Goal: Task Accomplishment & Management: Complete application form

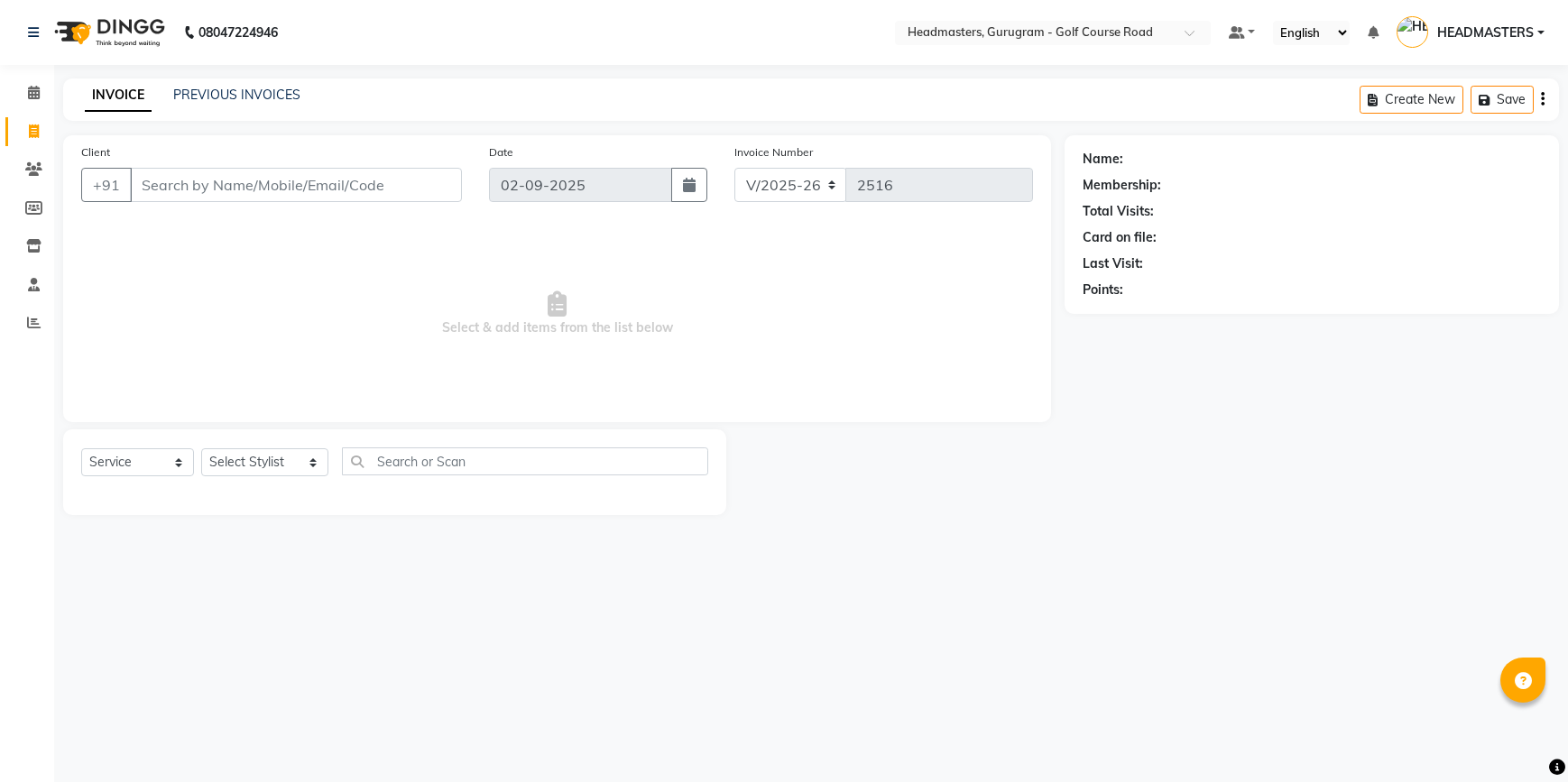
select select "7134"
select select "service"
click at [36, 182] on link "Clients" at bounding box center [27, 170] width 44 height 30
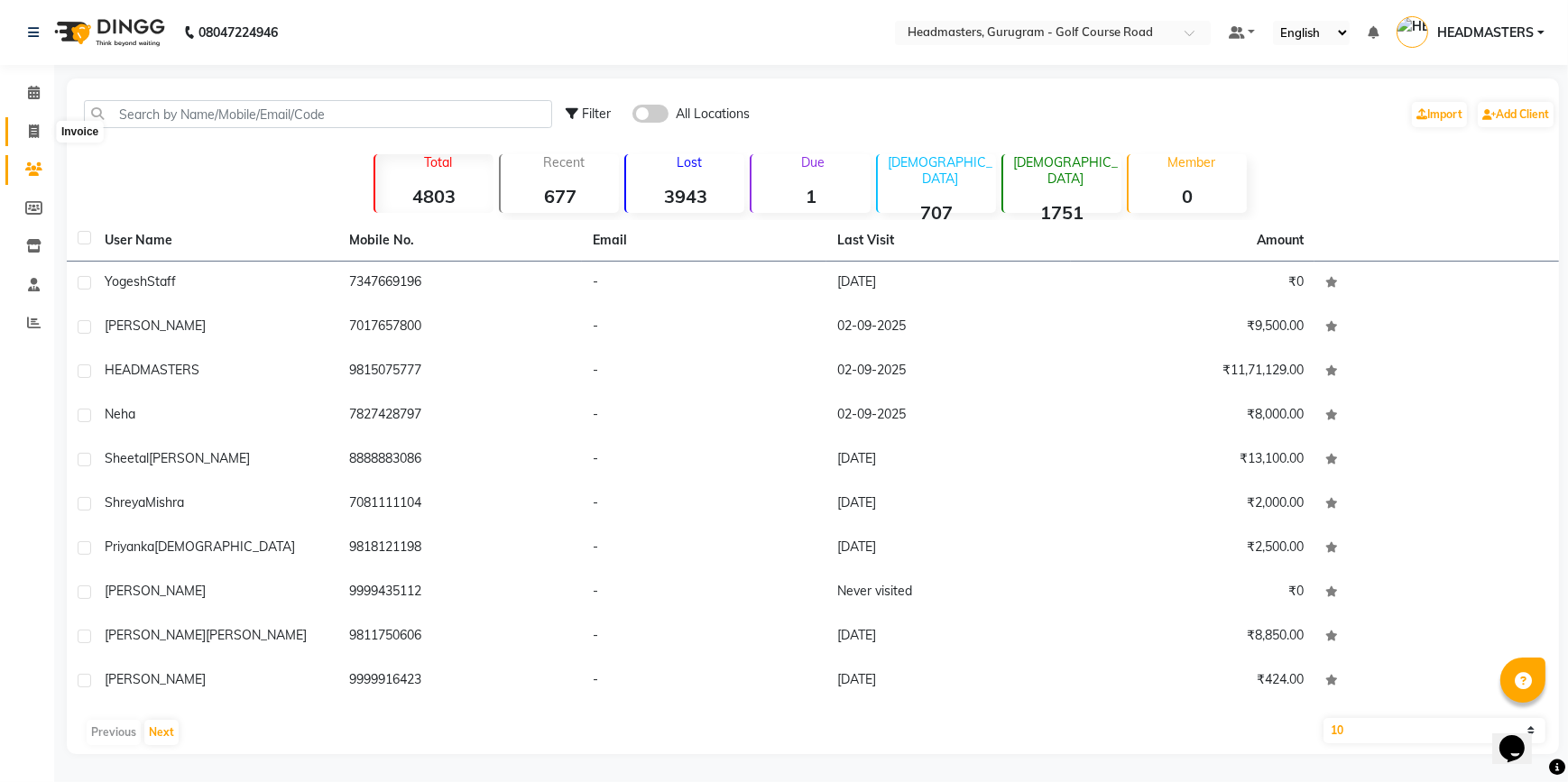
click at [31, 137] on icon at bounding box center [34, 131] width 10 height 14
select select "service"
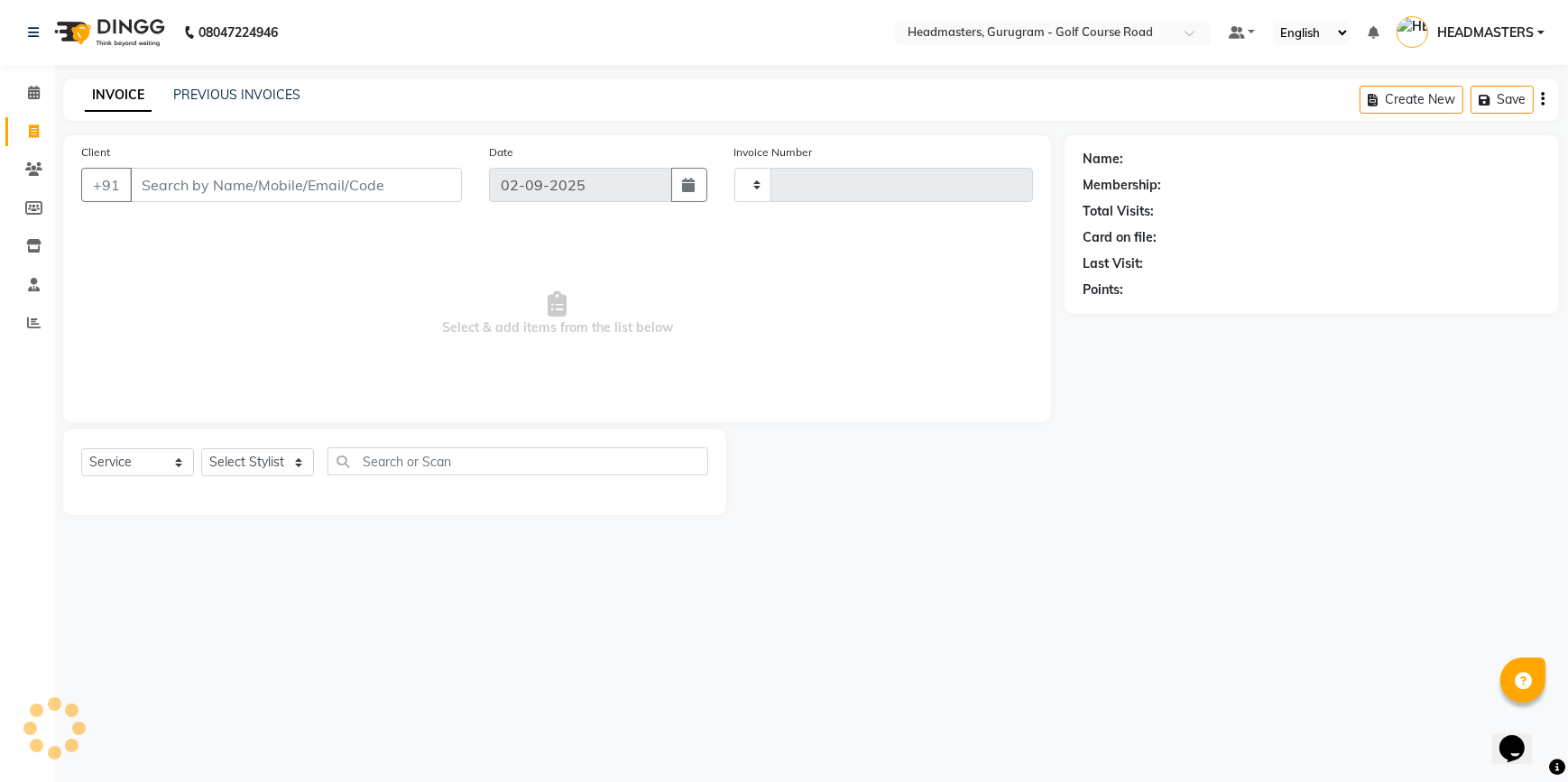
type input "2516"
select select "7134"
click at [232, 98] on link "PREVIOUS INVOICES" at bounding box center [236, 94] width 127 height 17
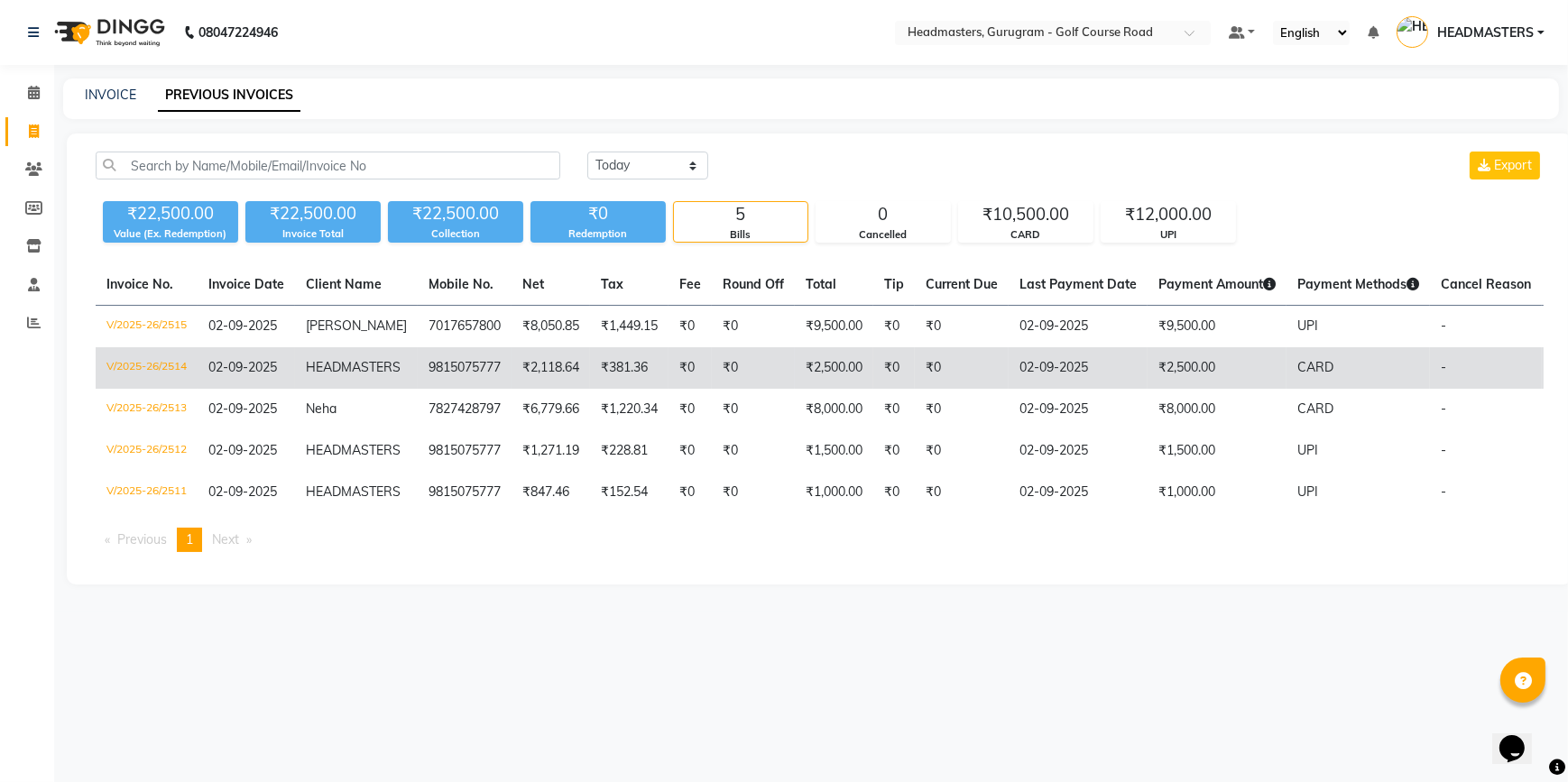
click at [328, 359] on td "HEADMASTERS" at bounding box center [356, 368] width 123 height 42
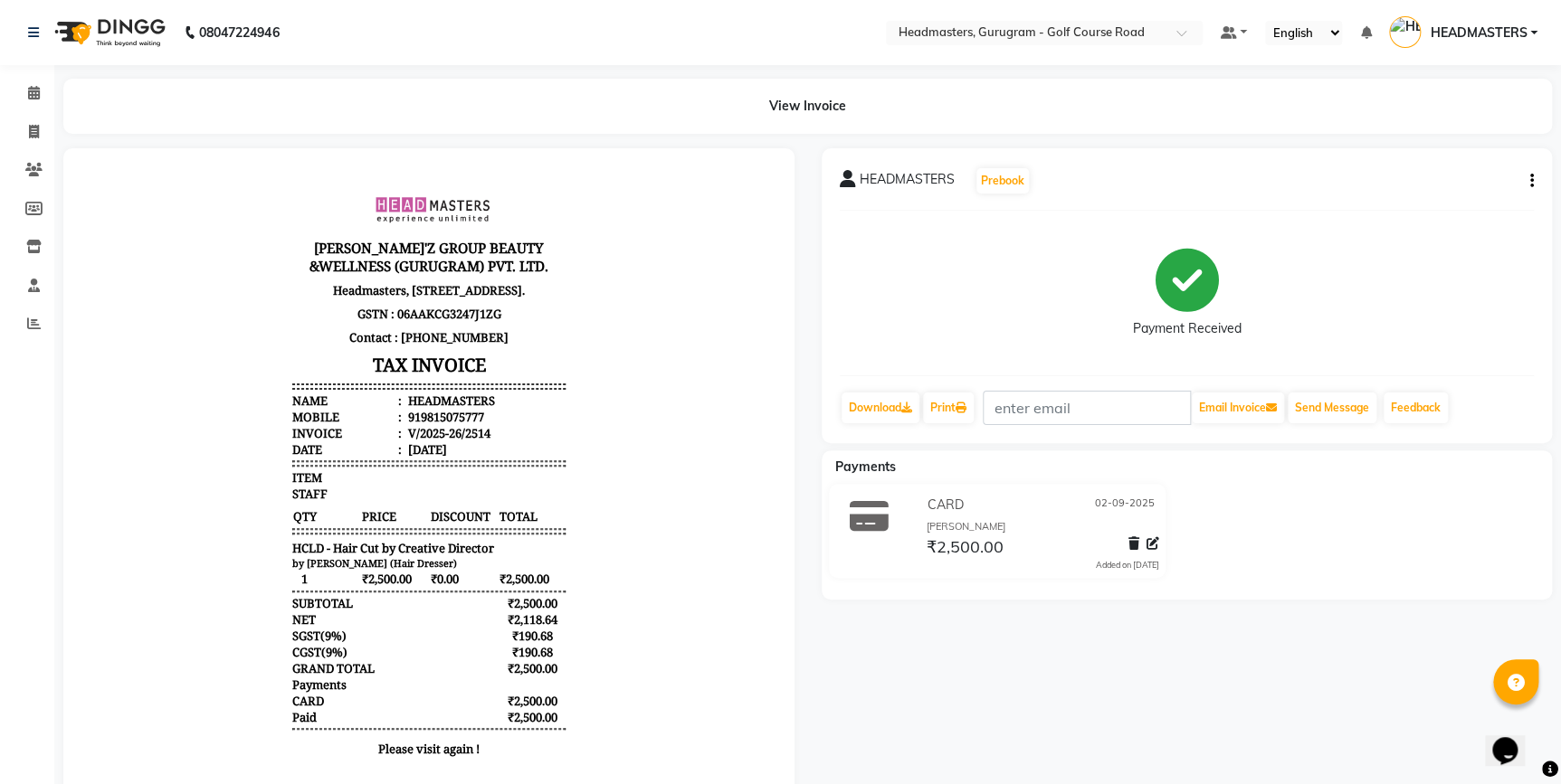
scroll to position [14, 0]
click at [1526, 176] on button "button" at bounding box center [1528, 180] width 11 height 19
click at [1368, 150] on div "Cancel Invoice / Refund Invoice" at bounding box center [1411, 146] width 185 height 22
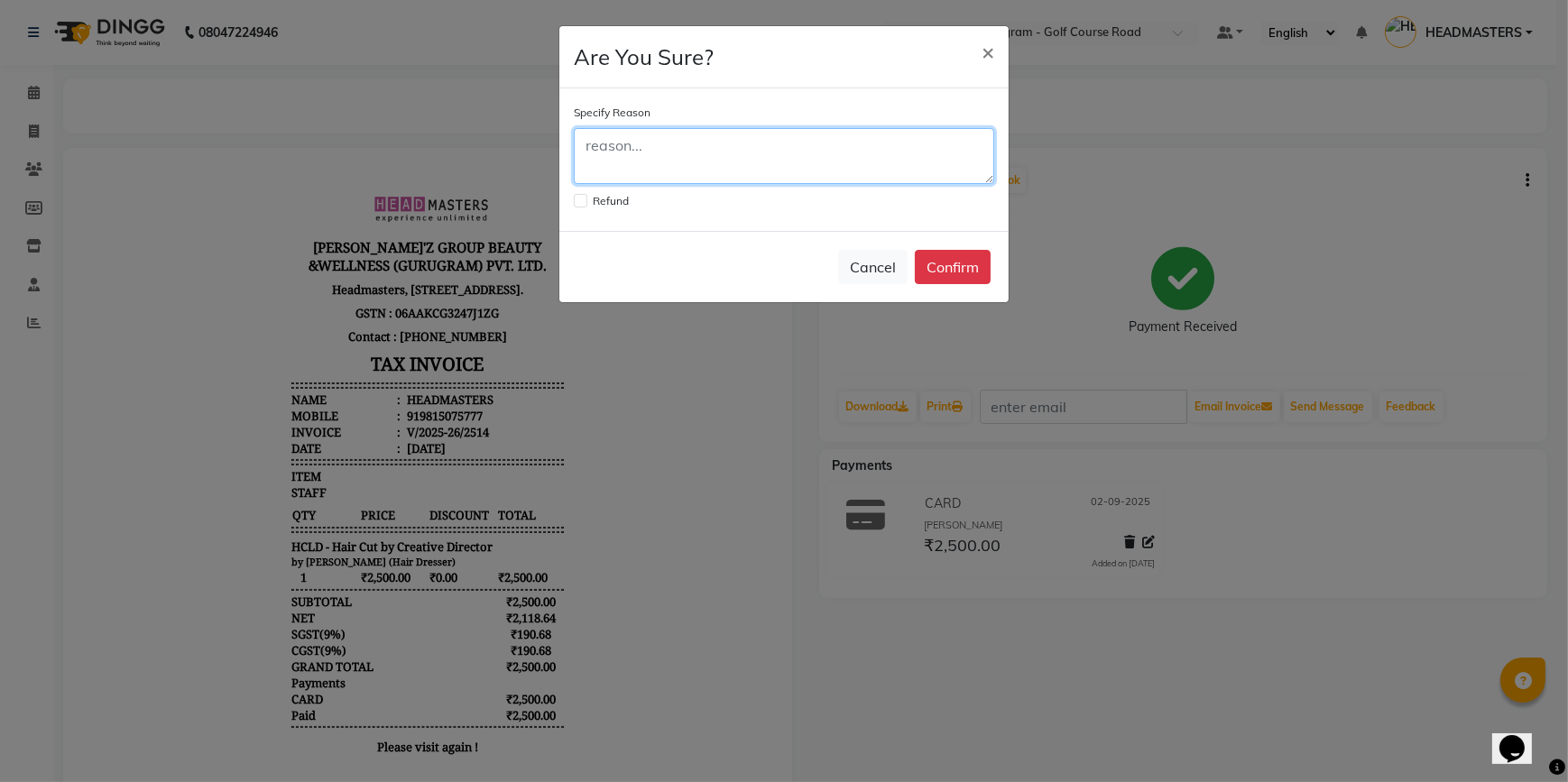
click at [721, 140] on textarea at bounding box center [784, 157] width 420 height 56
type textarea "wrong amonut"
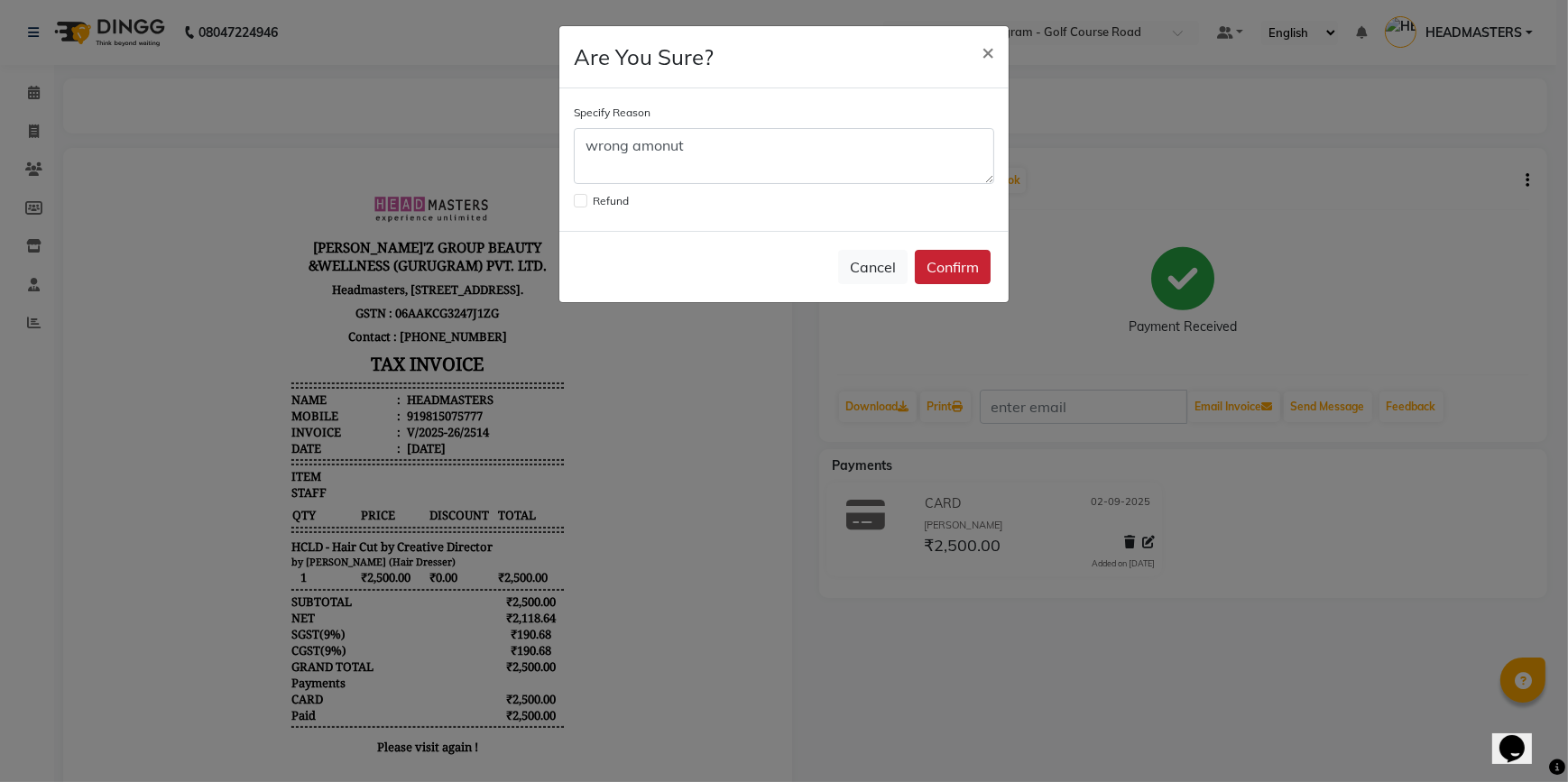
click at [939, 272] on button "Confirm" at bounding box center [953, 267] width 76 height 34
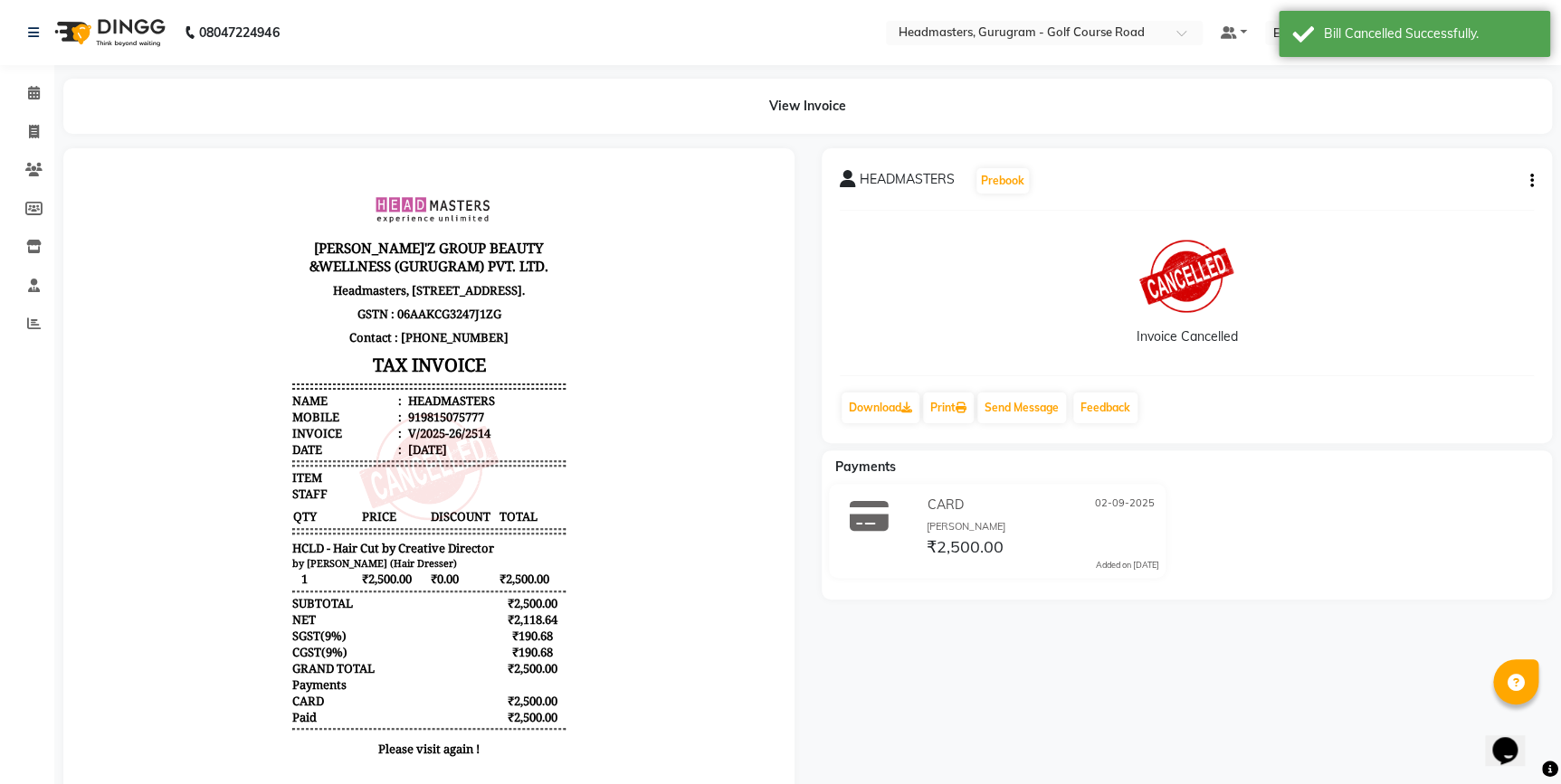
click at [30, 146] on li "Invoice" at bounding box center [27, 133] width 55 height 39
click at [31, 128] on icon at bounding box center [34, 132] width 10 height 14
select select "service"
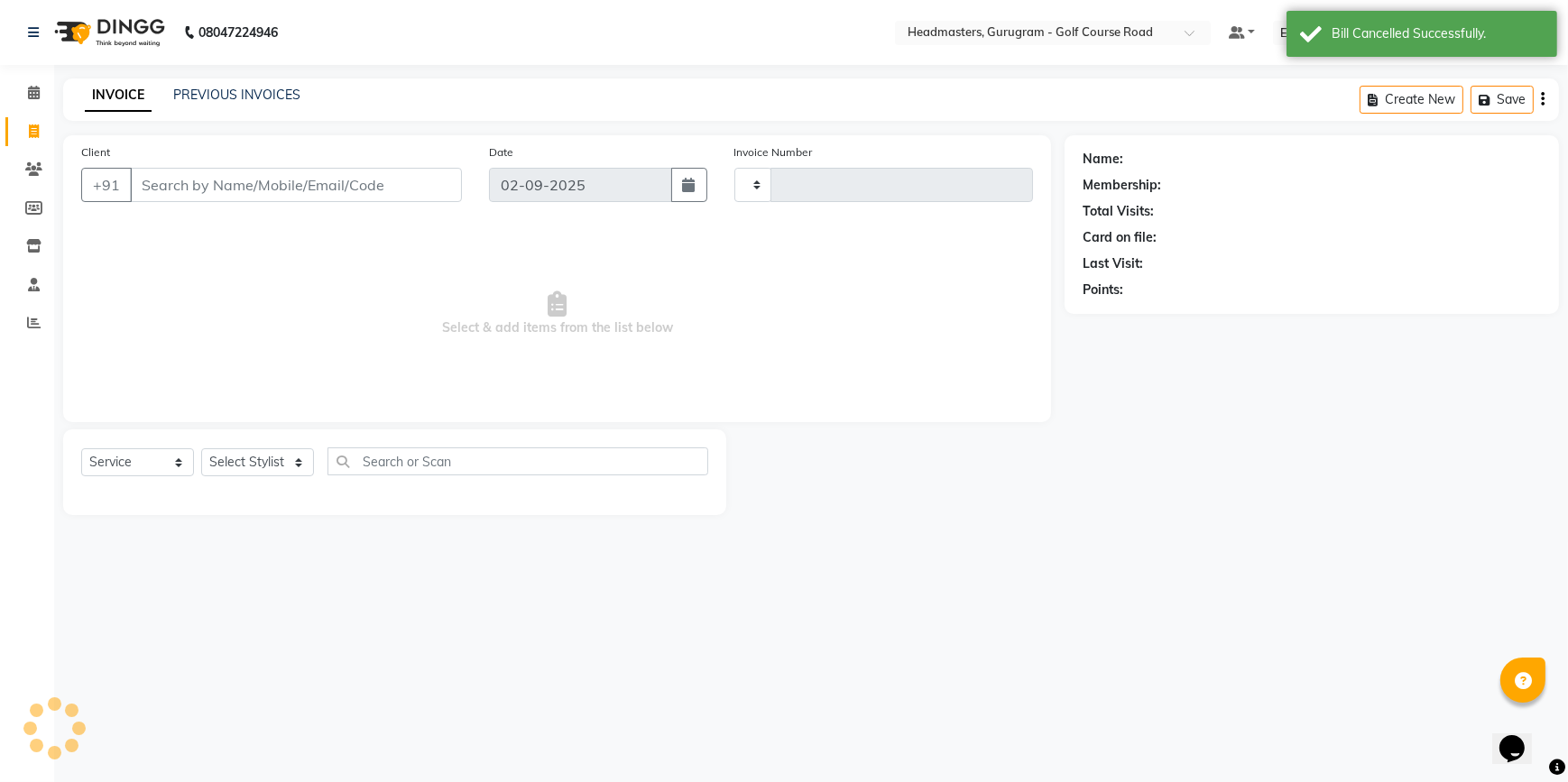
type input "2516"
select select "7134"
click at [209, 181] on input "Client" at bounding box center [296, 185] width 332 height 34
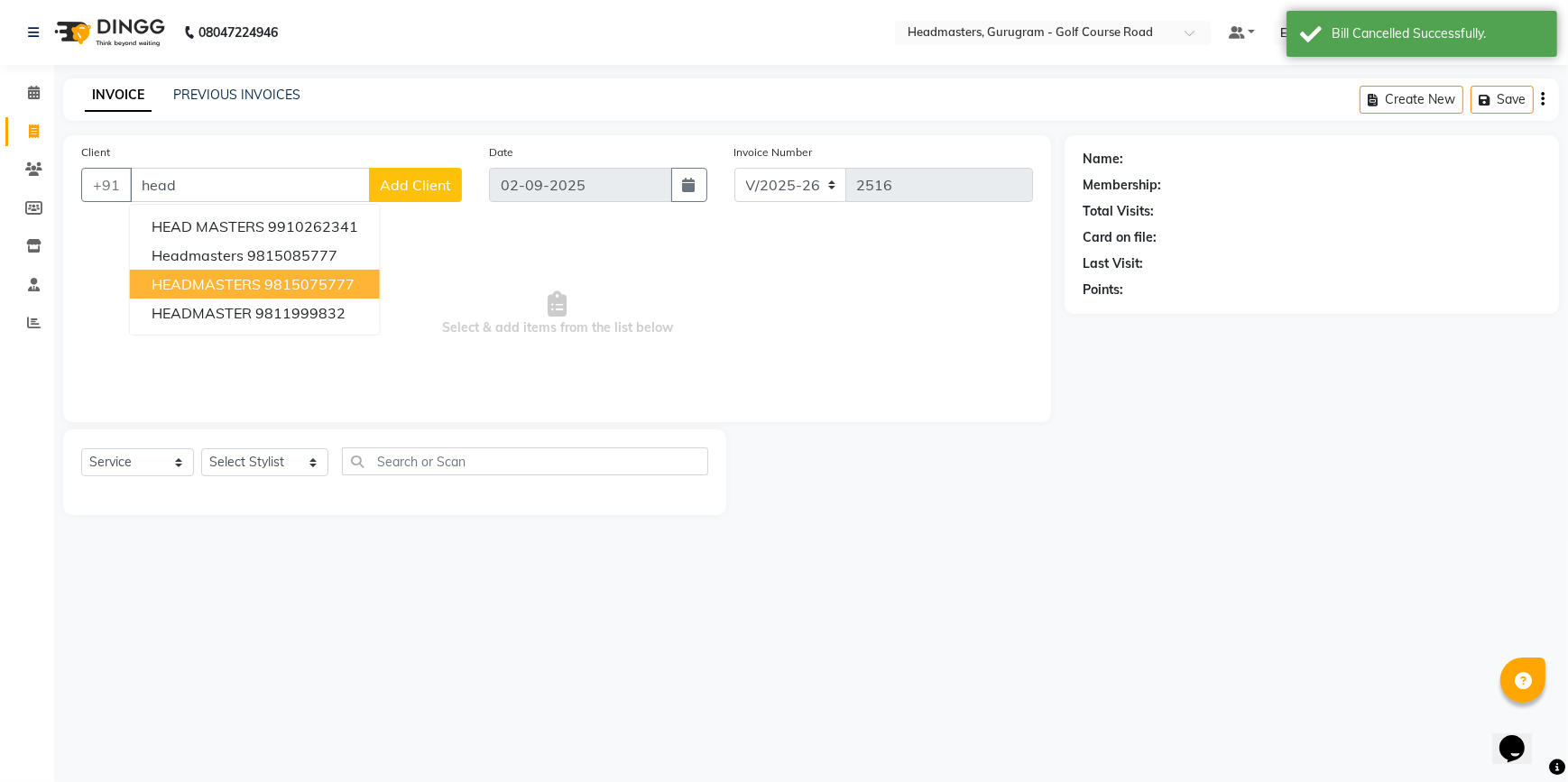
click at [200, 269] on button "HEADMASTERS 9815075777" at bounding box center [255, 284] width 250 height 29
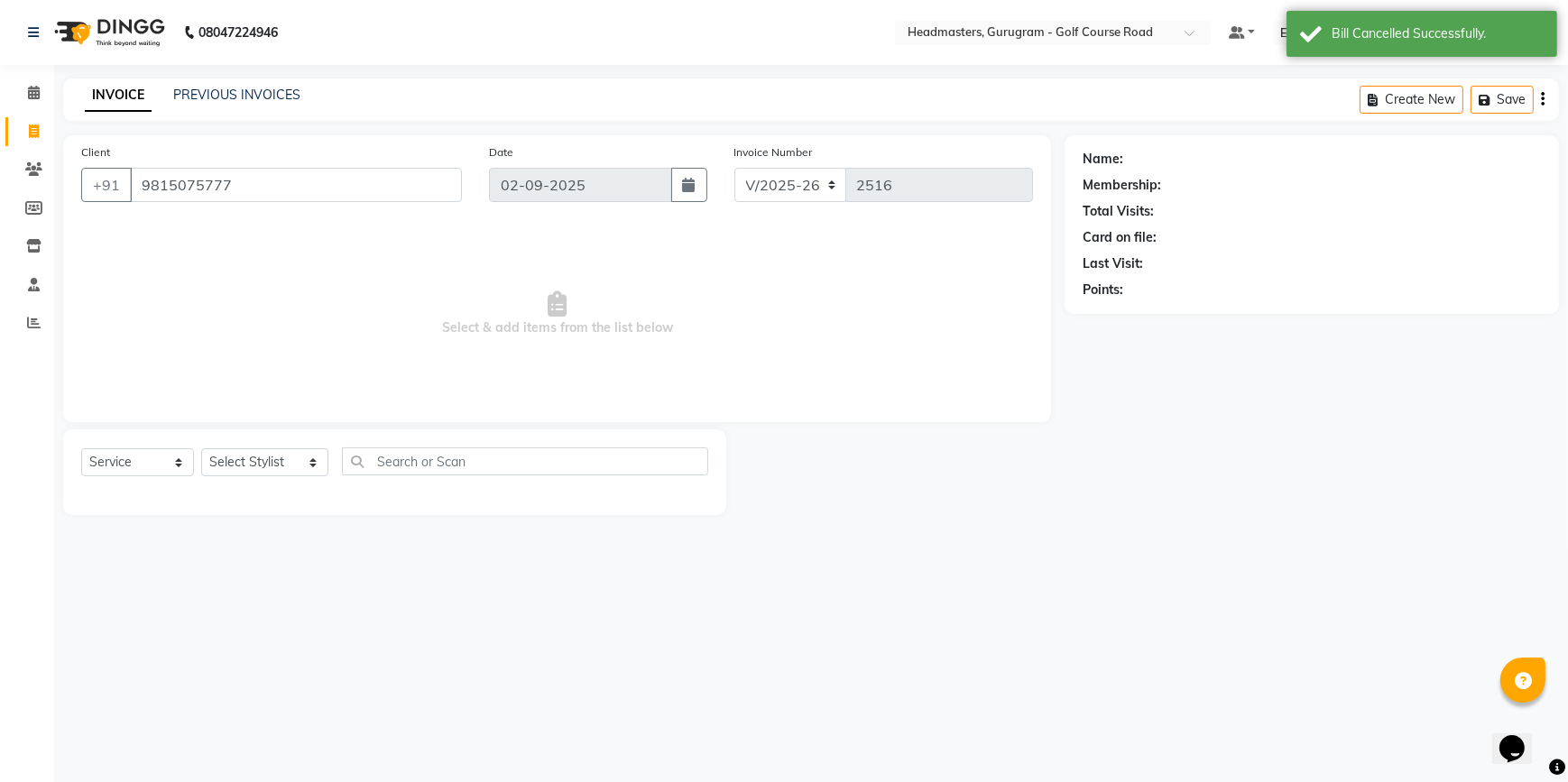
type input "9815075777"
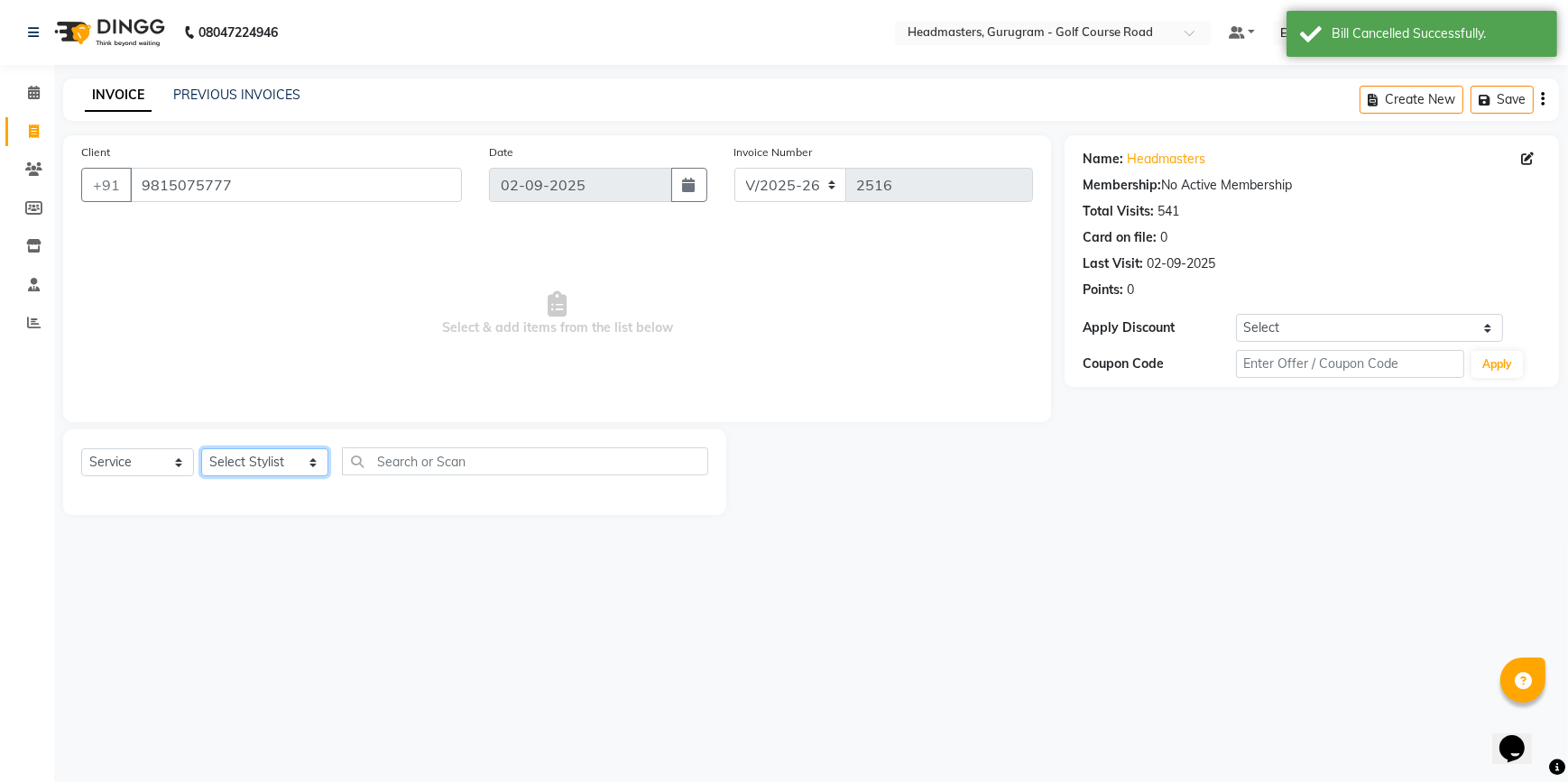
click at [248, 463] on select "Select Stylist [DEMOGRAPHIC_DATA] [PERSON_NAME] HEADMASTERS [PERSON_NAME] Artis…" at bounding box center [265, 462] width 127 height 28
select select "86367"
click at [201, 448] on select "Select Stylist [DEMOGRAPHIC_DATA] [PERSON_NAME] HEADMASTERS [PERSON_NAME] Artis…" at bounding box center [265, 462] width 127 height 28
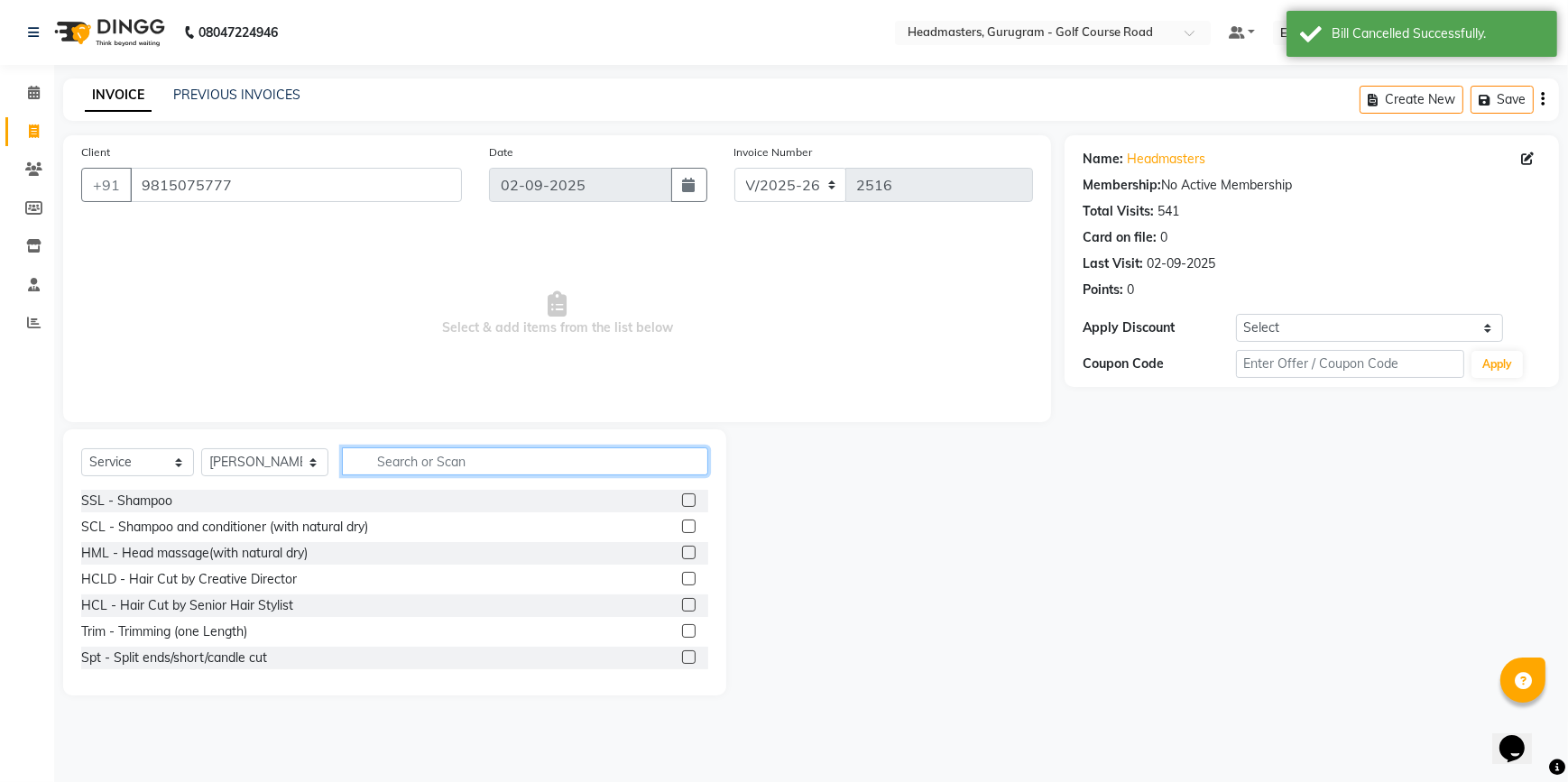
click at [387, 458] on input "text" at bounding box center [525, 461] width 367 height 28
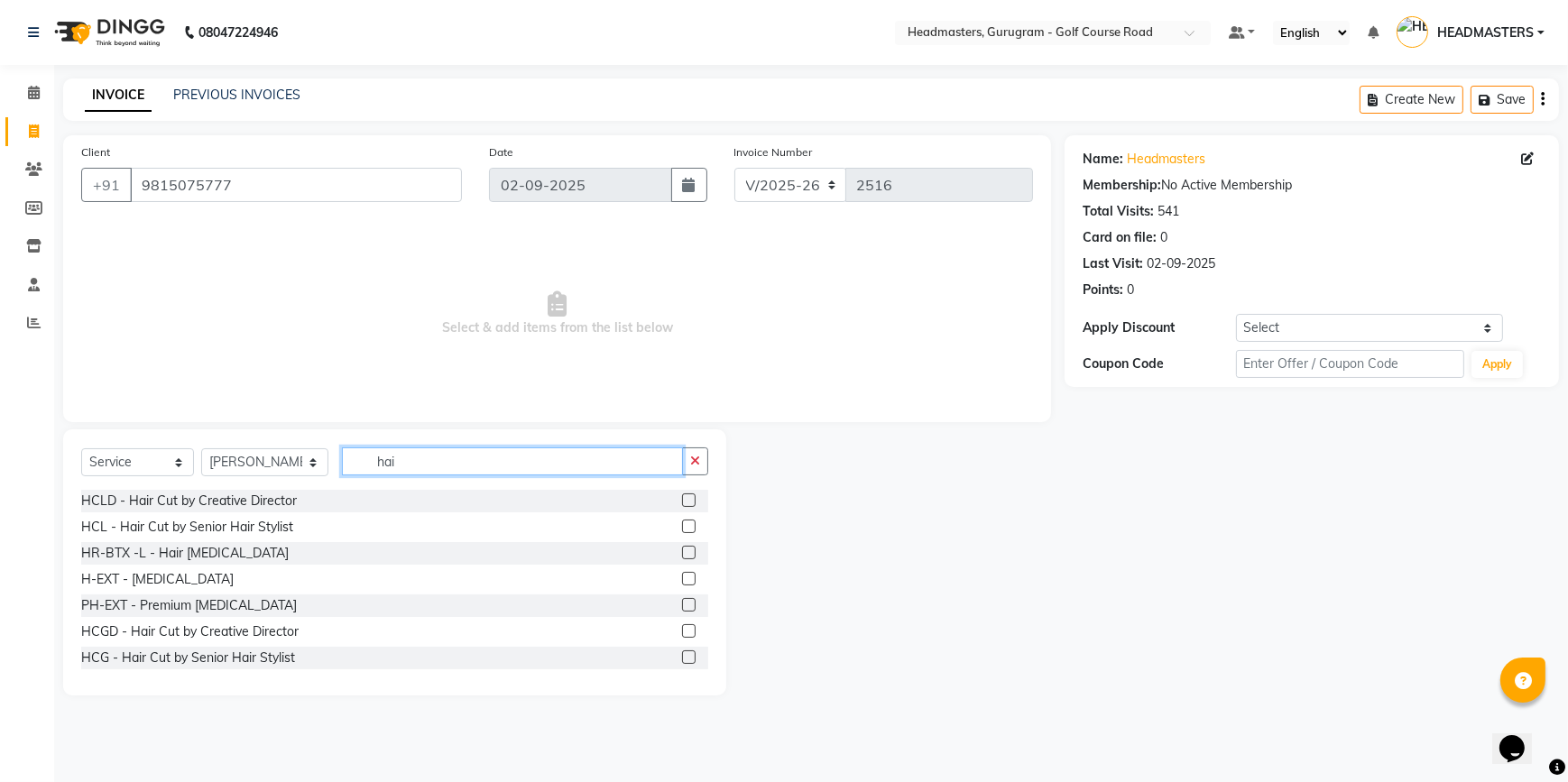
type input "hai"
click at [667, 503] on div "HCLD - Hair Cut by Creative Director" at bounding box center [394, 501] width 627 height 22
click at [682, 502] on label at bounding box center [689, 500] width 14 height 14
click at [682, 502] on input "checkbox" at bounding box center [688, 501] width 12 height 12
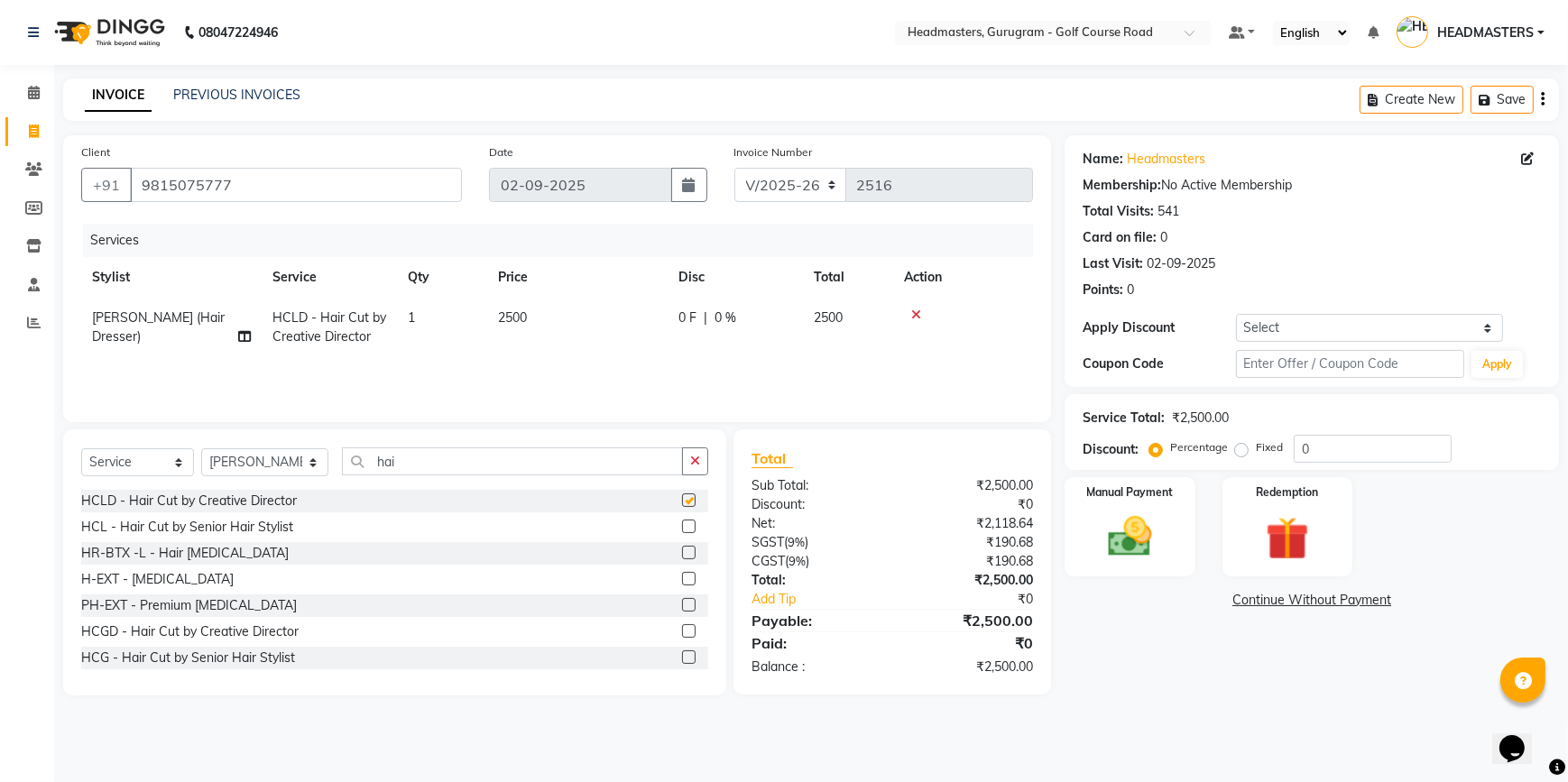
checkbox input "false"
click at [672, 307] on td "0 F | 0 %" at bounding box center [734, 327] width 135 height 59
select select "86367"
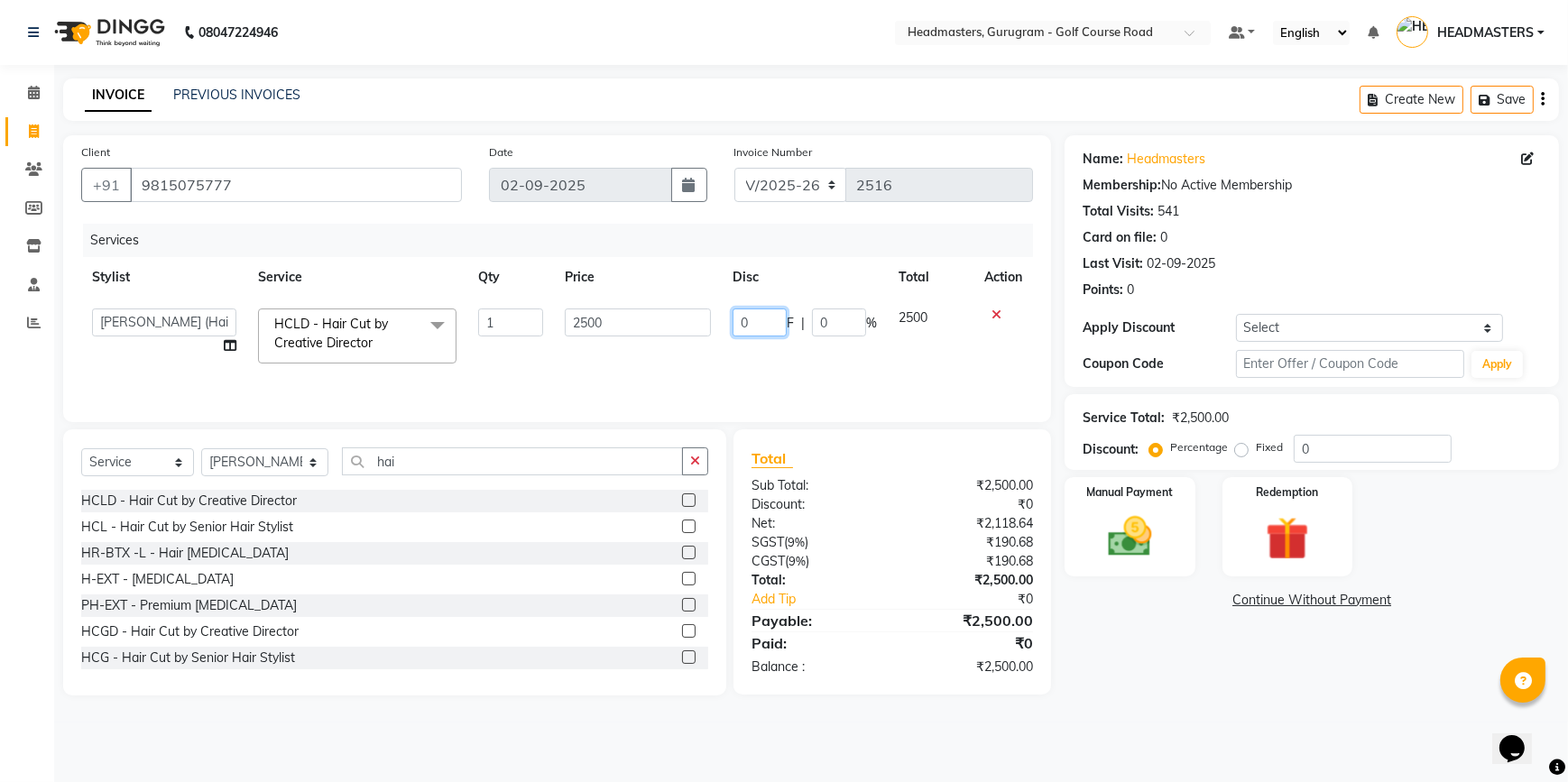
click at [749, 327] on input "0" at bounding box center [760, 322] width 54 height 28
type input "100"
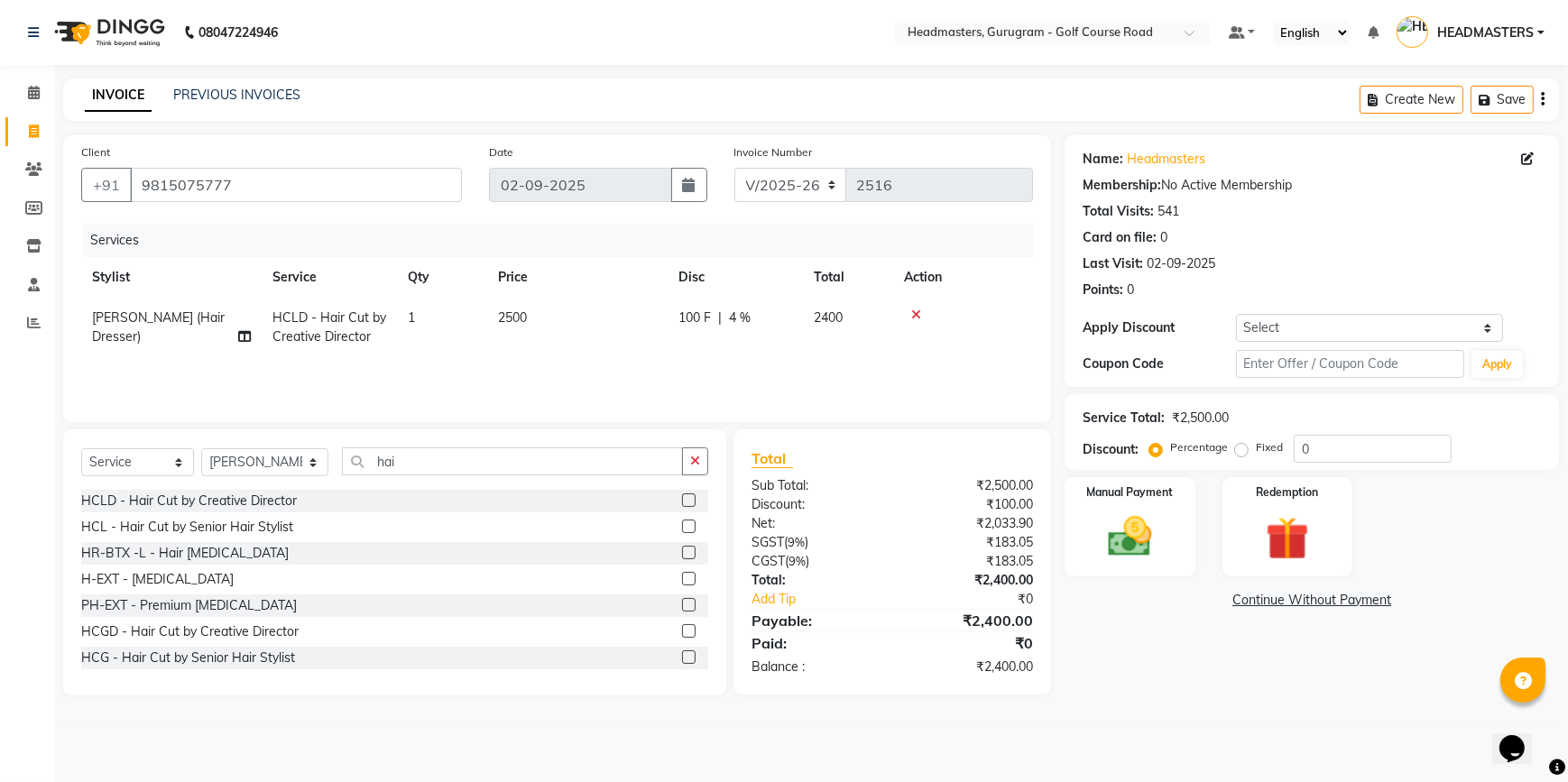
click at [742, 361] on div "Services Stylist Service Qty Price Disc Total Action Ravi Kumar (Hair Dresser) …" at bounding box center [556, 314] width 952 height 181
click at [1141, 519] on img at bounding box center [1129, 537] width 73 height 53
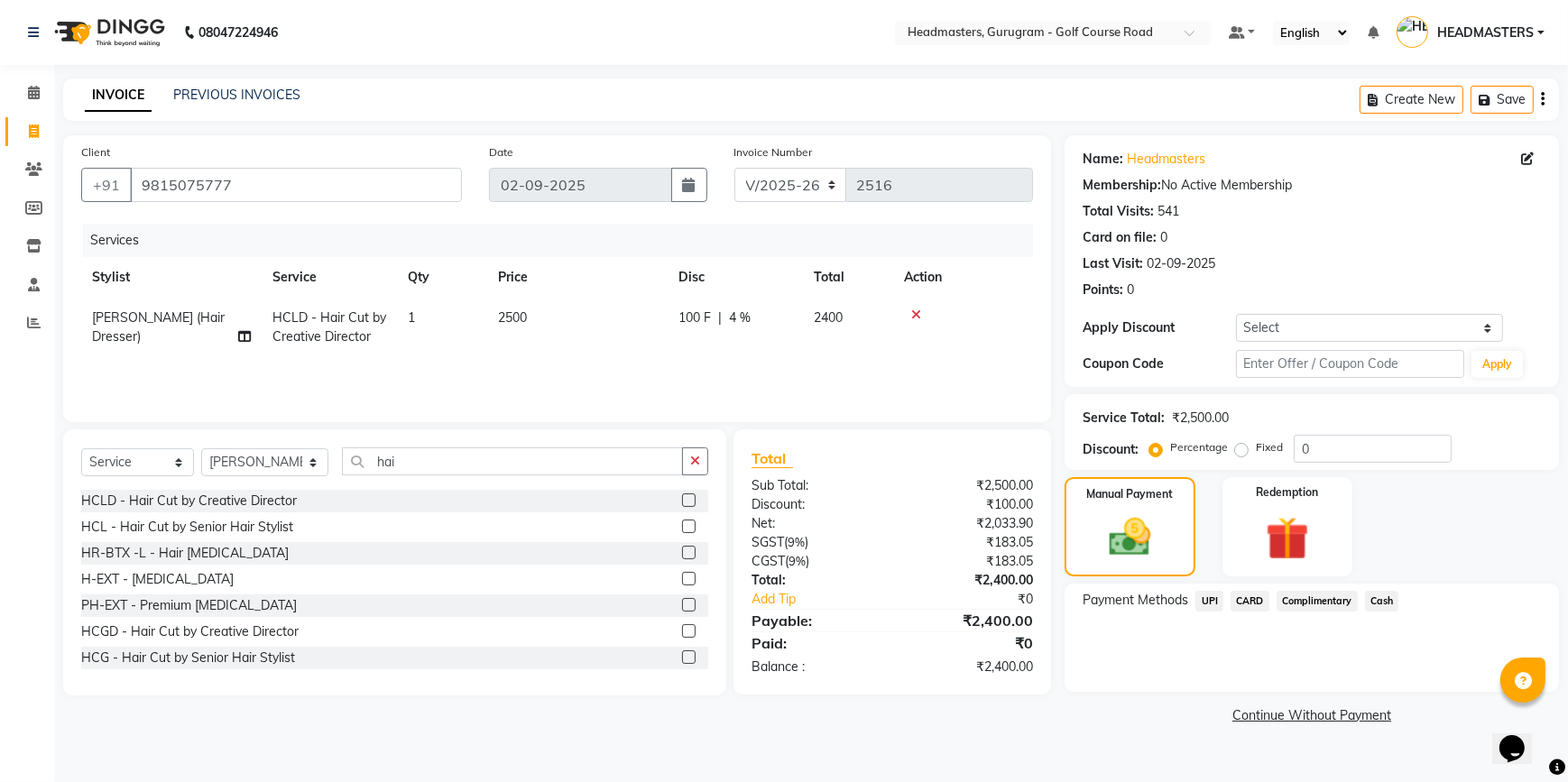
click at [1239, 601] on span "CARD" at bounding box center [1250, 601] width 39 height 20
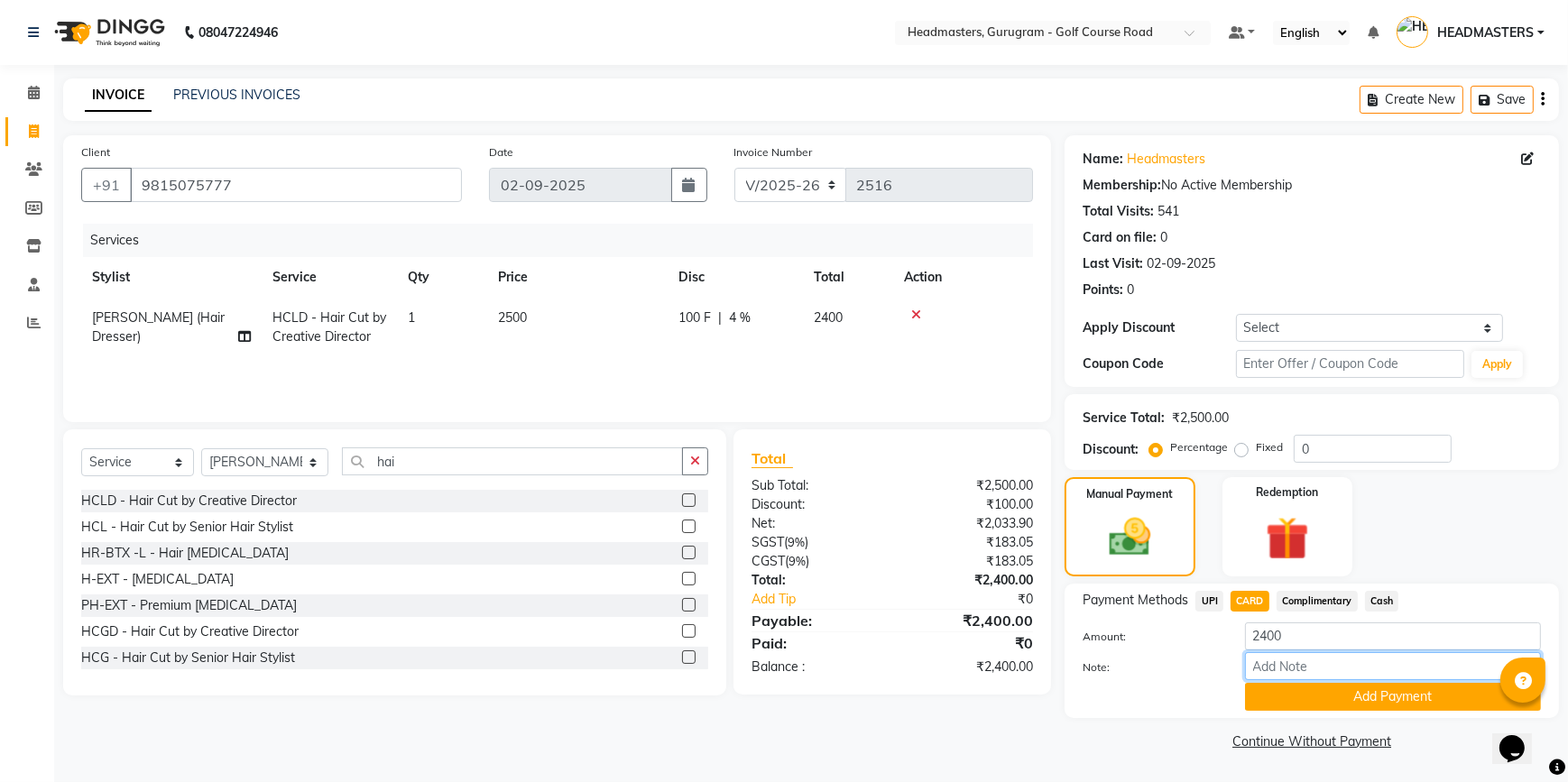
click at [1269, 673] on input "Note:" at bounding box center [1393, 666] width 296 height 28
type input "lea levett"
click at [1334, 704] on button "Add Payment" at bounding box center [1393, 696] width 296 height 28
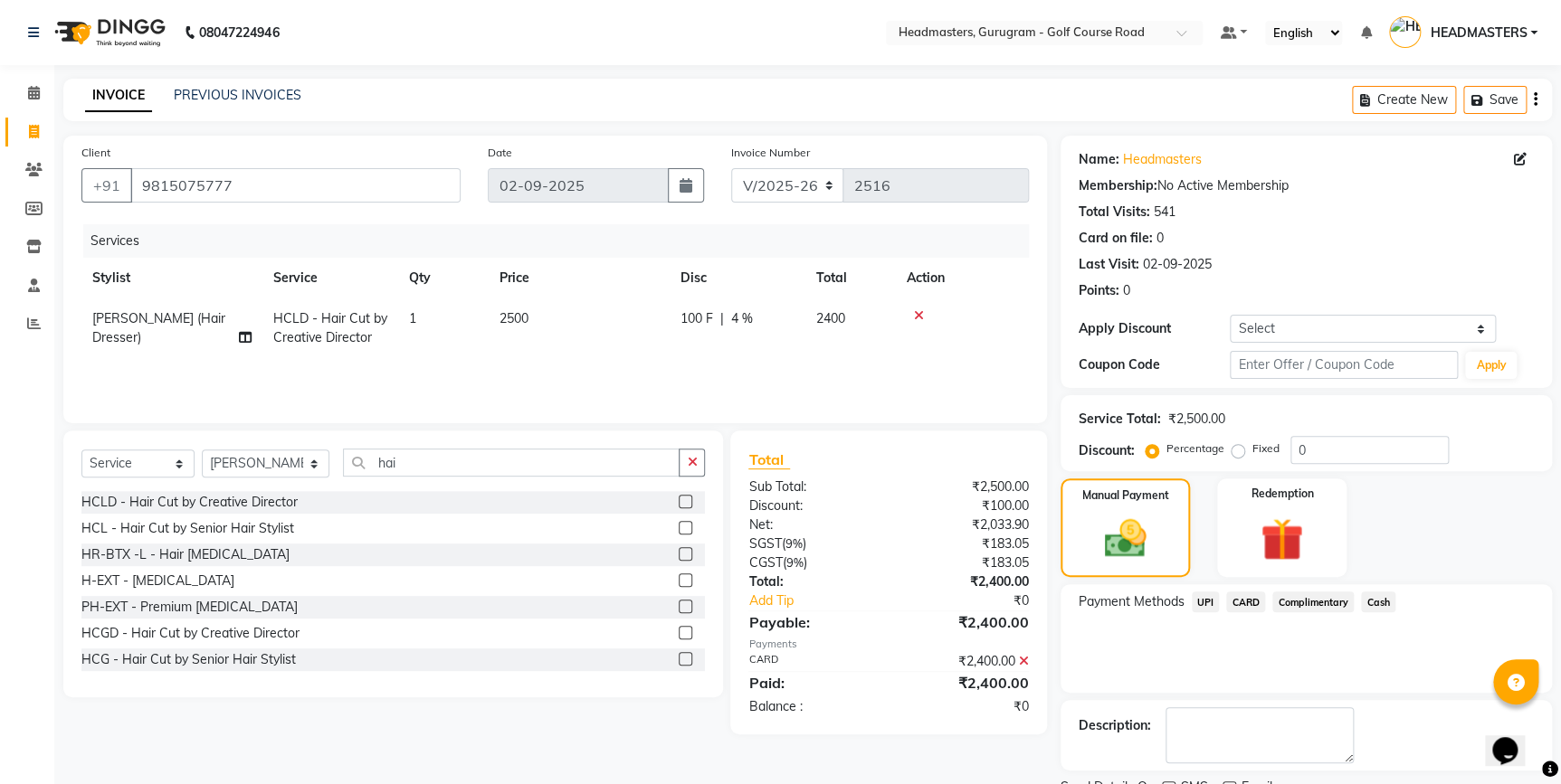
scroll to position [73, 0]
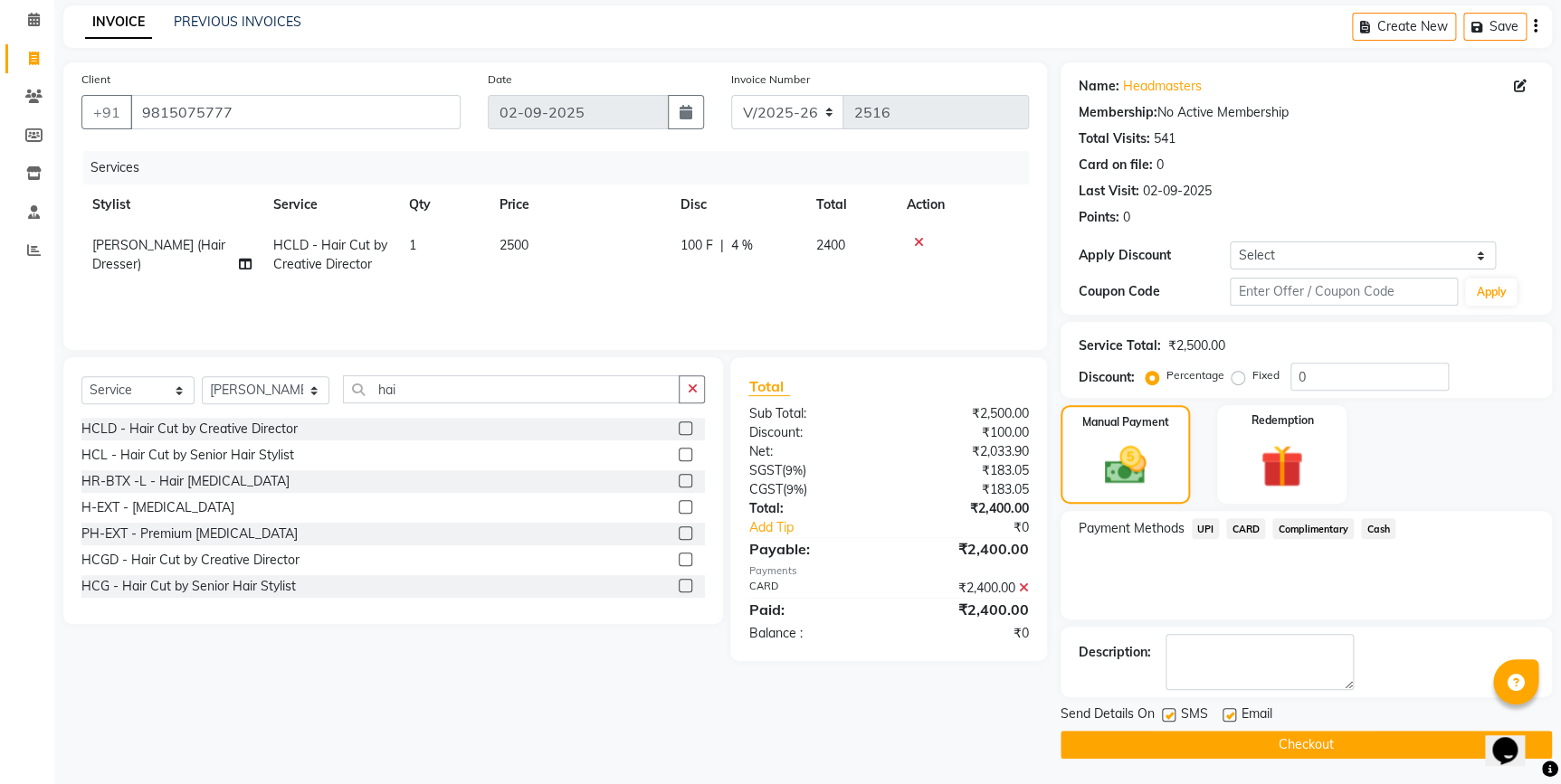
click at [1217, 748] on button "Checkout" at bounding box center [1306, 744] width 492 height 28
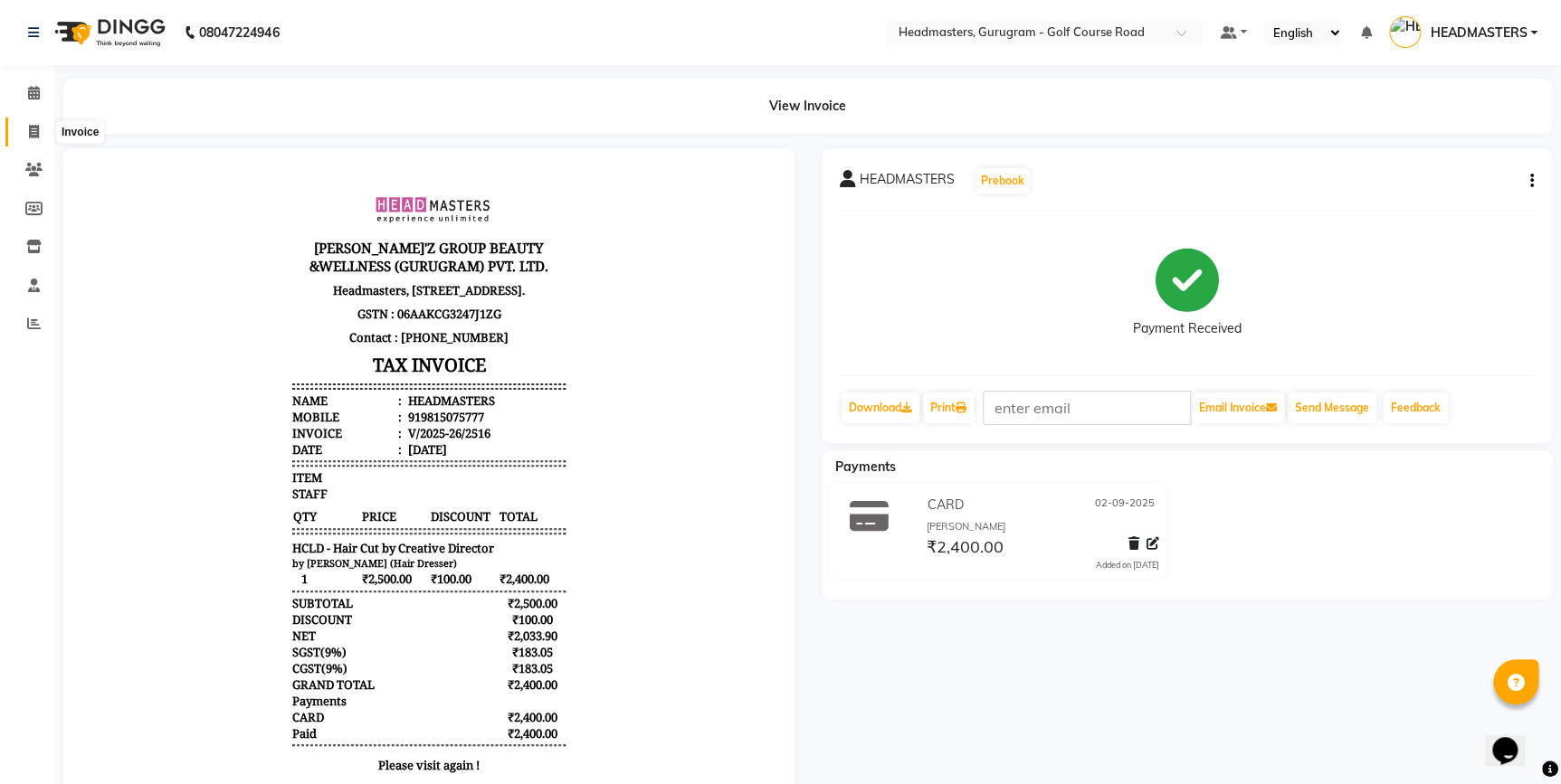
click at [25, 127] on span at bounding box center [34, 132] width 31 height 20
select select "7134"
select select "service"
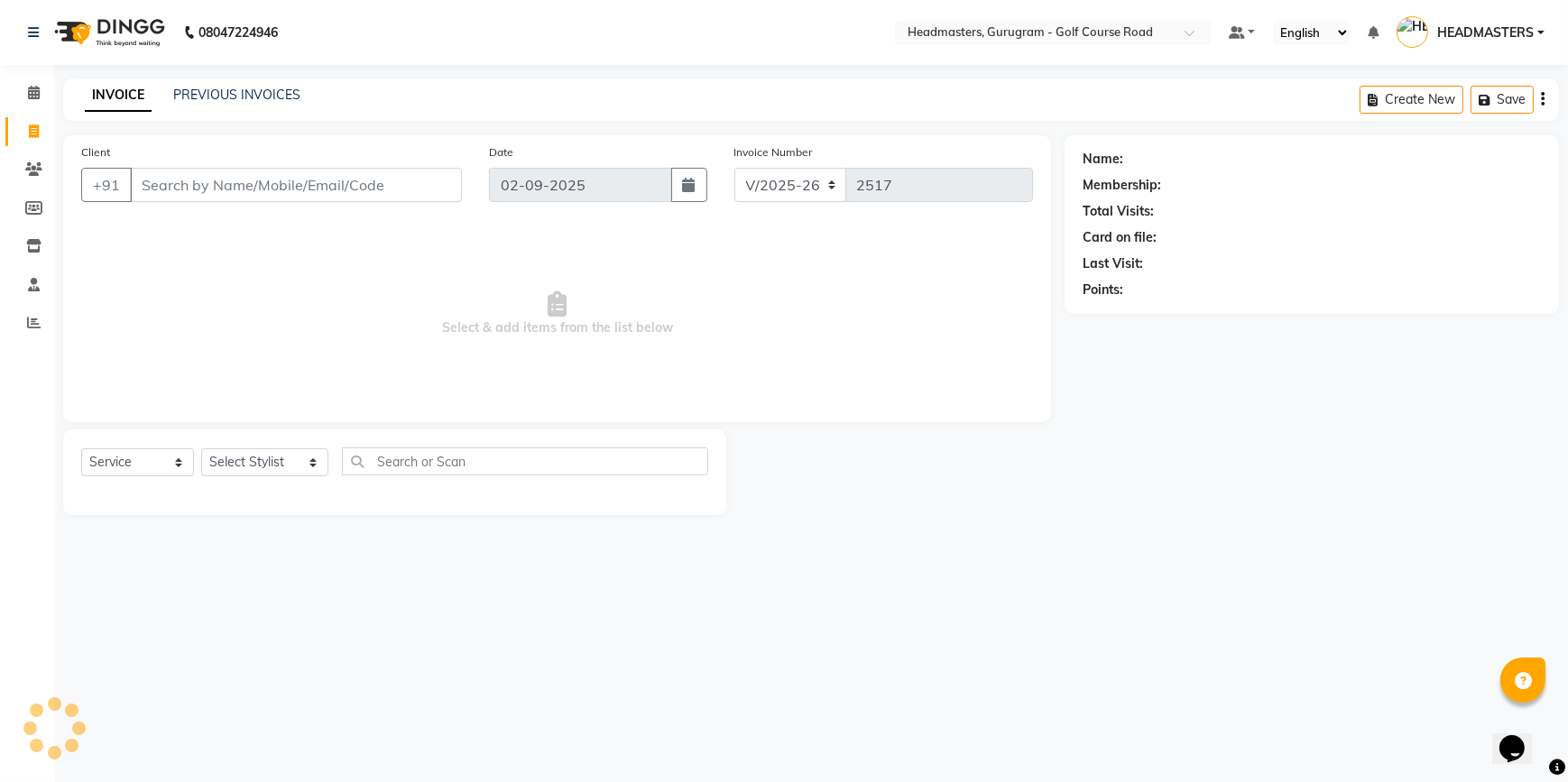
click at [220, 75] on div "08047224946 Select Location × Headmasters, Gurugram - Golf Course Road Default …" at bounding box center [784, 391] width 1568 height 782
click at [220, 86] on div "PREVIOUS INVOICES" at bounding box center [236, 94] width 127 height 18
click at [210, 84] on div "INVOICE PREVIOUS INVOICES Create New Save" at bounding box center [811, 100] width 1496 height 43
click at [214, 93] on link "PREVIOUS INVOICES" at bounding box center [236, 94] width 127 height 17
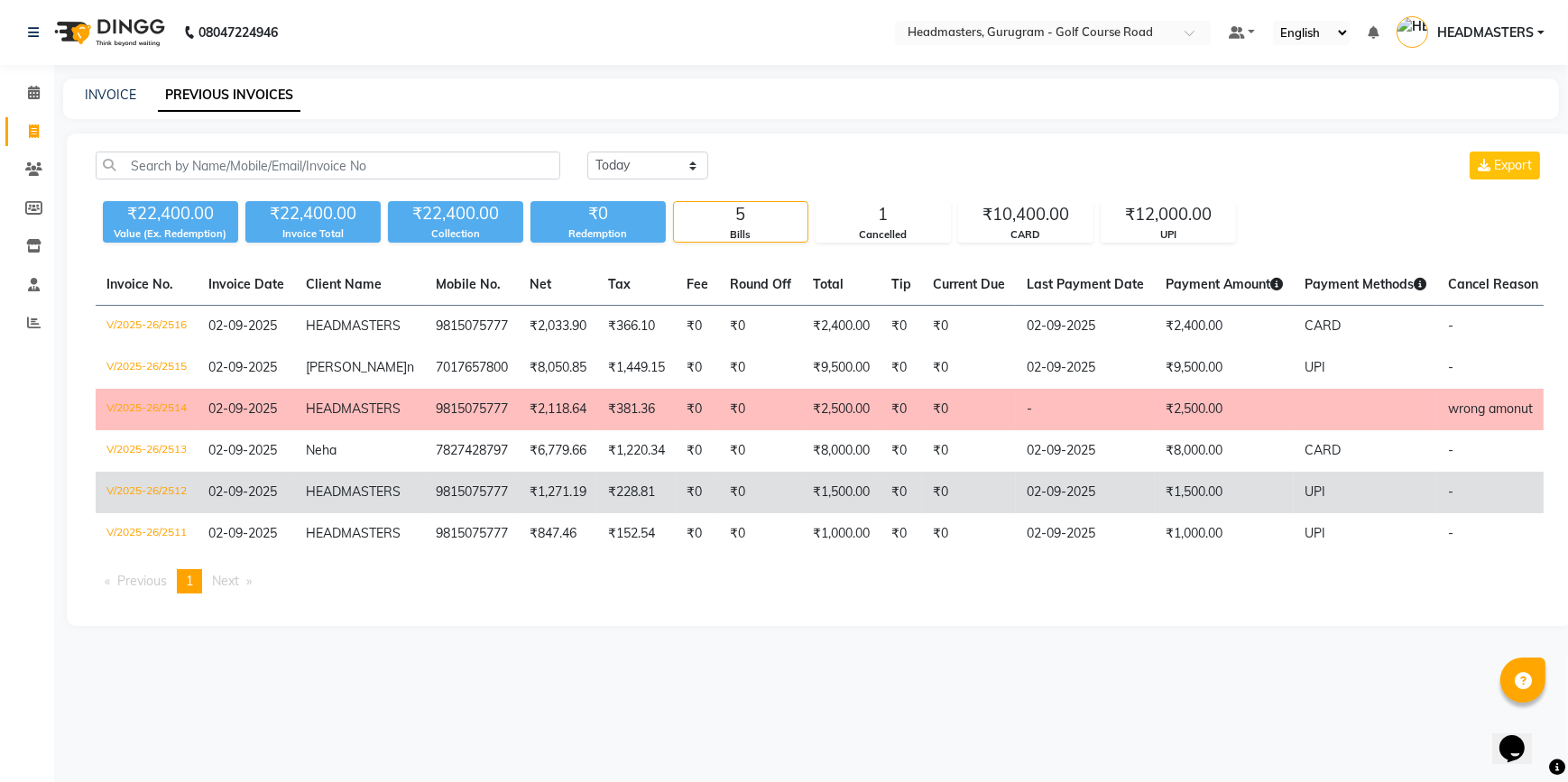
click at [826, 508] on td "₹1,500.00" at bounding box center [841, 492] width 79 height 42
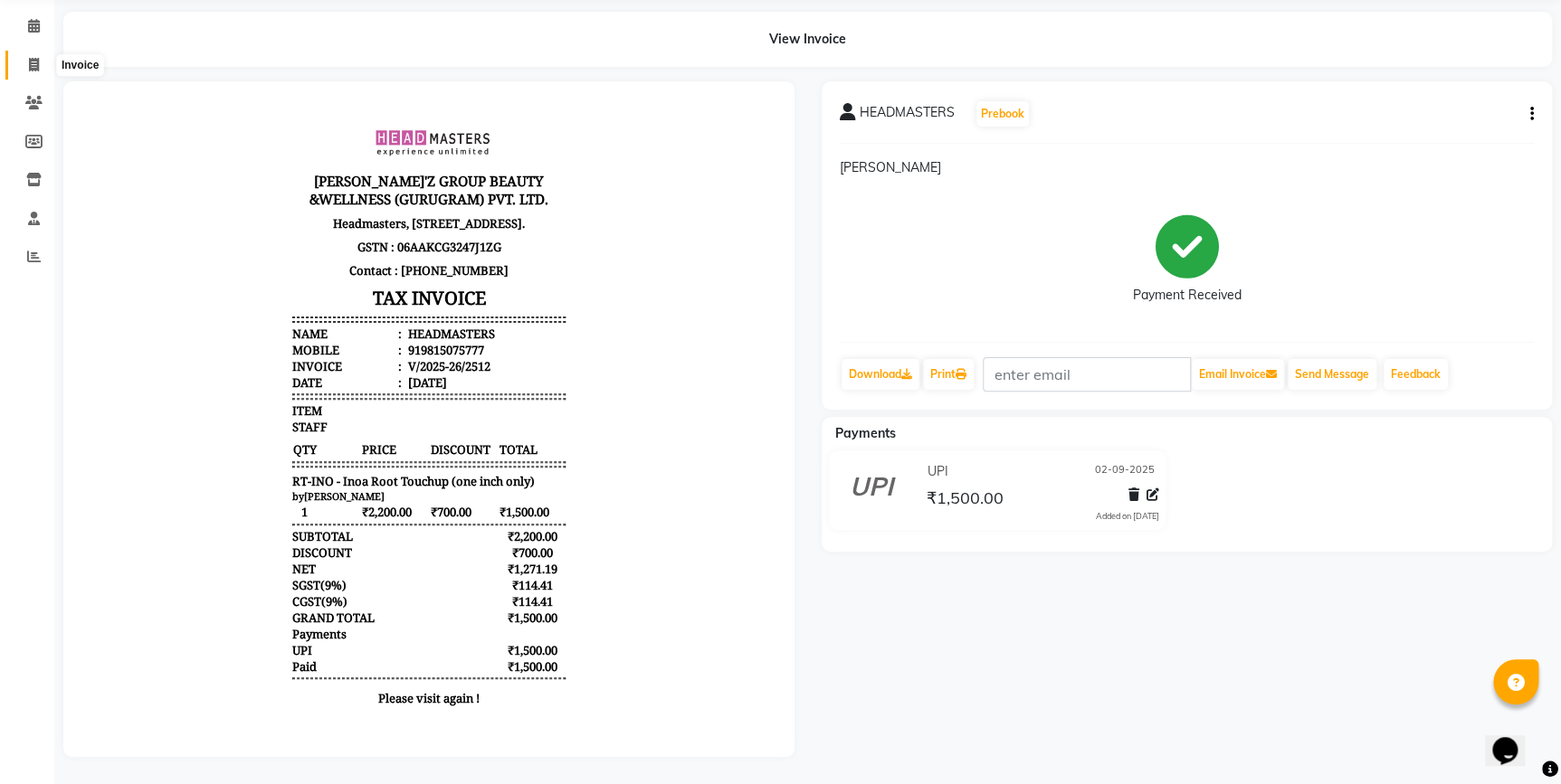
click at [19, 56] on span at bounding box center [34, 65] width 31 height 20
select select "service"
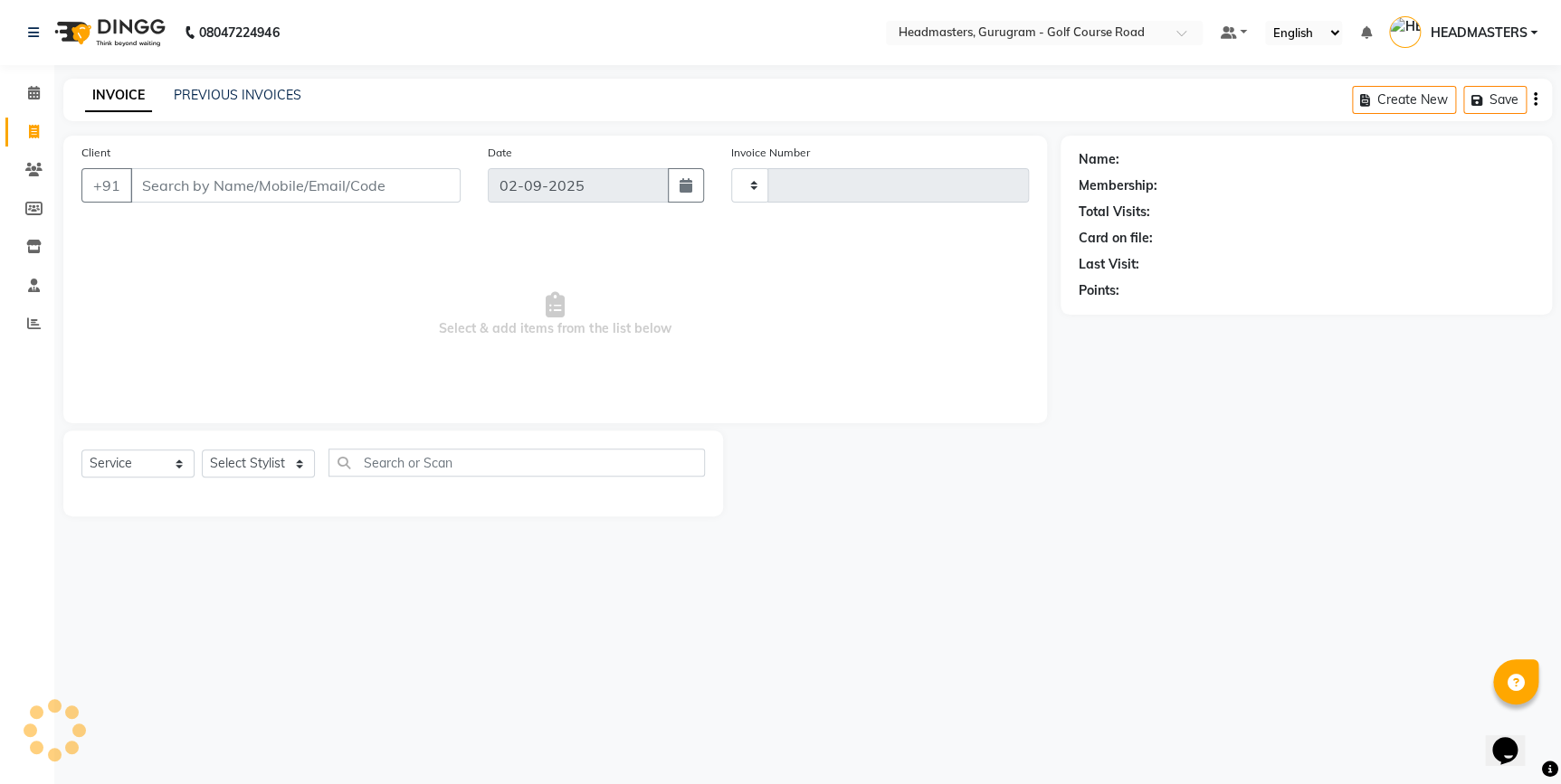
type input "2517"
select select "7134"
click at [204, 103] on div "PREVIOUS INVOICES" at bounding box center [237, 95] width 128 height 19
click at [216, 106] on div "INVOICE PREVIOUS INVOICES Create New Save" at bounding box center [814, 100] width 1501 height 43
click at [212, 103] on div "PREVIOUS INVOICES" at bounding box center [237, 95] width 128 height 19
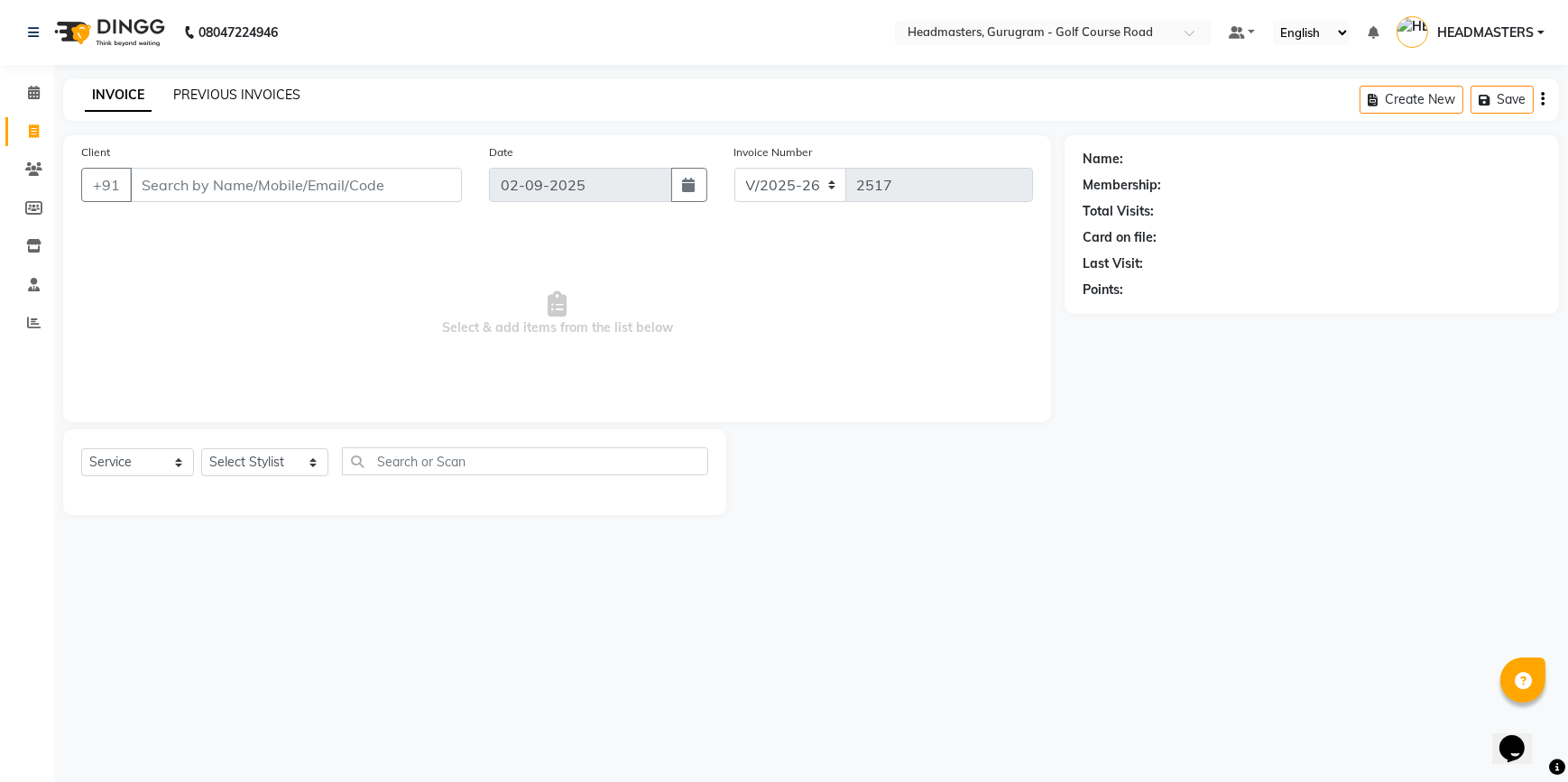
click at [216, 98] on link "PREVIOUS INVOICES" at bounding box center [236, 94] width 127 height 17
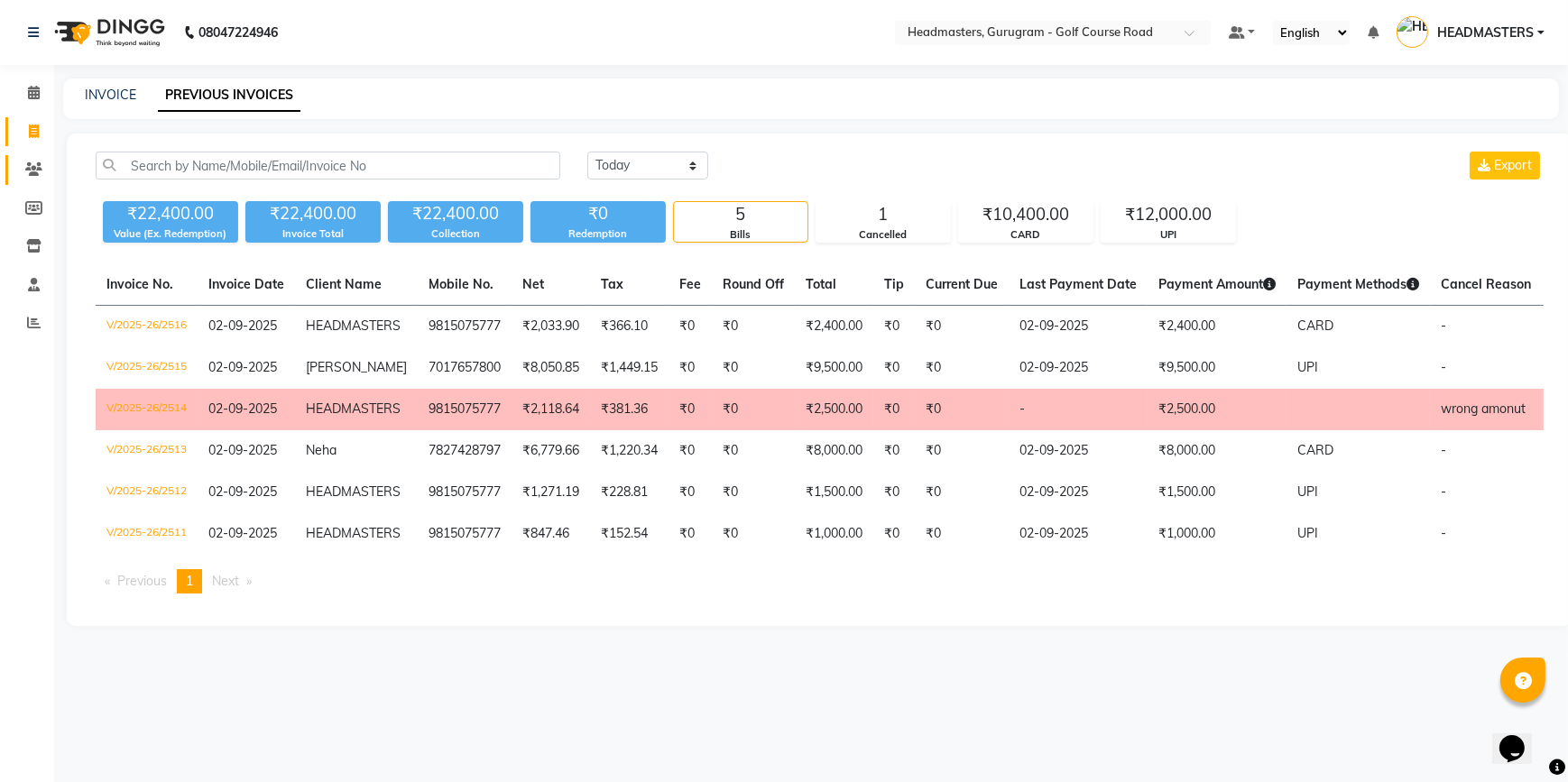
click at [36, 161] on span at bounding box center [34, 169] width 31 height 20
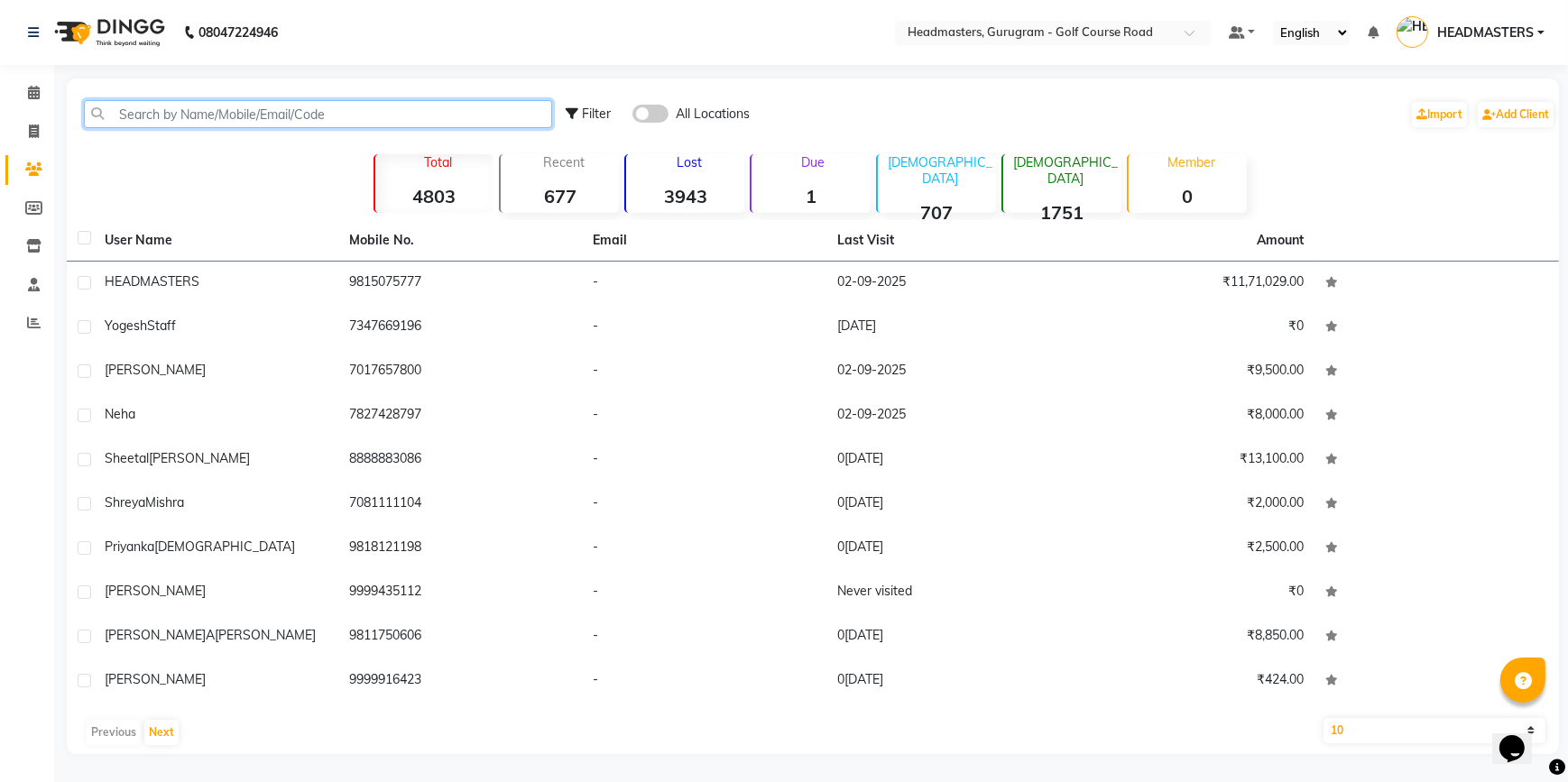
click at [167, 122] on input "text" at bounding box center [317, 114] width 468 height 28
click at [30, 136] on icon at bounding box center [34, 131] width 10 height 14
select select "service"
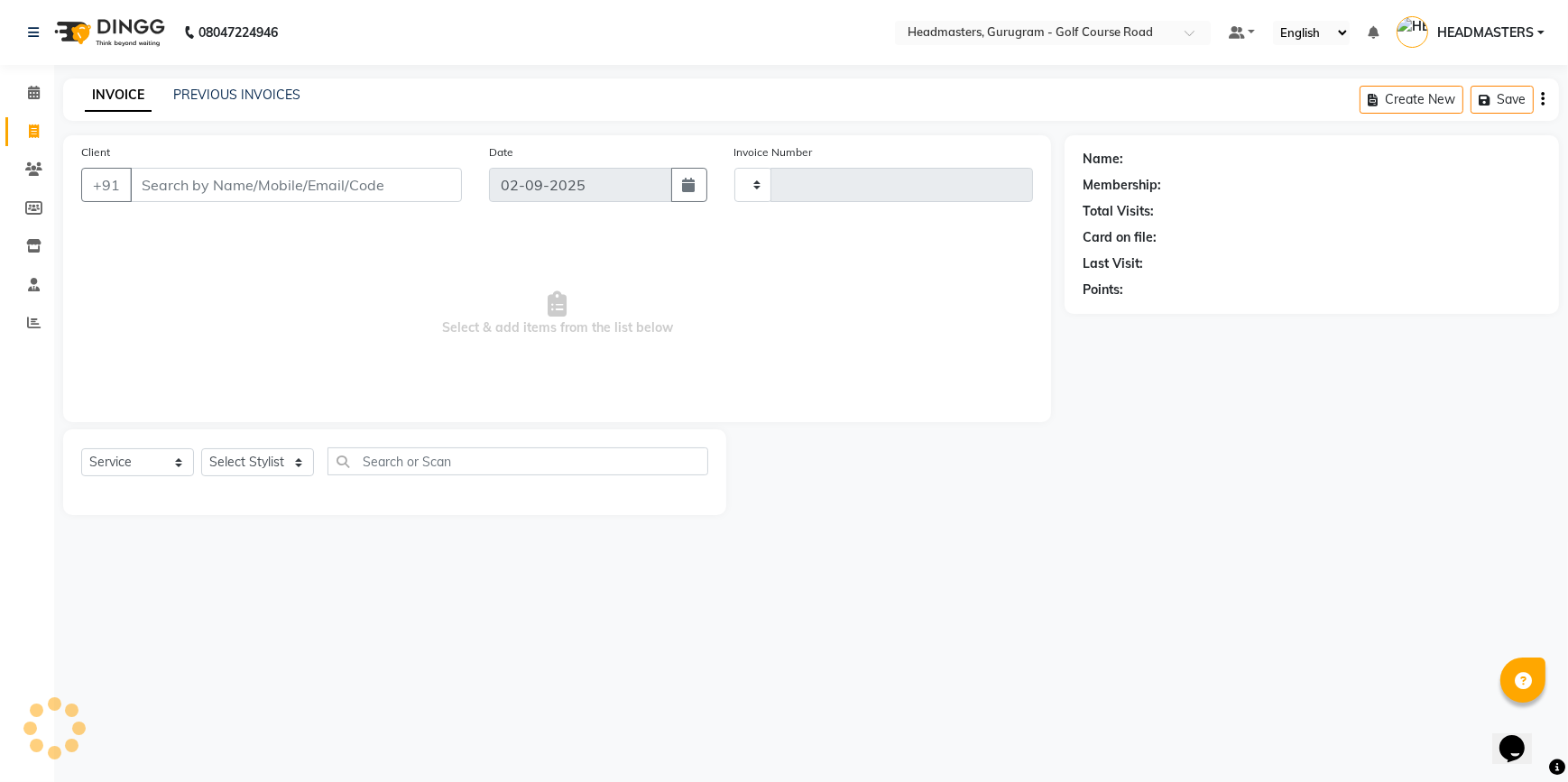
type input "2517"
select select "7134"
click at [184, 181] on input "Client" at bounding box center [296, 185] width 332 height 34
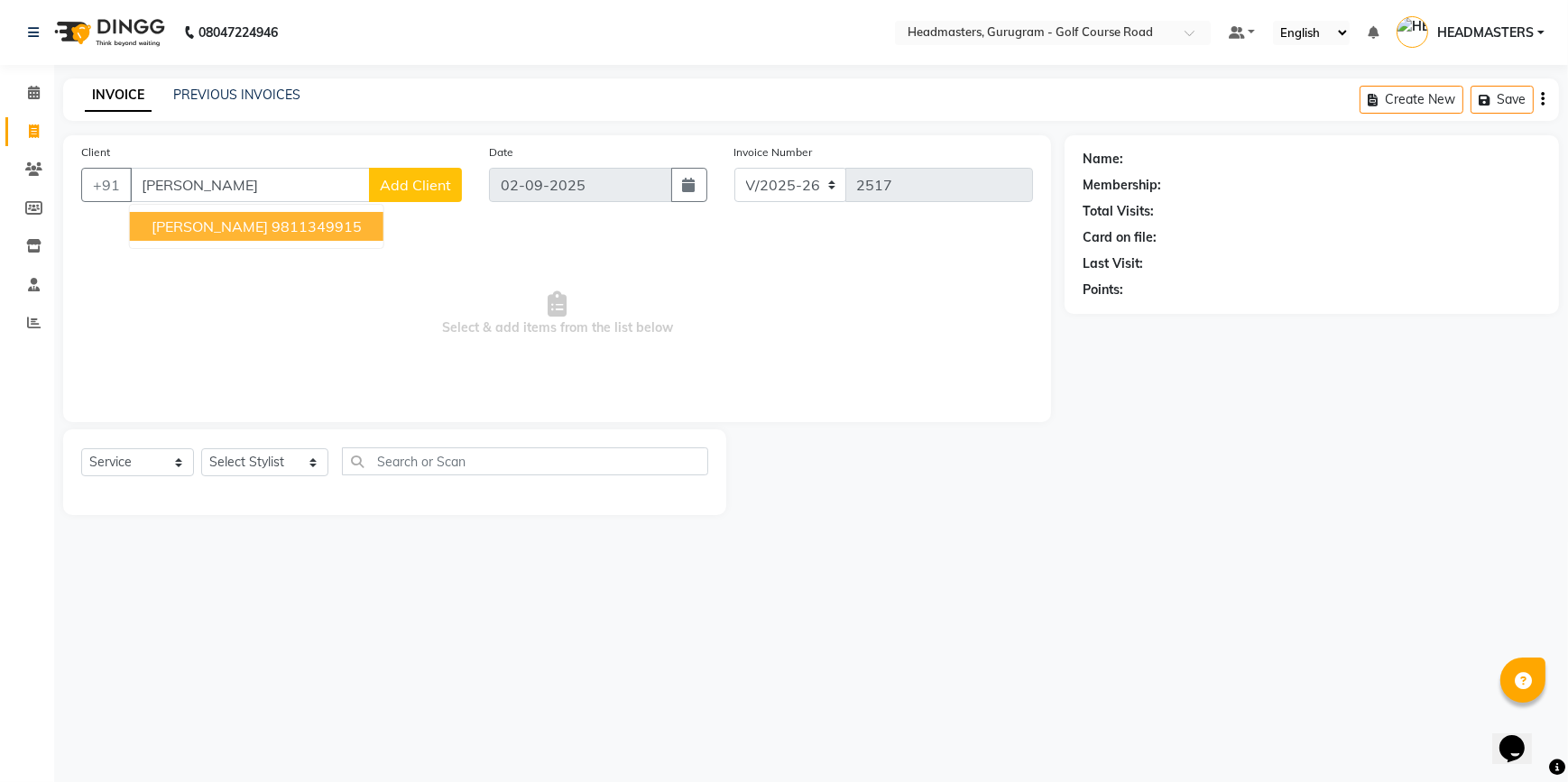
click at [271, 233] on ngb-highlight "9811349915" at bounding box center [316, 227] width 90 height 18
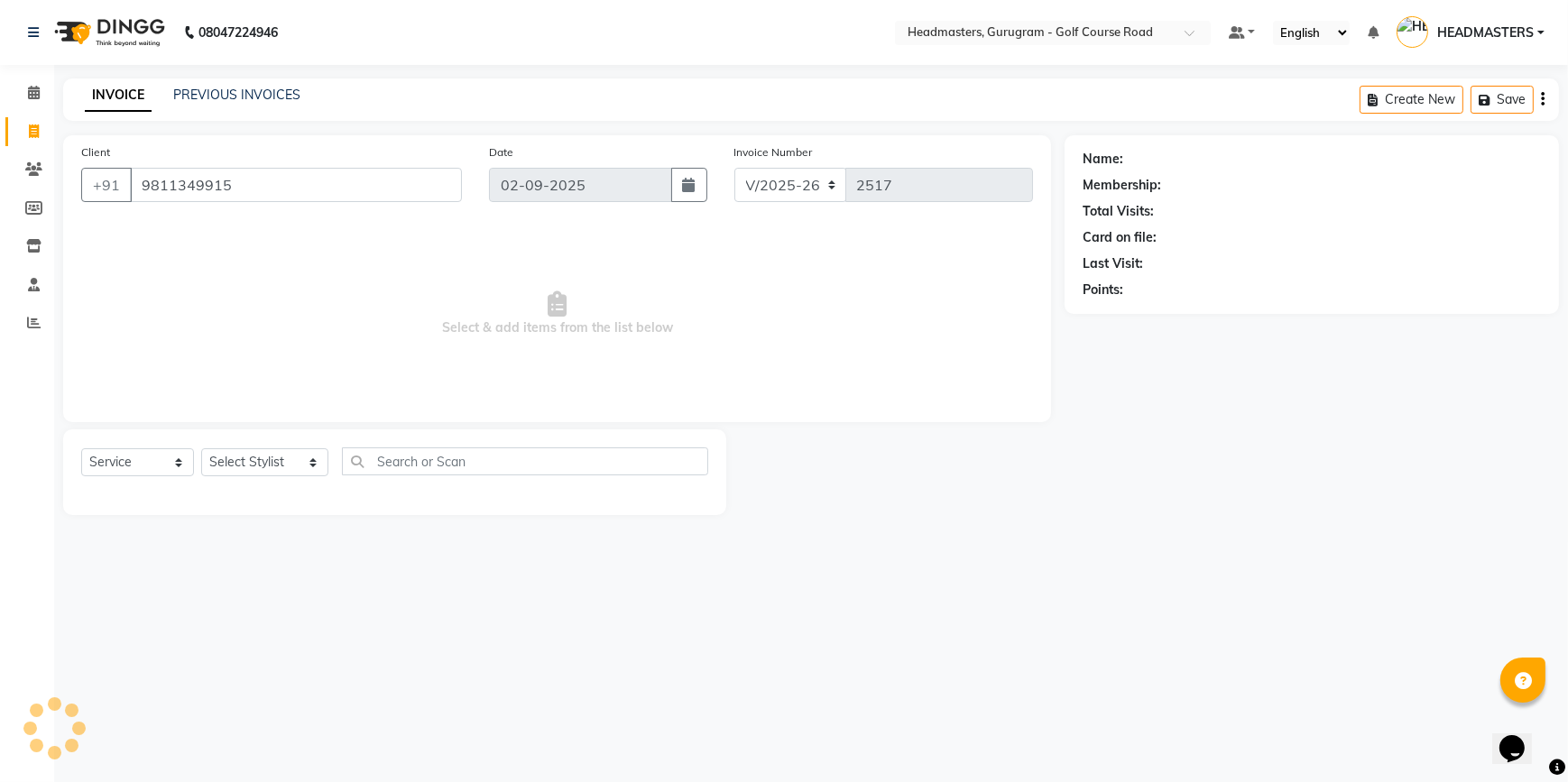
type input "9811349915"
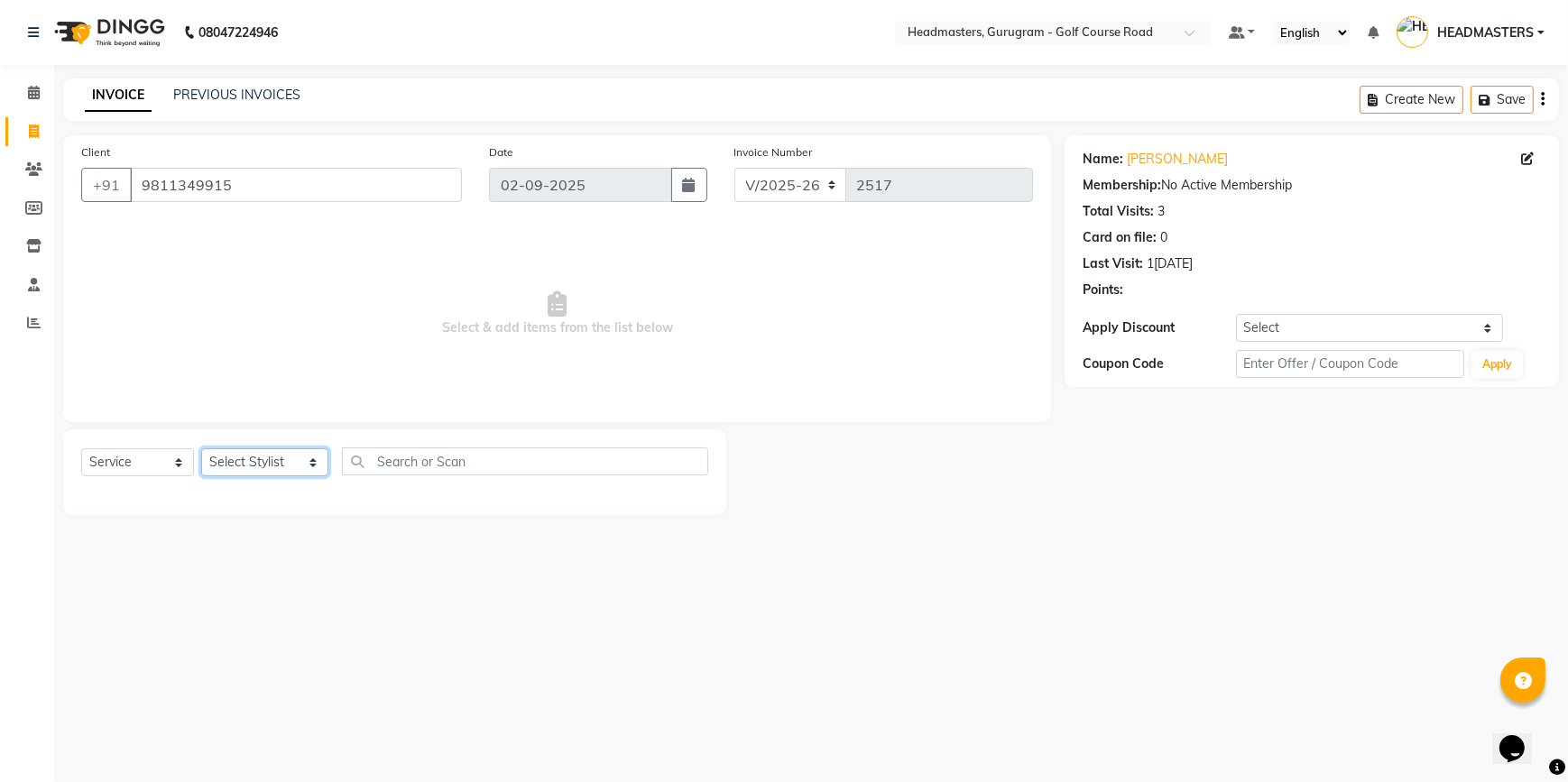
click at [228, 463] on select "Select Stylist [DEMOGRAPHIC_DATA] [PERSON_NAME] HEADMASTERS [PERSON_NAME] Artis…" at bounding box center [265, 462] width 127 height 28
select select "85240"
click at [201, 448] on select "Select Stylist [DEMOGRAPHIC_DATA] [PERSON_NAME] HEADMASTERS [PERSON_NAME] Artis…" at bounding box center [265, 462] width 127 height 28
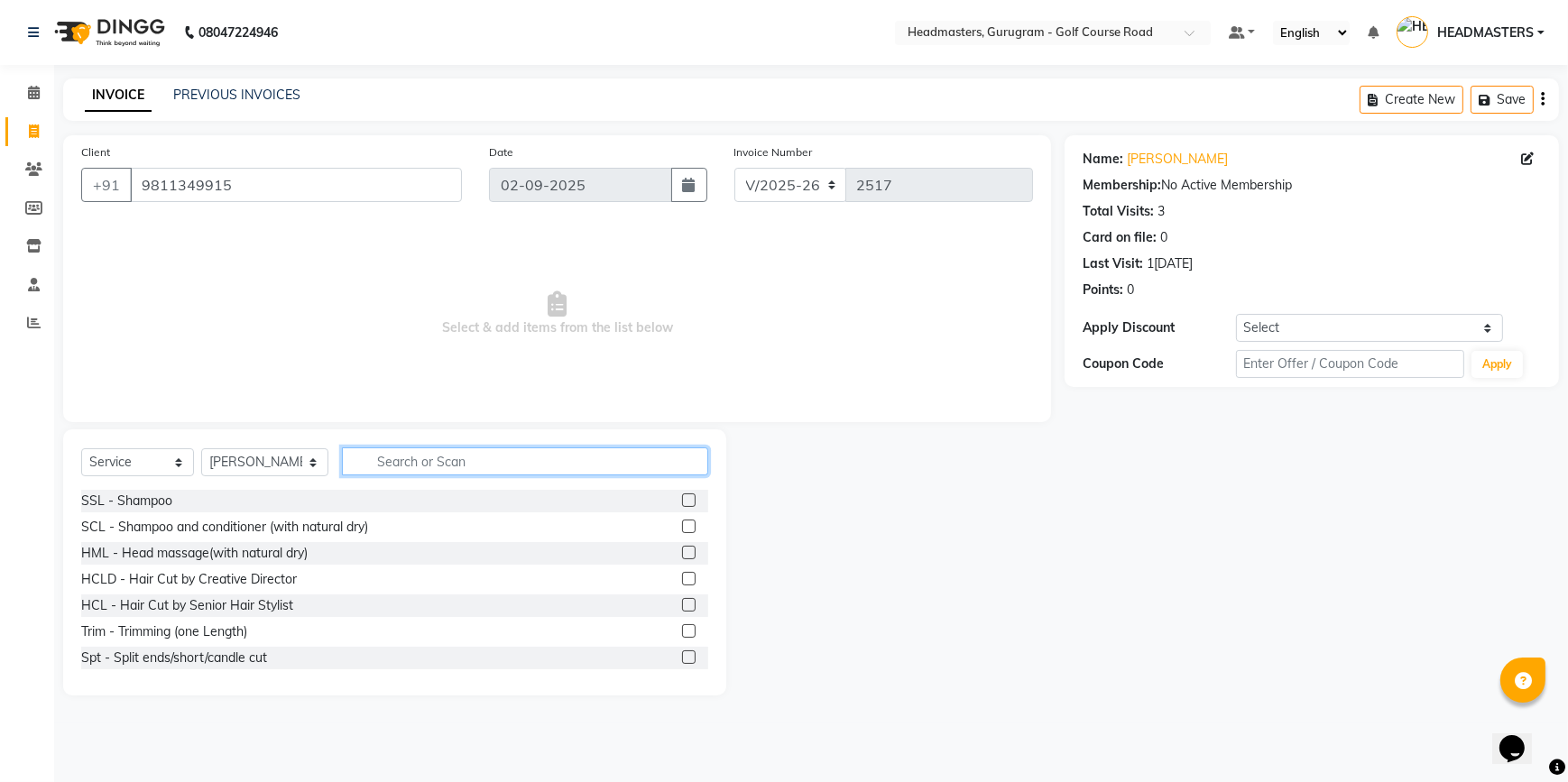
click at [430, 451] on input "text" at bounding box center [525, 461] width 367 height 28
type input "hair"
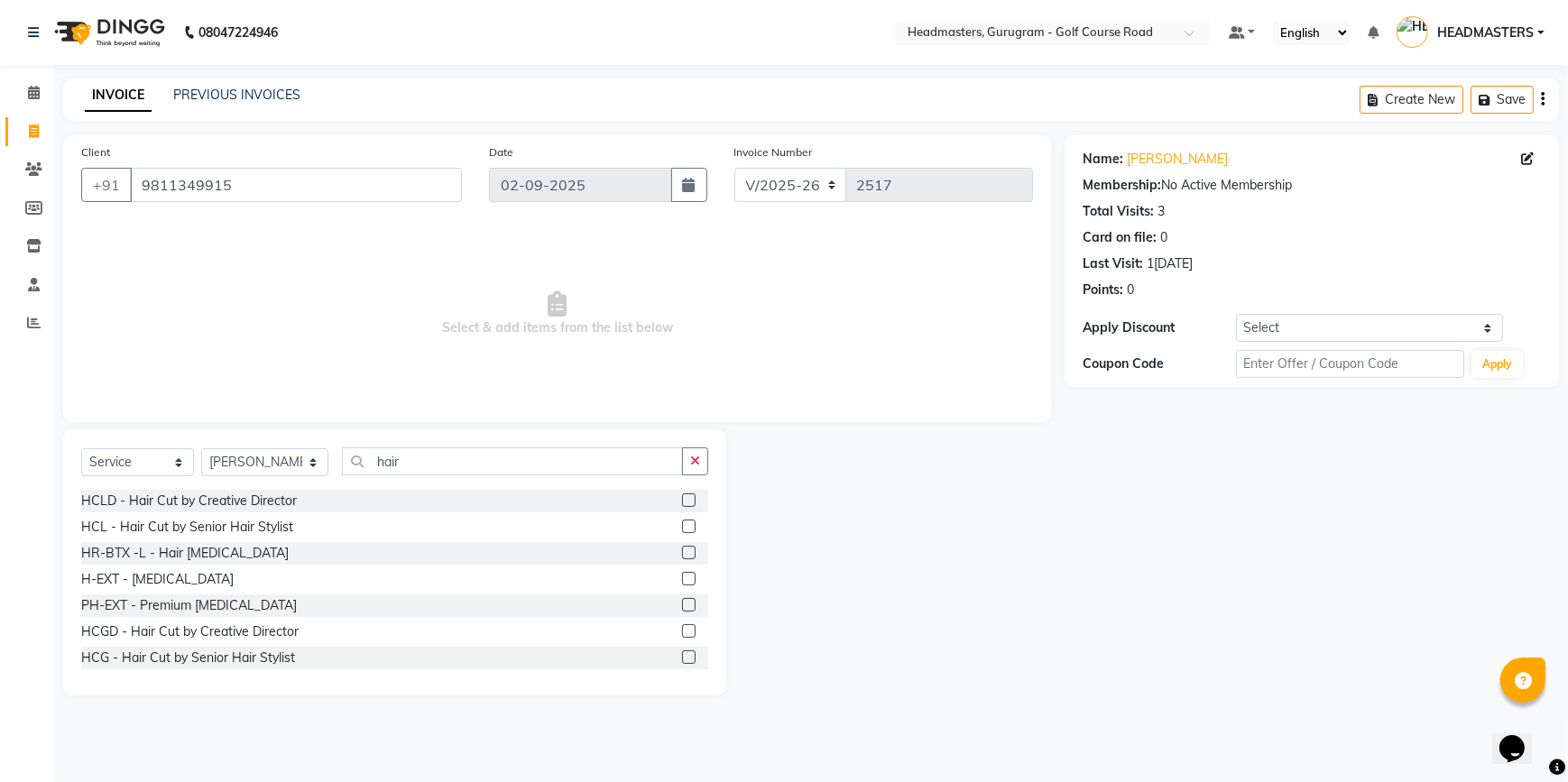
click at [682, 501] on label at bounding box center [689, 500] width 14 height 14
click at [682, 501] on input "checkbox" at bounding box center [688, 501] width 12 height 12
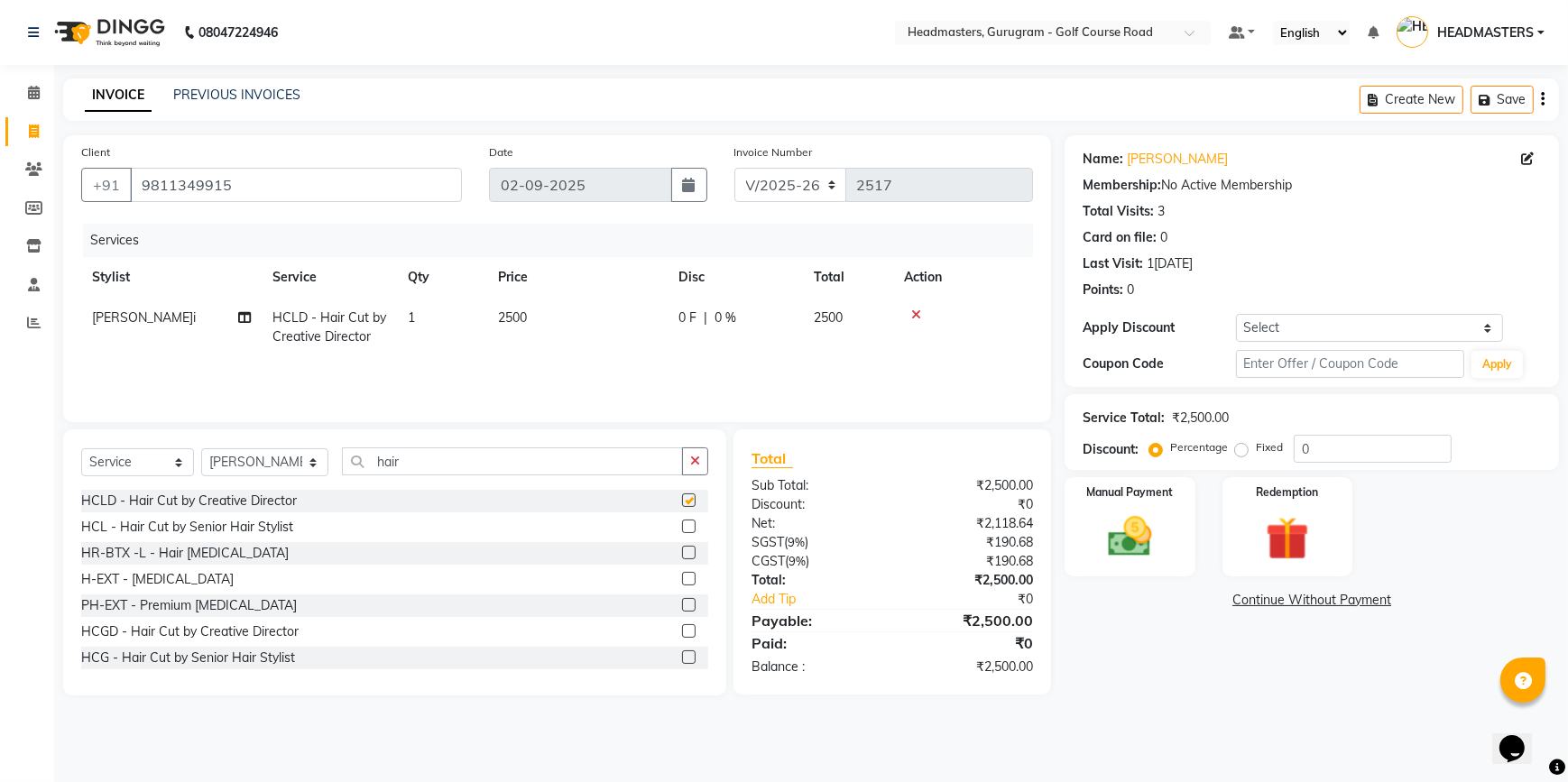
checkbox input "false"
click at [399, 469] on input "hair" at bounding box center [513, 461] width 341 height 28
type input "h"
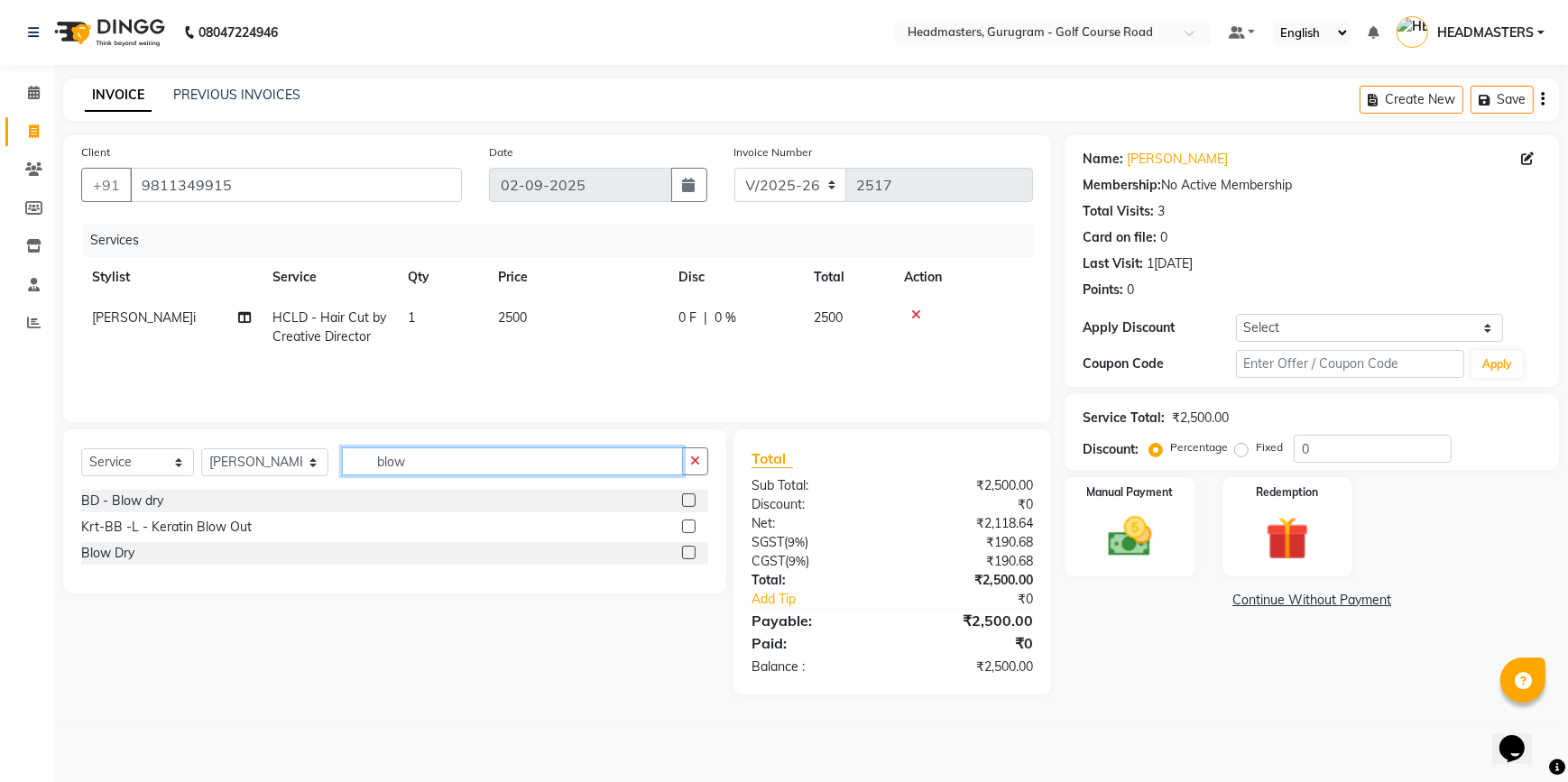
type input "blow"
click at [677, 498] on div "BD - Blow dry" at bounding box center [394, 501] width 627 height 22
click at [689, 505] on label at bounding box center [689, 500] width 14 height 14
click at [689, 505] on input "checkbox" at bounding box center [688, 501] width 12 height 12
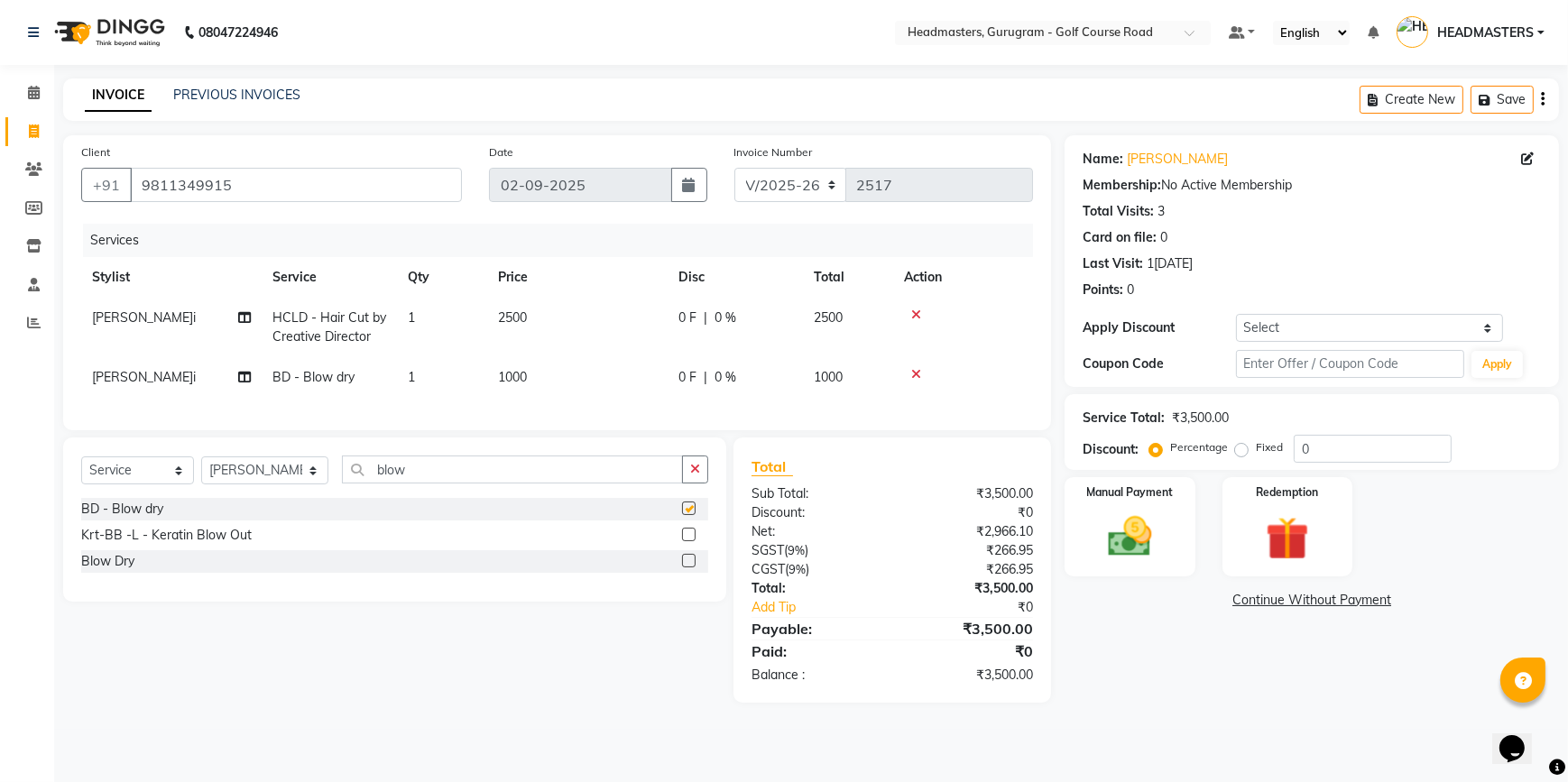
checkbox input "false"
click at [740, 390] on td "0 F | 0 %" at bounding box center [734, 377] width 135 height 41
select select "85240"
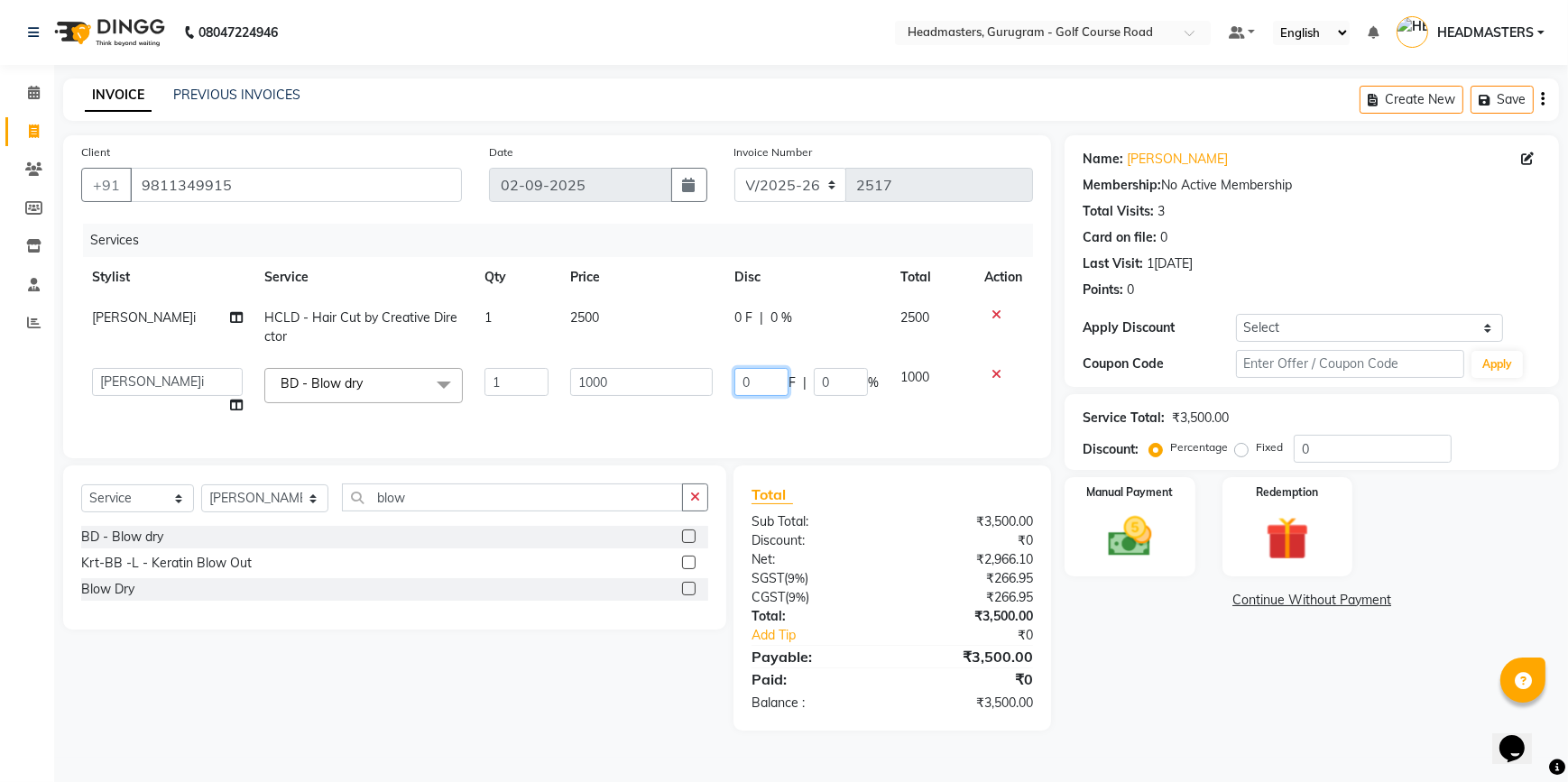
click at [757, 378] on input "0" at bounding box center [762, 381] width 54 height 28
type input "500"
click at [659, 420] on div "Services Stylist Service Qty Price Disc Total Action [PERSON_NAME] HCLD - Hair …" at bounding box center [556, 332] width 952 height 217
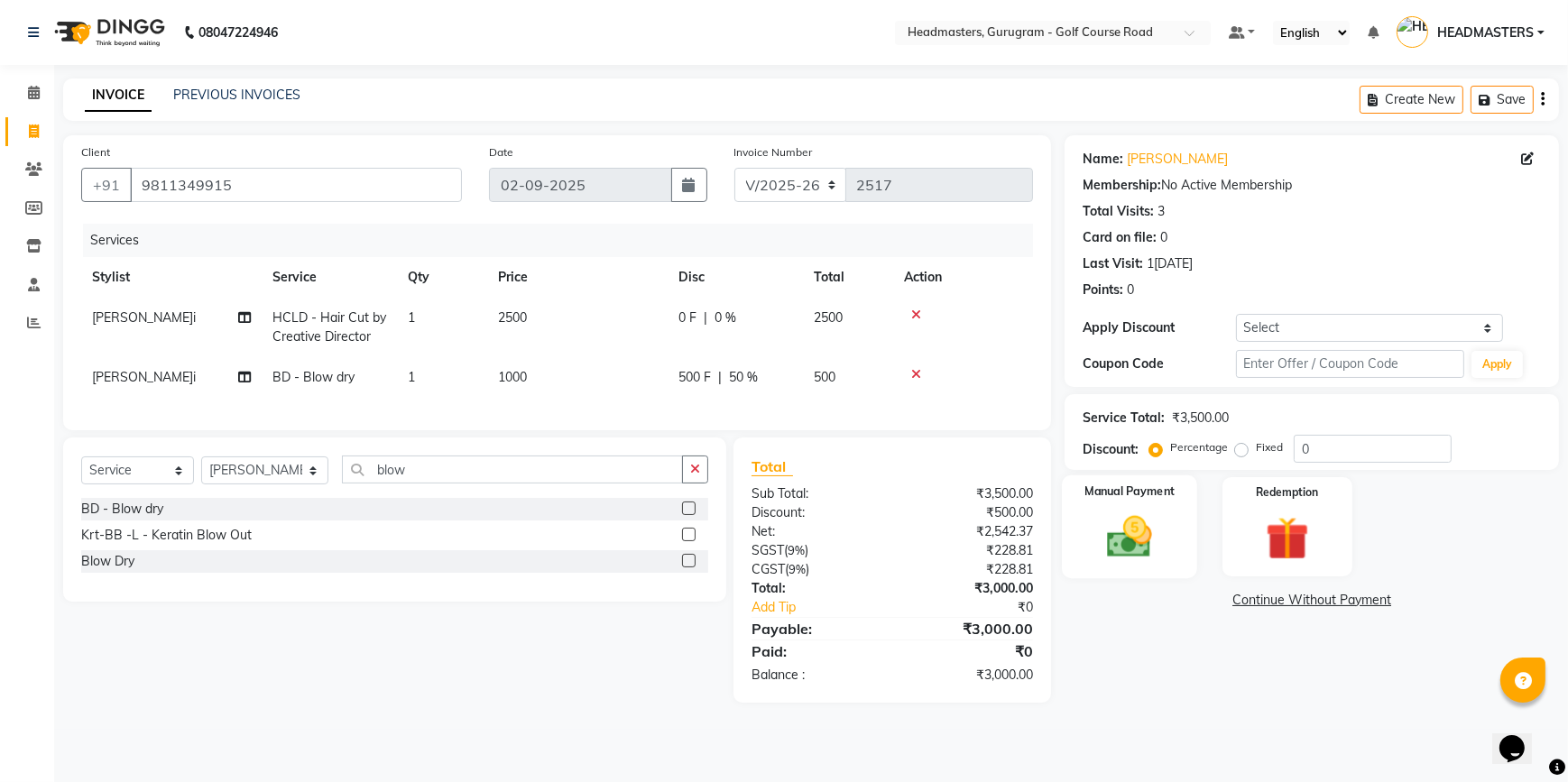
click at [1148, 521] on img at bounding box center [1129, 537] width 73 height 53
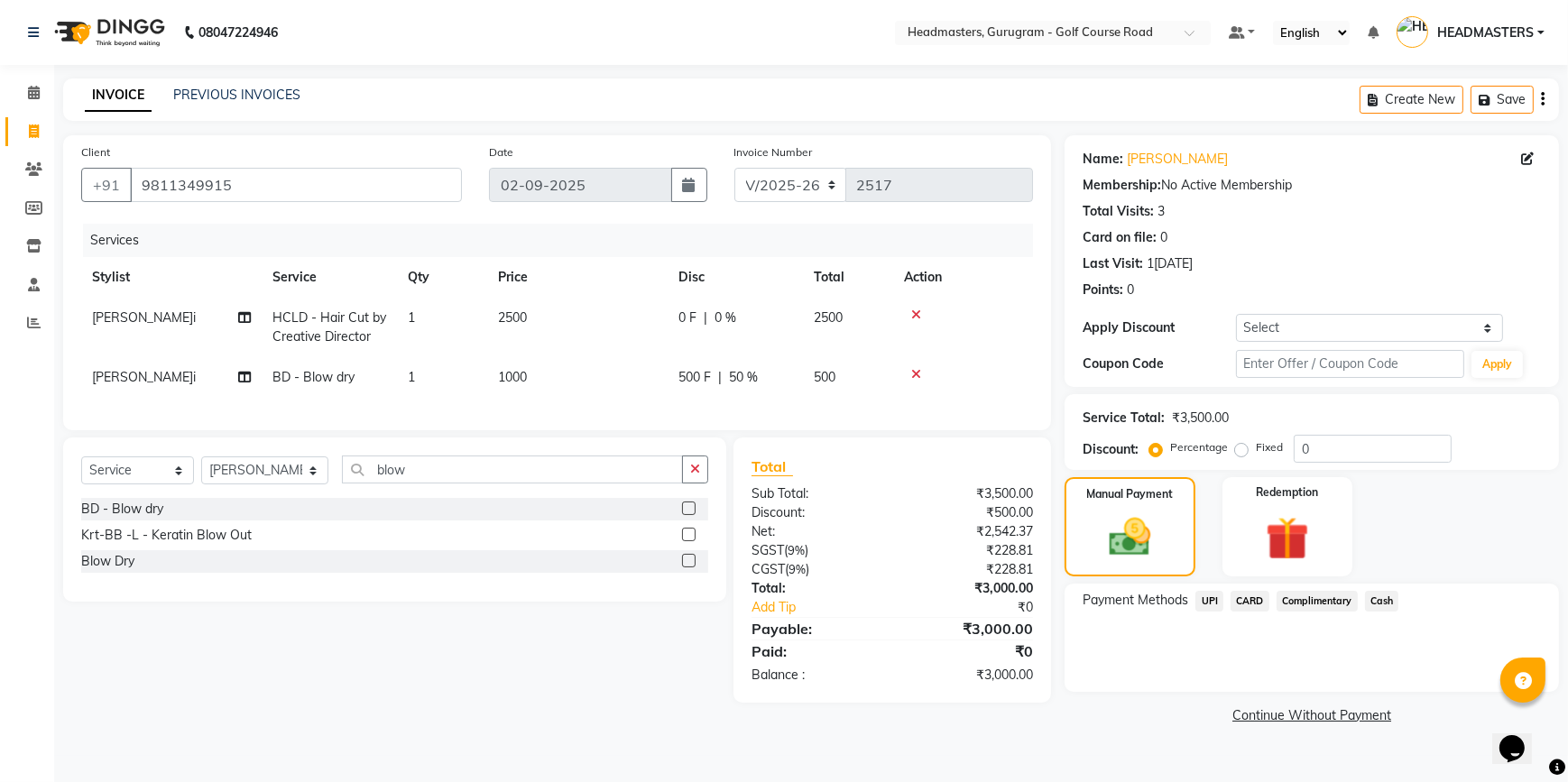
click at [1212, 599] on span "UPI" at bounding box center [1209, 601] width 28 height 20
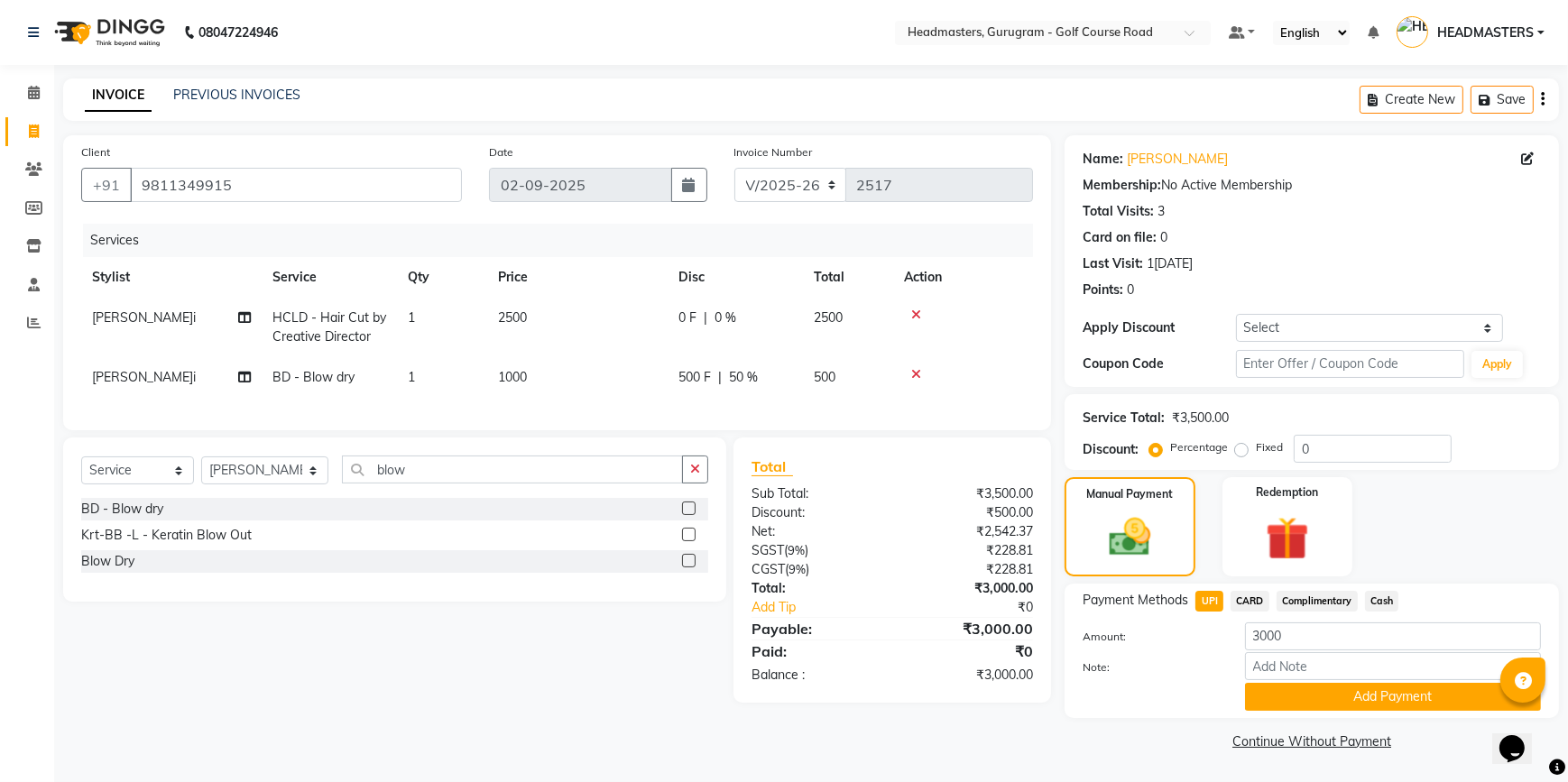
click at [1240, 599] on span "CARD" at bounding box center [1250, 601] width 39 height 20
click at [1277, 694] on button "Add Payment" at bounding box center [1393, 696] width 296 height 28
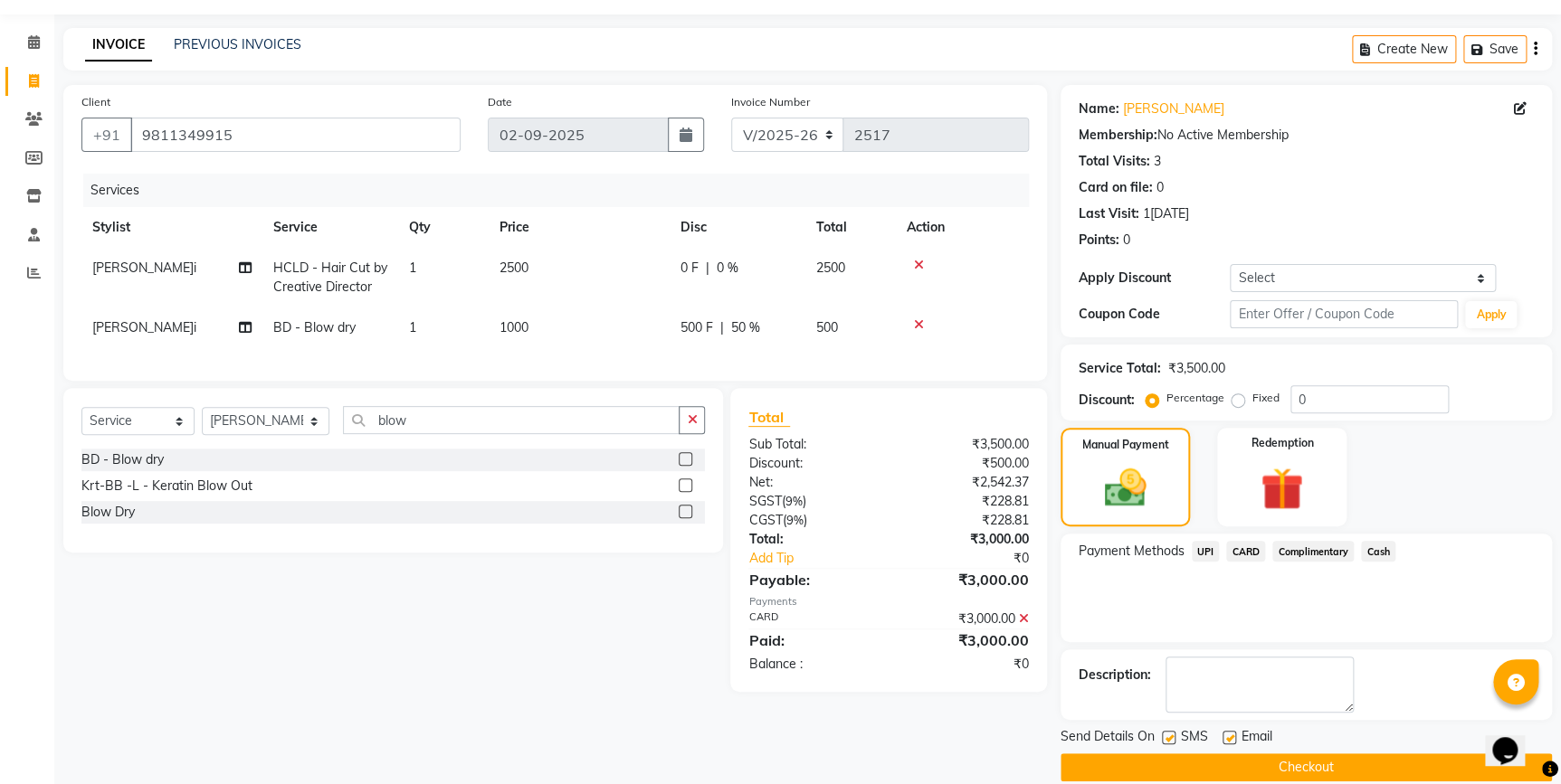
scroll to position [73, 0]
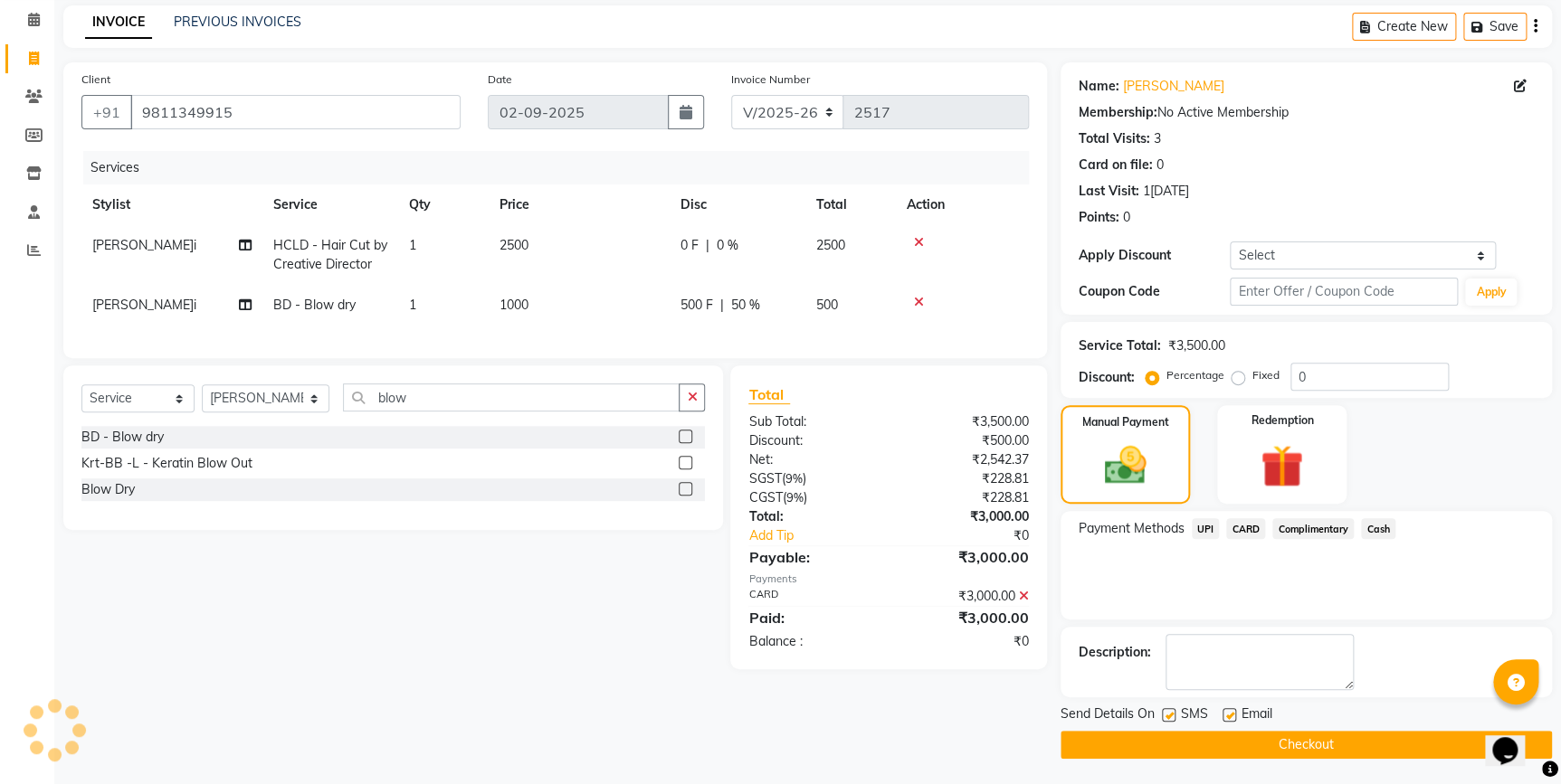
click at [1169, 714] on label at bounding box center [1169, 715] width 14 height 14
click at [1169, 714] on input "checkbox" at bounding box center [1168, 716] width 12 height 12
checkbox input "false"
click at [1233, 713] on label at bounding box center [1229, 715] width 14 height 14
click at [1233, 713] on input "checkbox" at bounding box center [1228, 716] width 12 height 12
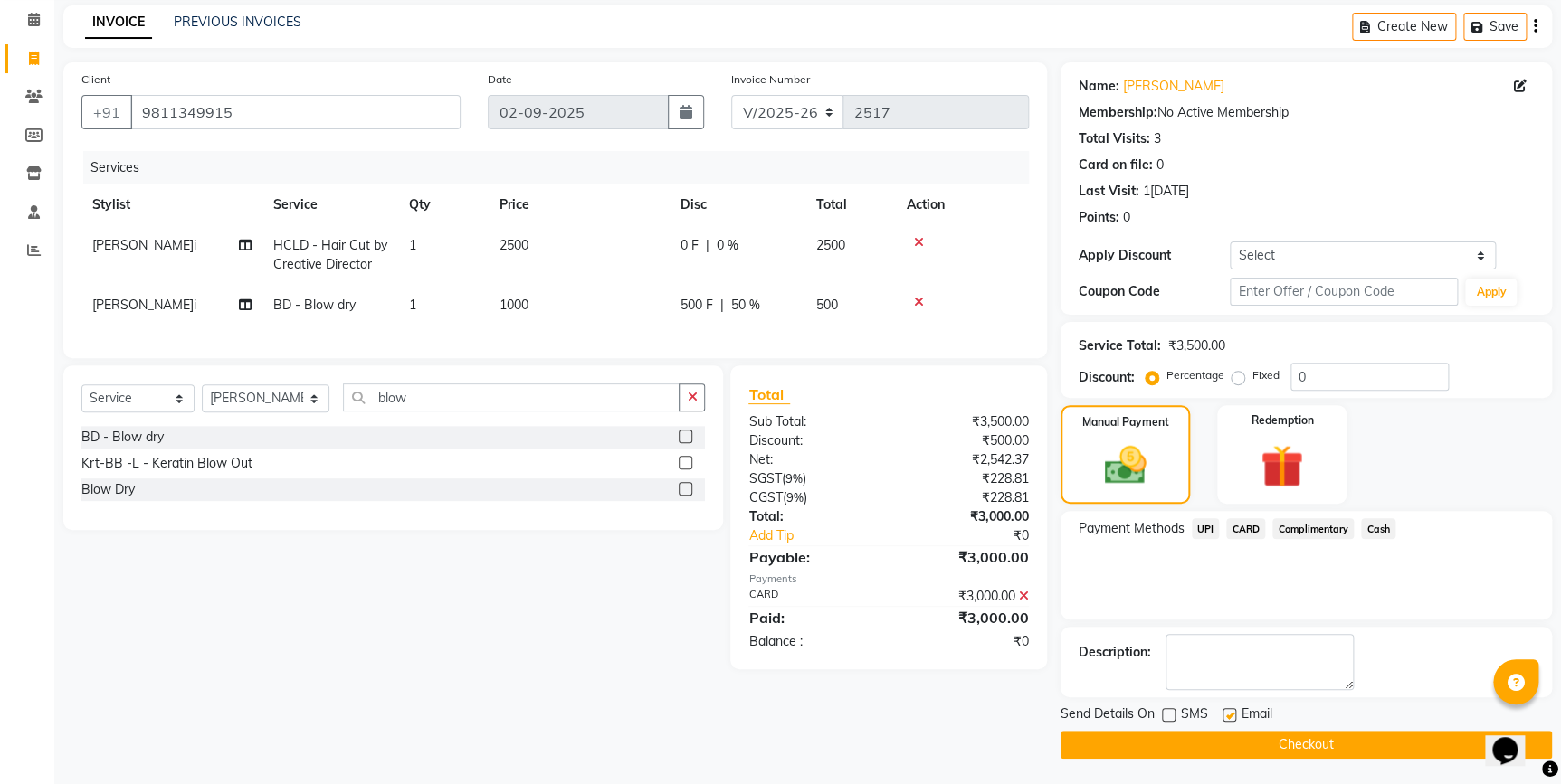
checkbox input "false"
click at [1215, 650] on textarea at bounding box center [1260, 662] width 188 height 57
type textarea "[PERSON_NAME]"
click at [1175, 752] on button "Checkout" at bounding box center [1306, 744] width 492 height 28
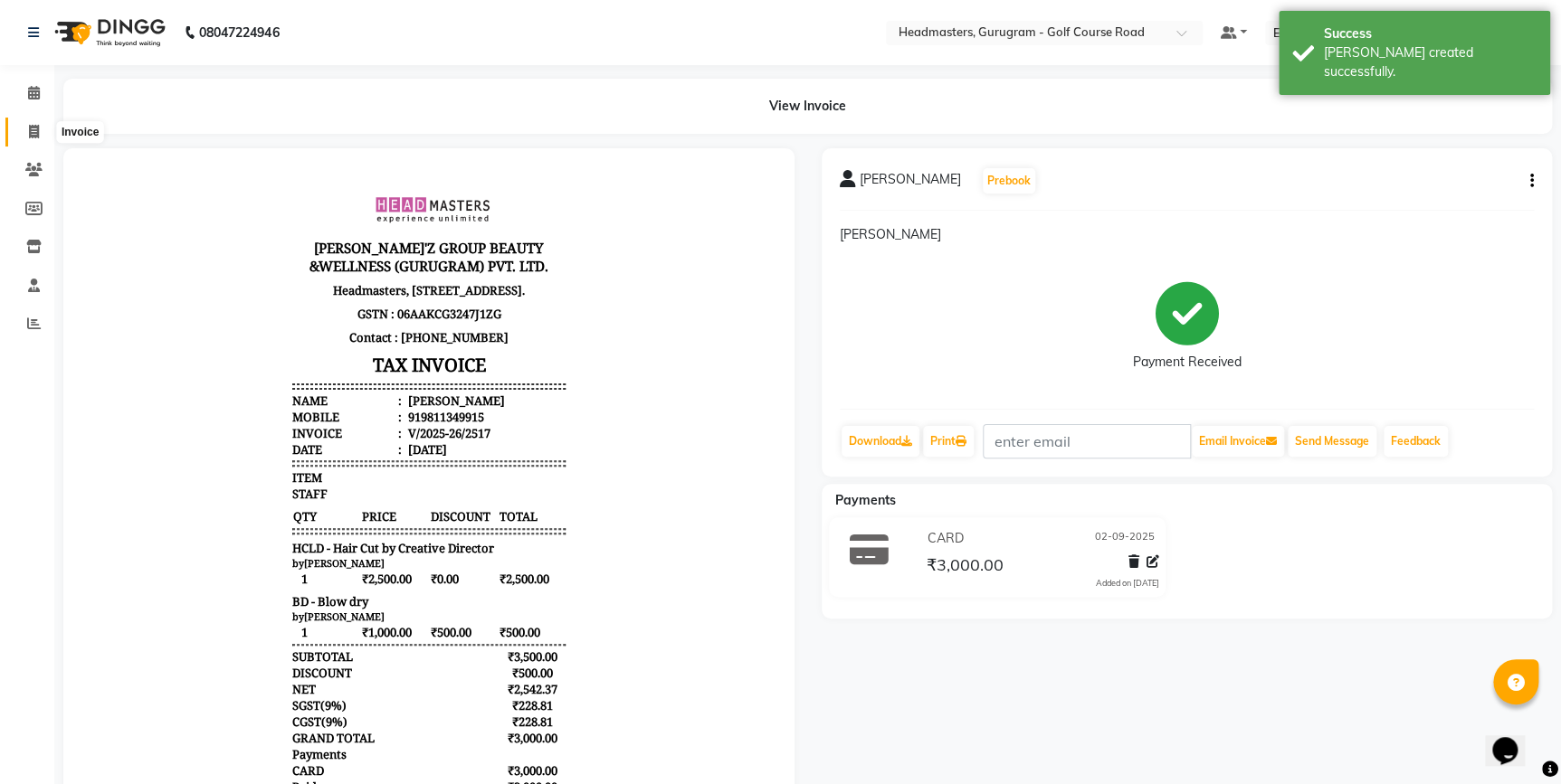
click at [30, 127] on icon at bounding box center [34, 132] width 10 height 14
select select "7134"
select select "service"
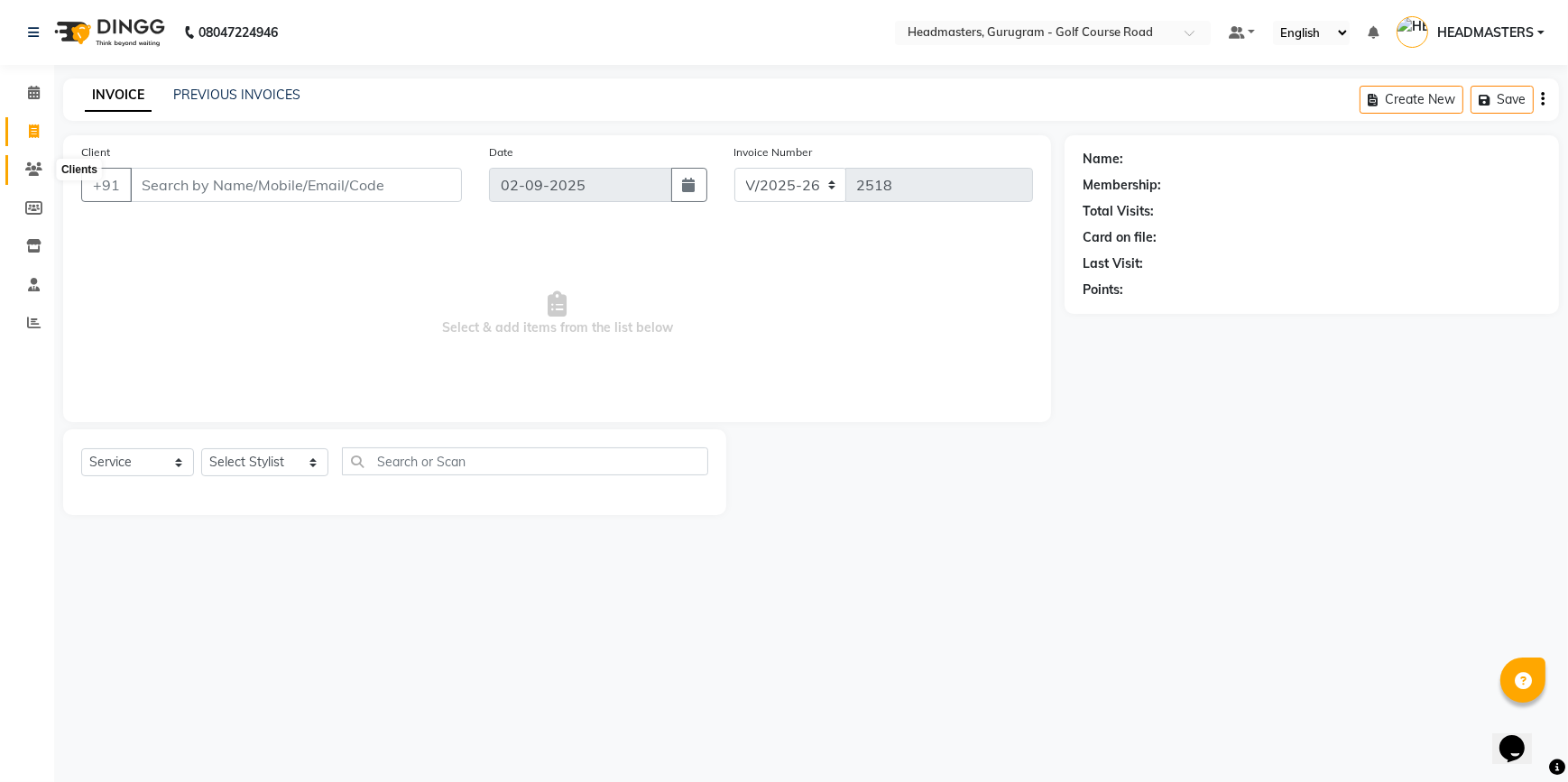
click at [41, 171] on icon at bounding box center [34, 169] width 18 height 14
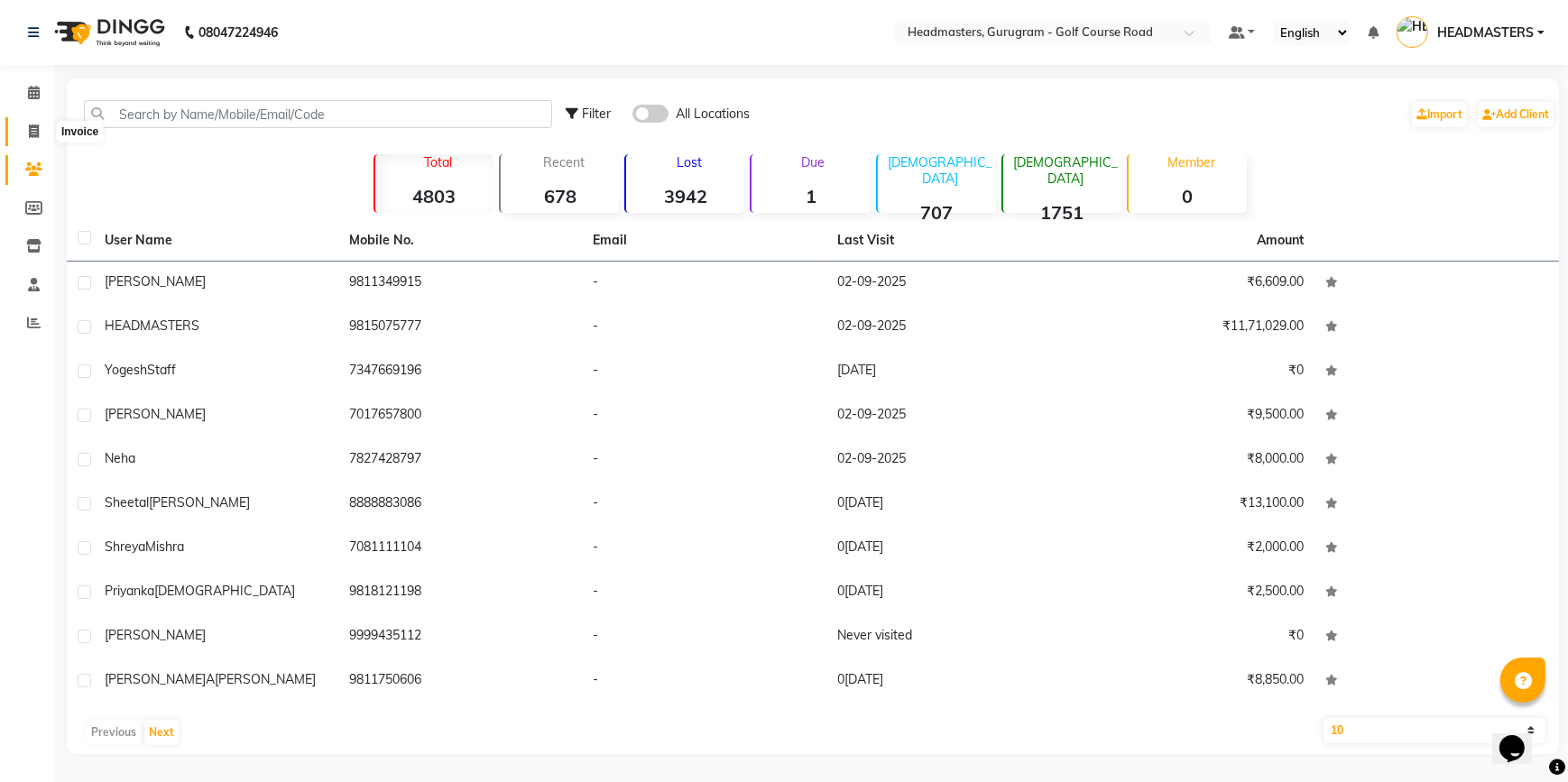
click at [31, 134] on icon at bounding box center [34, 131] width 10 height 14
select select "service"
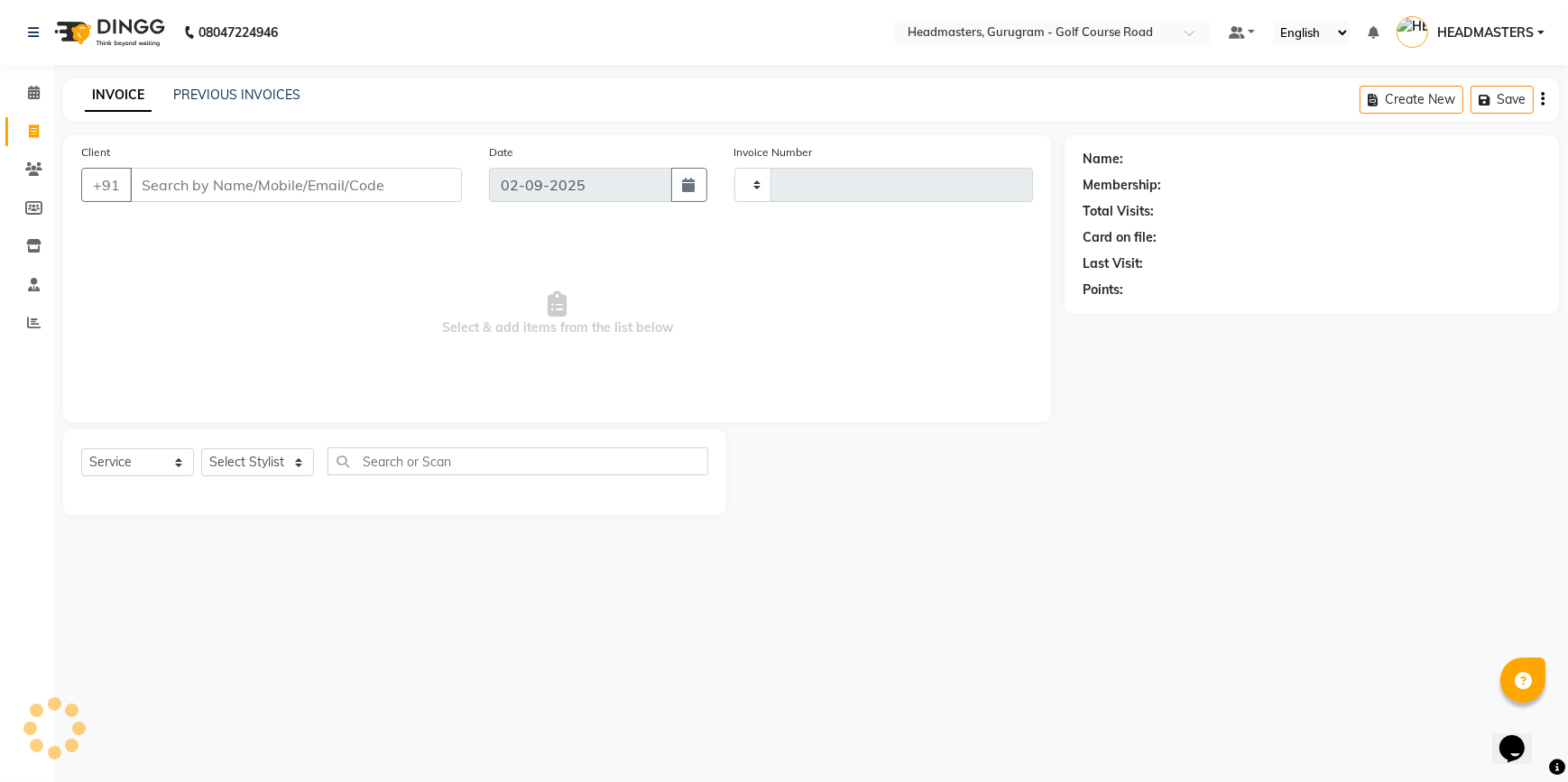
type input "2518"
select select "7134"
click at [224, 171] on input "Client" at bounding box center [296, 185] width 332 height 34
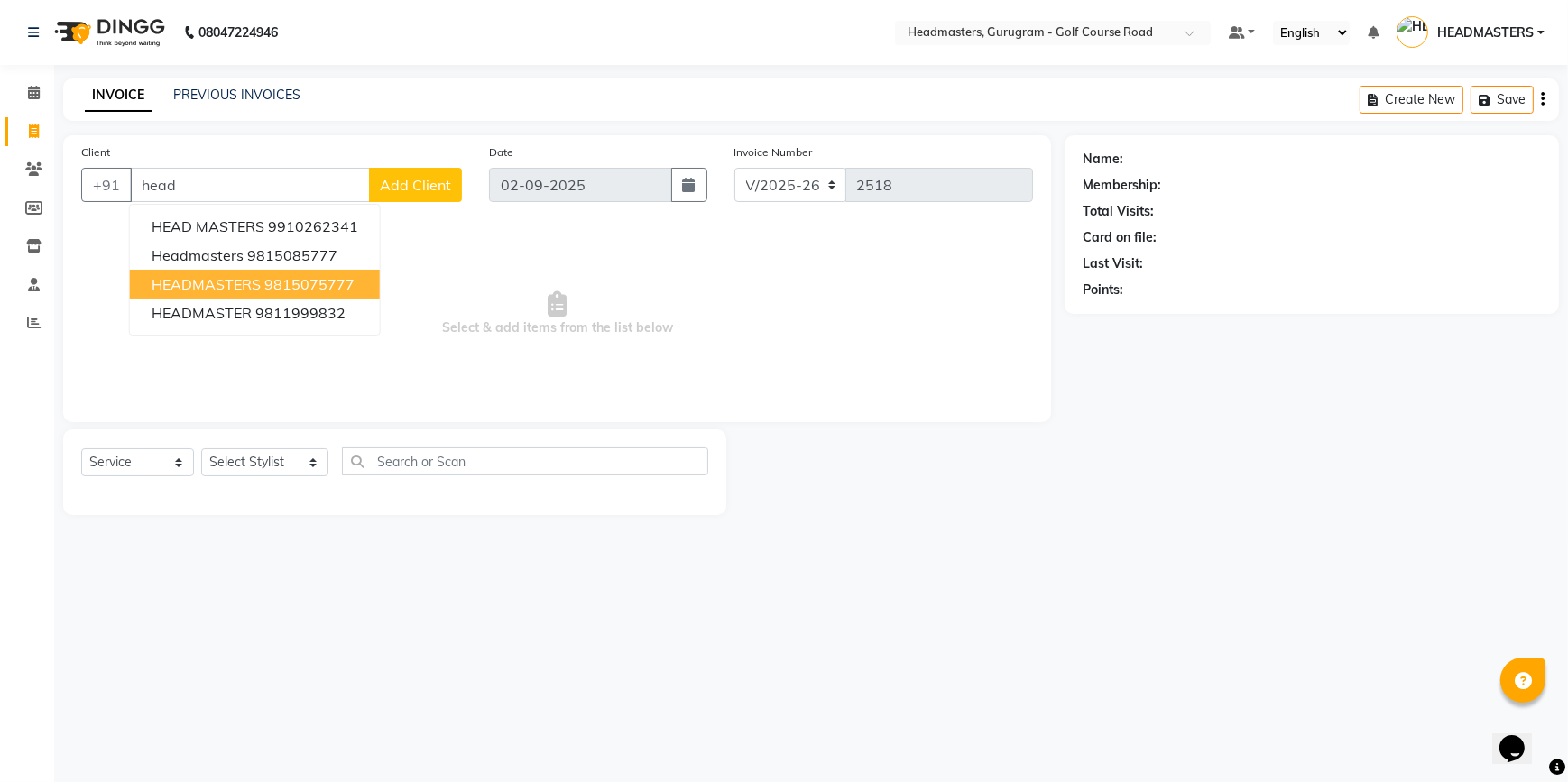
click at [260, 283] on button "HEADMASTERS 9815075777" at bounding box center [255, 284] width 250 height 29
type input "9815075777"
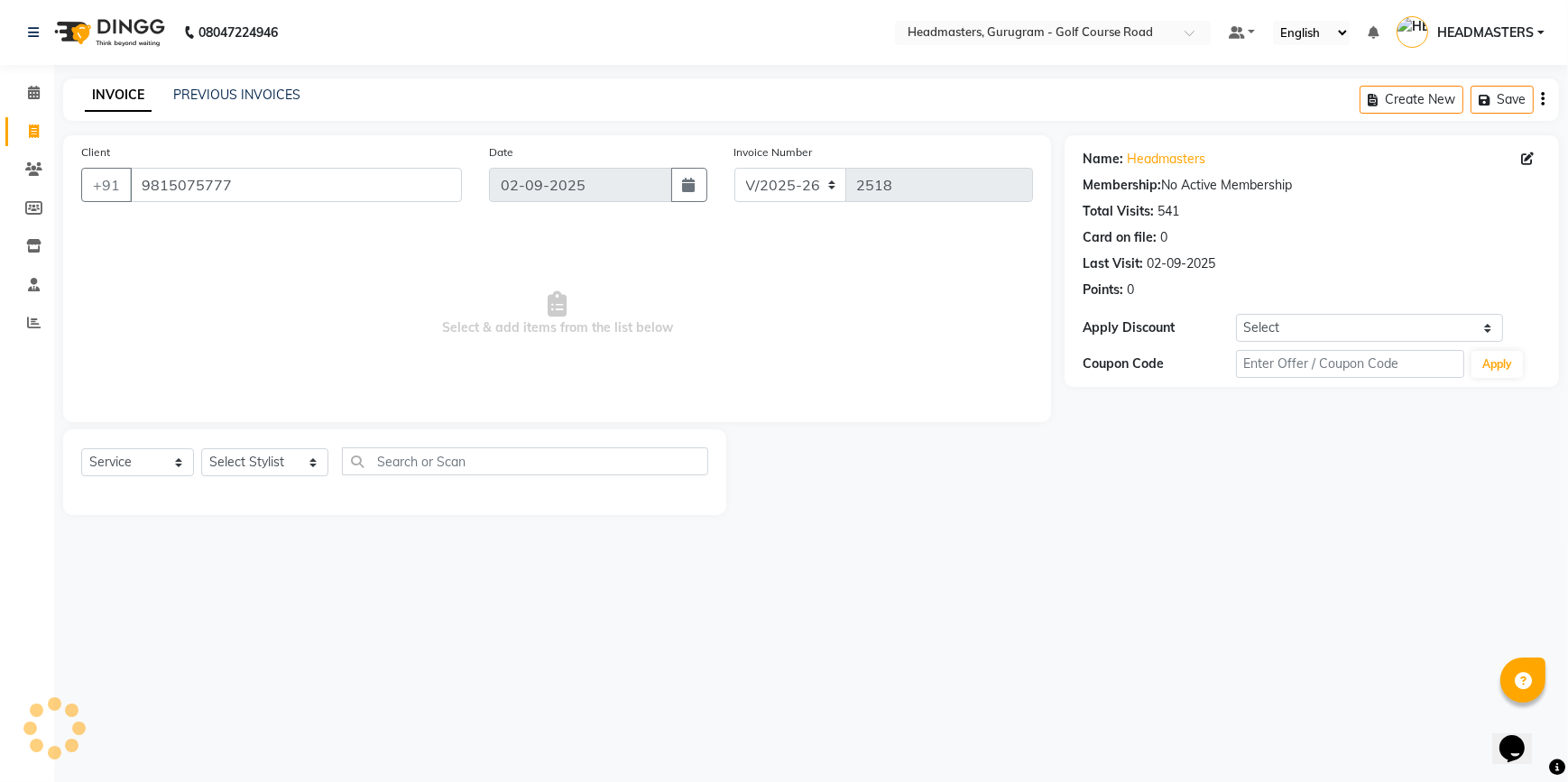
drag, startPoint x: 295, startPoint y: 444, endPoint x: 296, endPoint y: 466, distance: 22.0
click at [295, 444] on div "Select Service Product Membership Package Voucher Prepaid Gift Card Select Styl…" at bounding box center [395, 473] width 663 height 86
drag, startPoint x: 296, startPoint y: 466, endPoint x: 287, endPoint y: 446, distance: 21.9
click at [296, 466] on select "Select Stylist [DEMOGRAPHIC_DATA] [PERSON_NAME] HEADMASTERS [PERSON_NAME] Artis…" at bounding box center [265, 462] width 127 height 28
click at [201, 448] on select "Select Stylist [DEMOGRAPHIC_DATA] [PERSON_NAME] HEADMASTERS [PERSON_NAME] Artis…" at bounding box center [265, 462] width 127 height 28
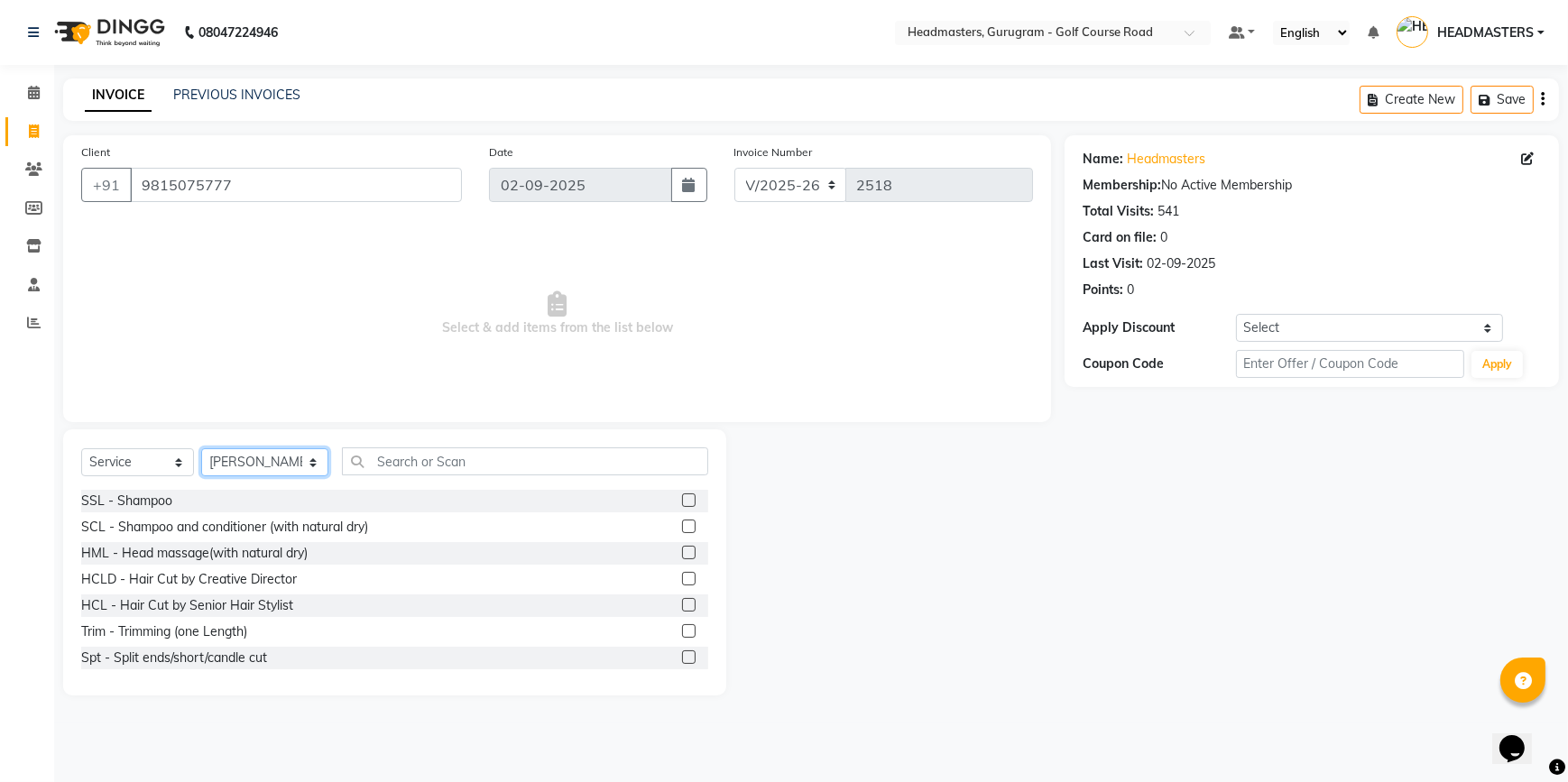
click at [269, 467] on select "Select Stylist [DEMOGRAPHIC_DATA] [PERSON_NAME] HEADMASTERS [PERSON_NAME] Artis…" at bounding box center [265, 462] width 127 height 28
select select "85246"
click at [201, 448] on select "Select Stylist [DEMOGRAPHIC_DATA] [PERSON_NAME] HEADMASTERS [PERSON_NAME] Artis…" at bounding box center [265, 462] width 127 height 28
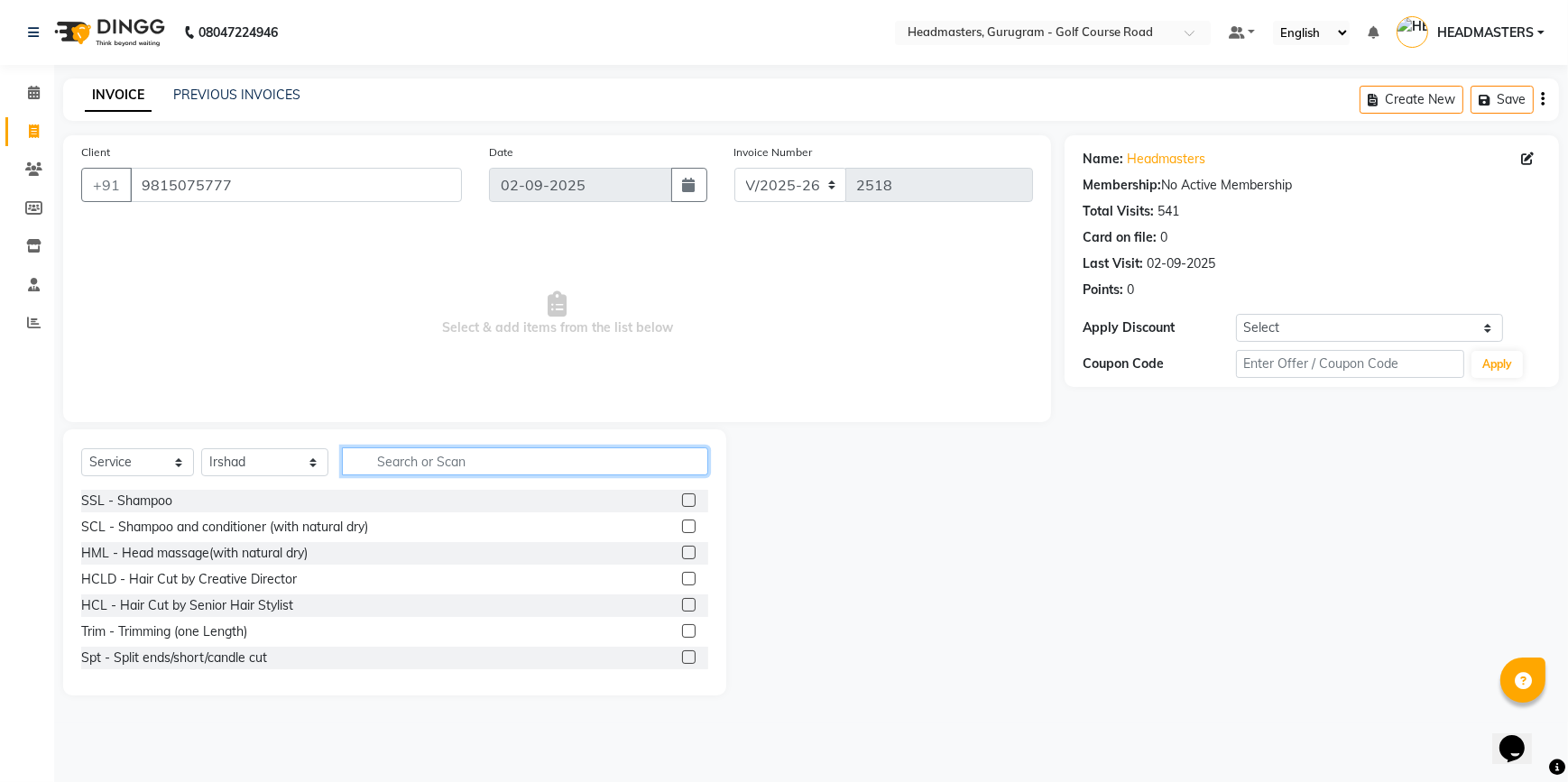
click at [395, 460] on input "text" at bounding box center [525, 461] width 367 height 28
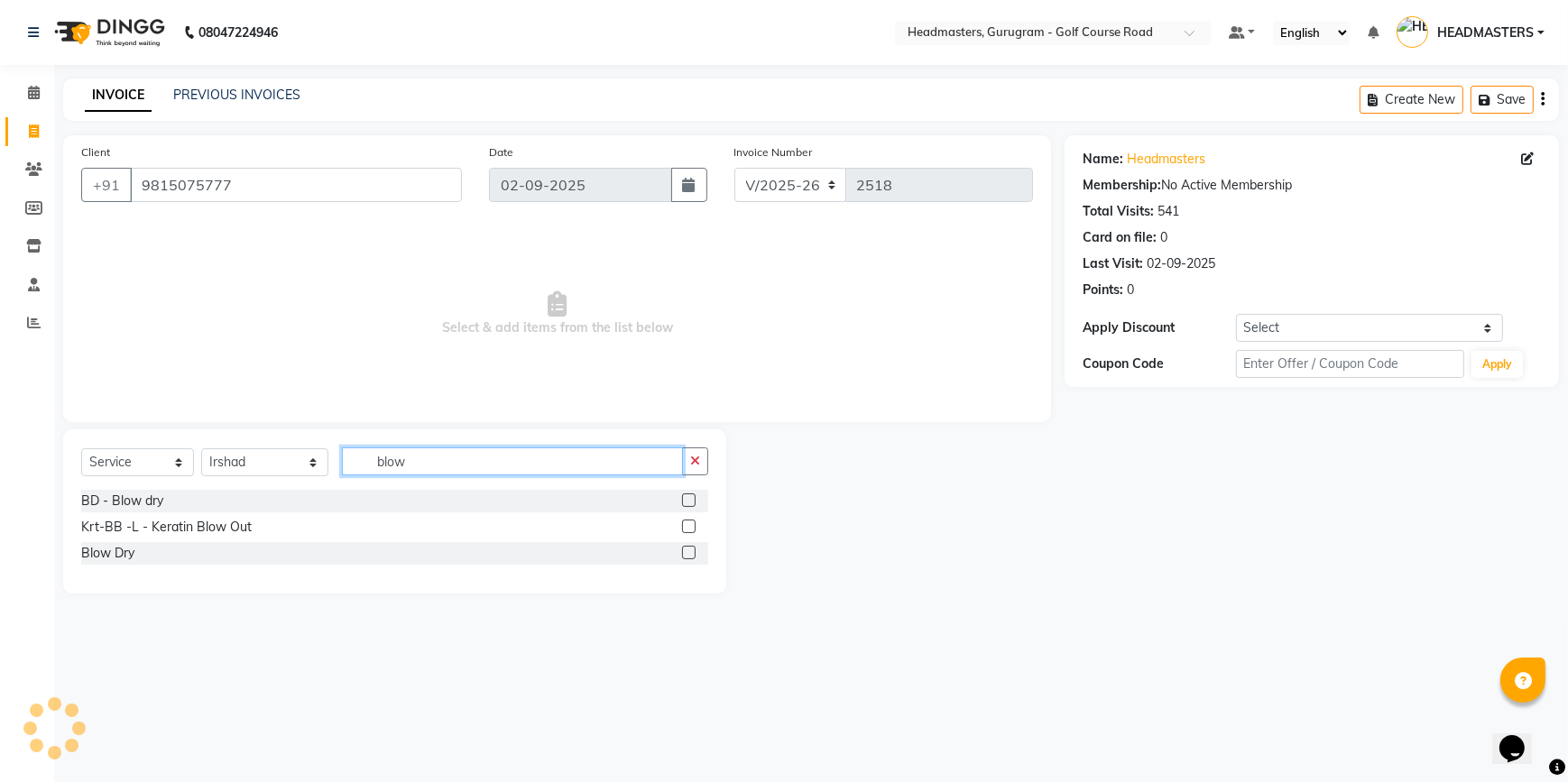
type input "blow"
click at [689, 551] on label at bounding box center [689, 552] width 14 height 14
click at [689, 551] on input "checkbox" at bounding box center [688, 553] width 12 height 12
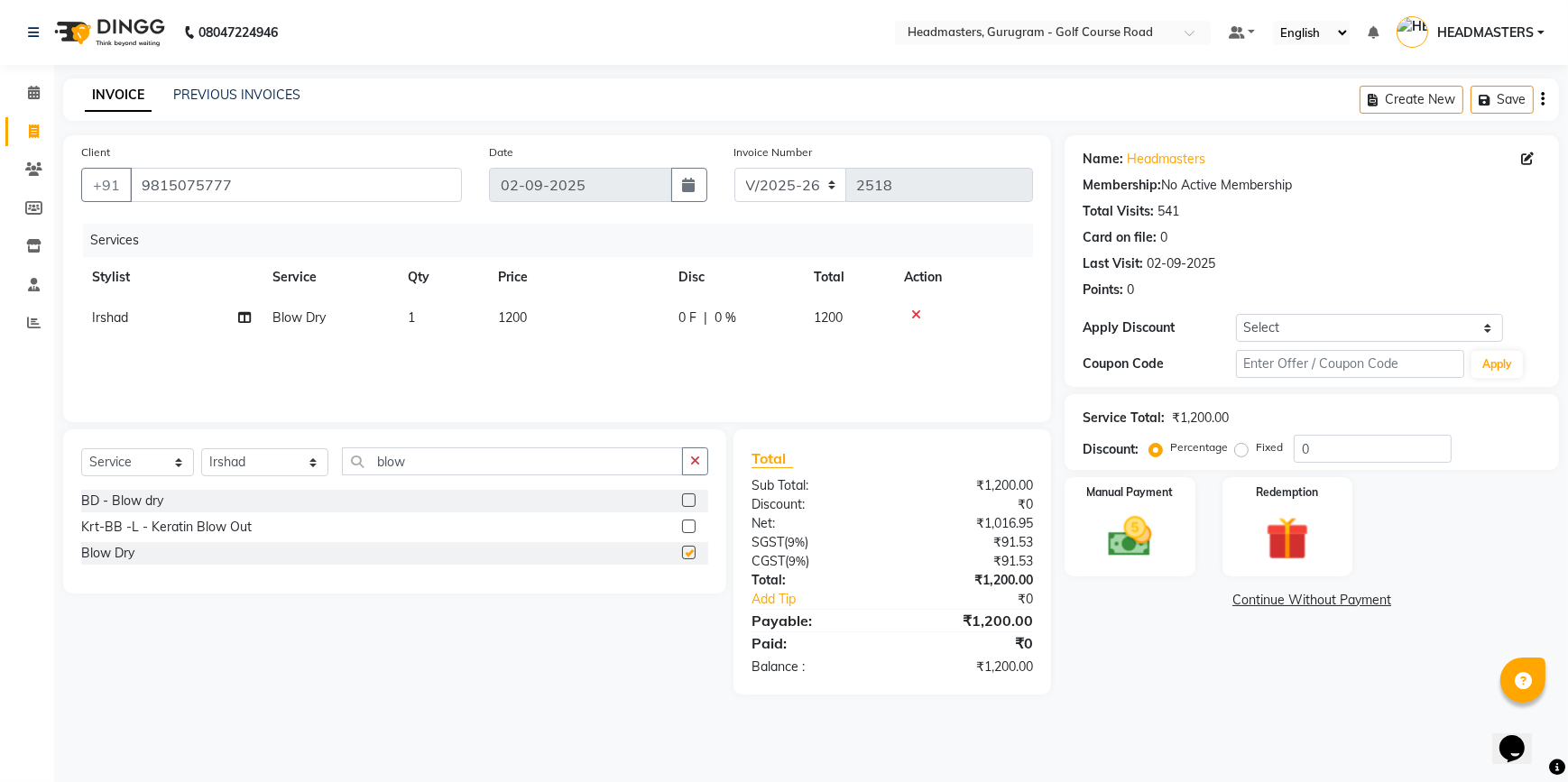
checkbox input "false"
click at [445, 467] on input "blow" at bounding box center [513, 461] width 341 height 28
click at [687, 500] on label at bounding box center [689, 500] width 14 height 14
click at [687, 500] on input "checkbox" at bounding box center [688, 501] width 12 height 12
checkbox input "false"
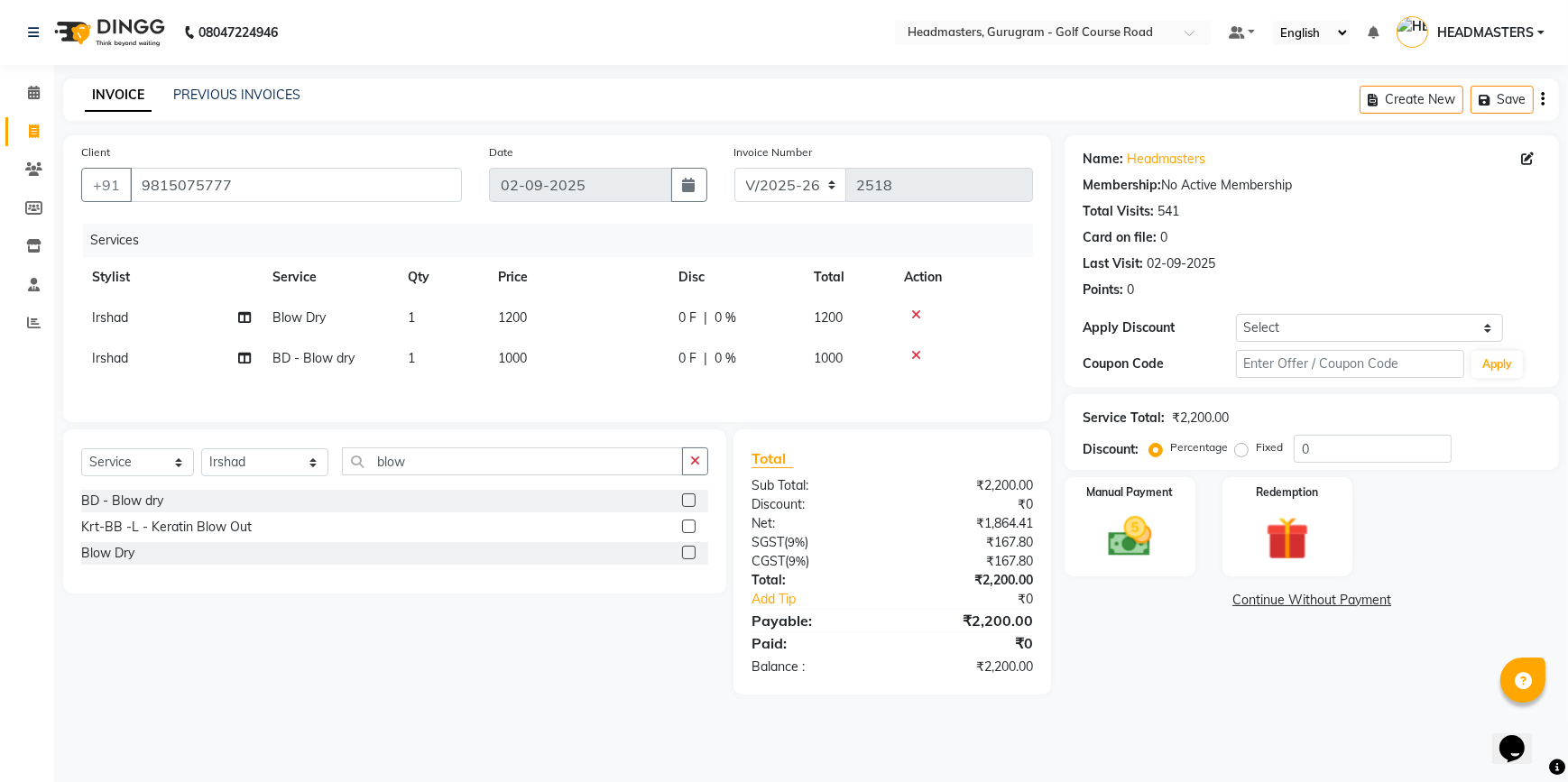
click at [686, 370] on td "0 F | 0 %" at bounding box center [734, 359] width 135 height 41
select select "85246"
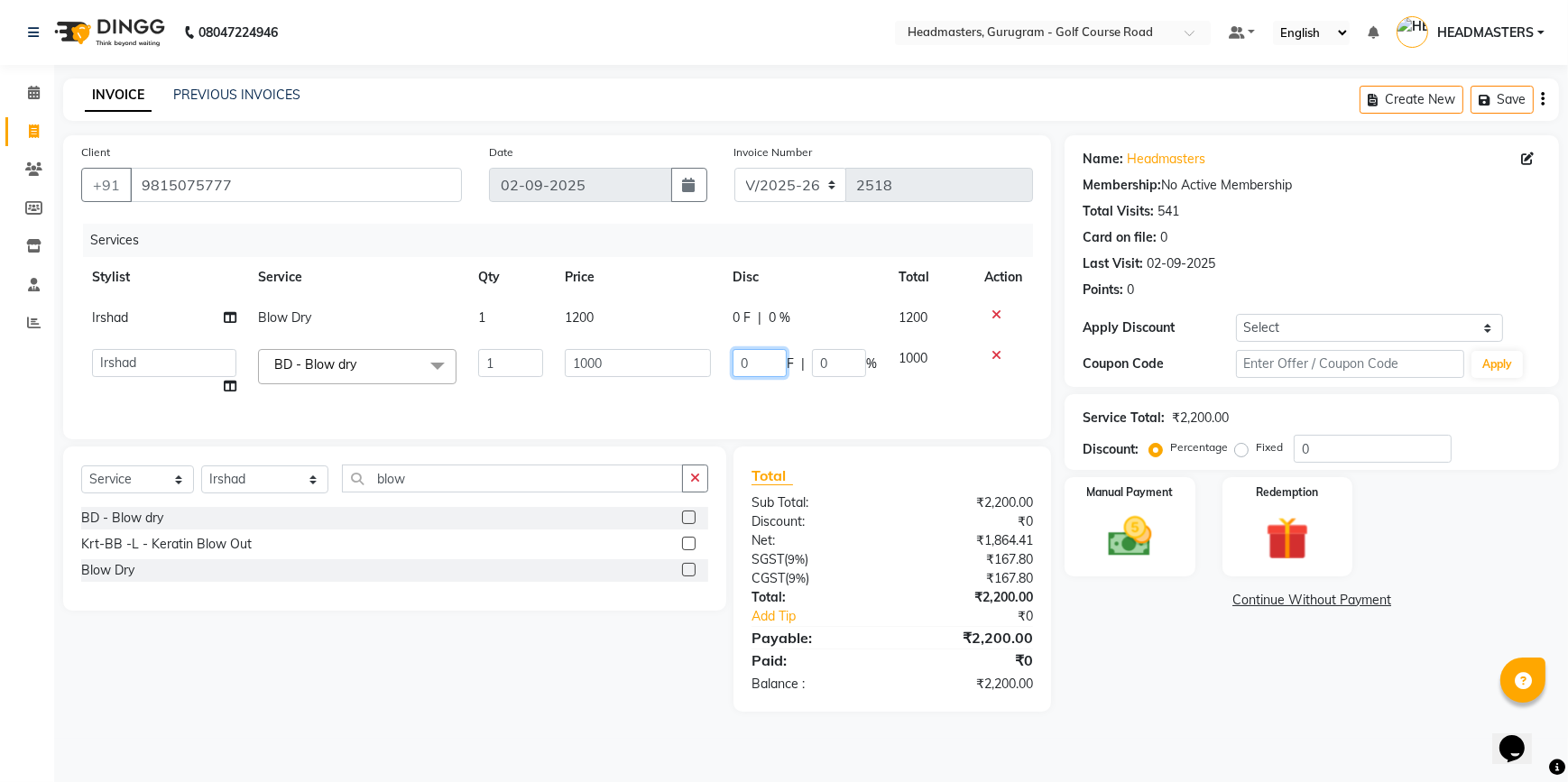
click at [755, 361] on input "0" at bounding box center [760, 363] width 54 height 28
type input "500"
click at [718, 395] on div "Services Stylist Service Qty Price Disc Total Action Irshad Blow Dry 1 1200 0 F…" at bounding box center [556, 322] width 952 height 197
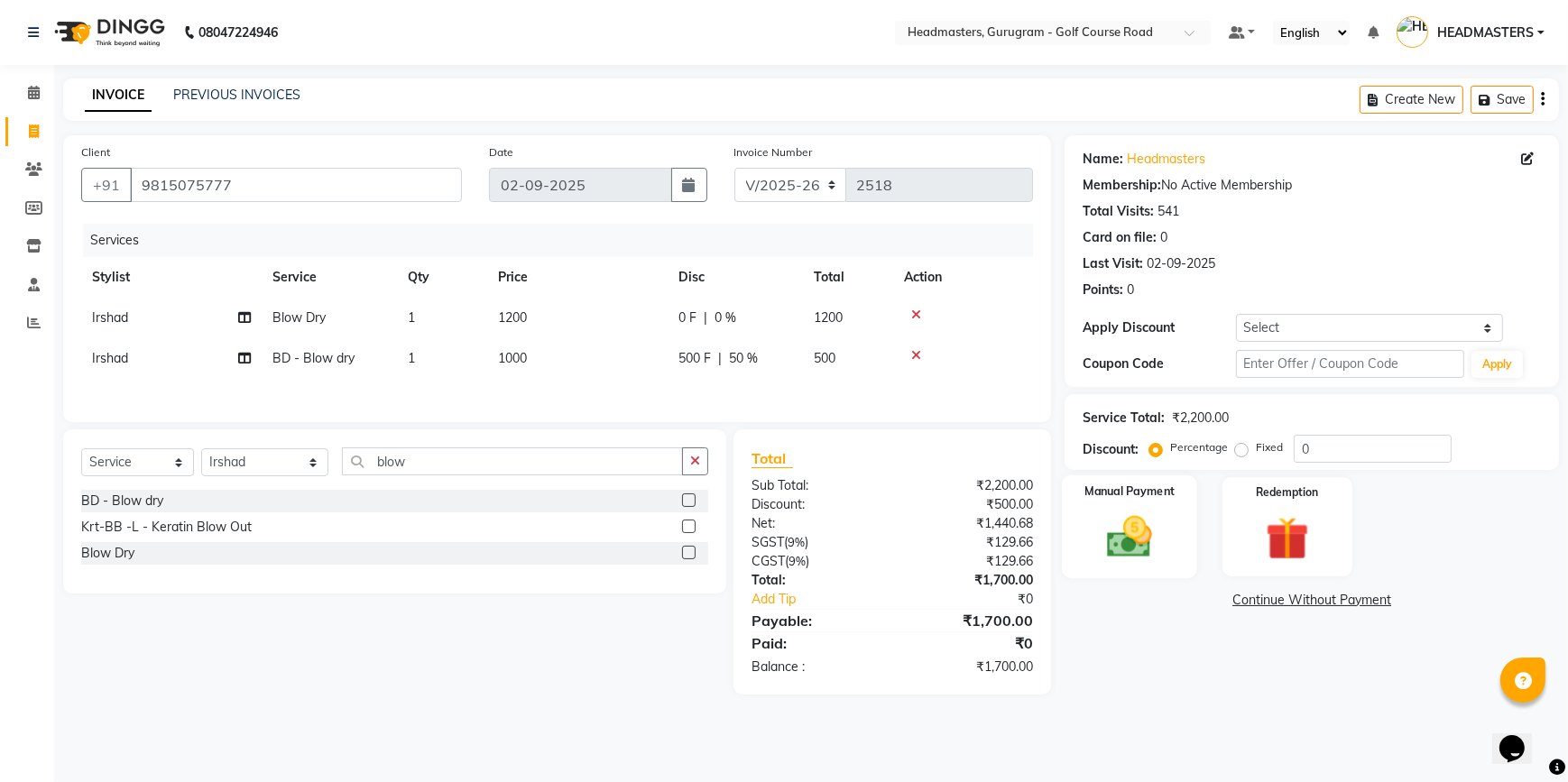
click at [1142, 515] on img at bounding box center [1129, 537] width 73 height 53
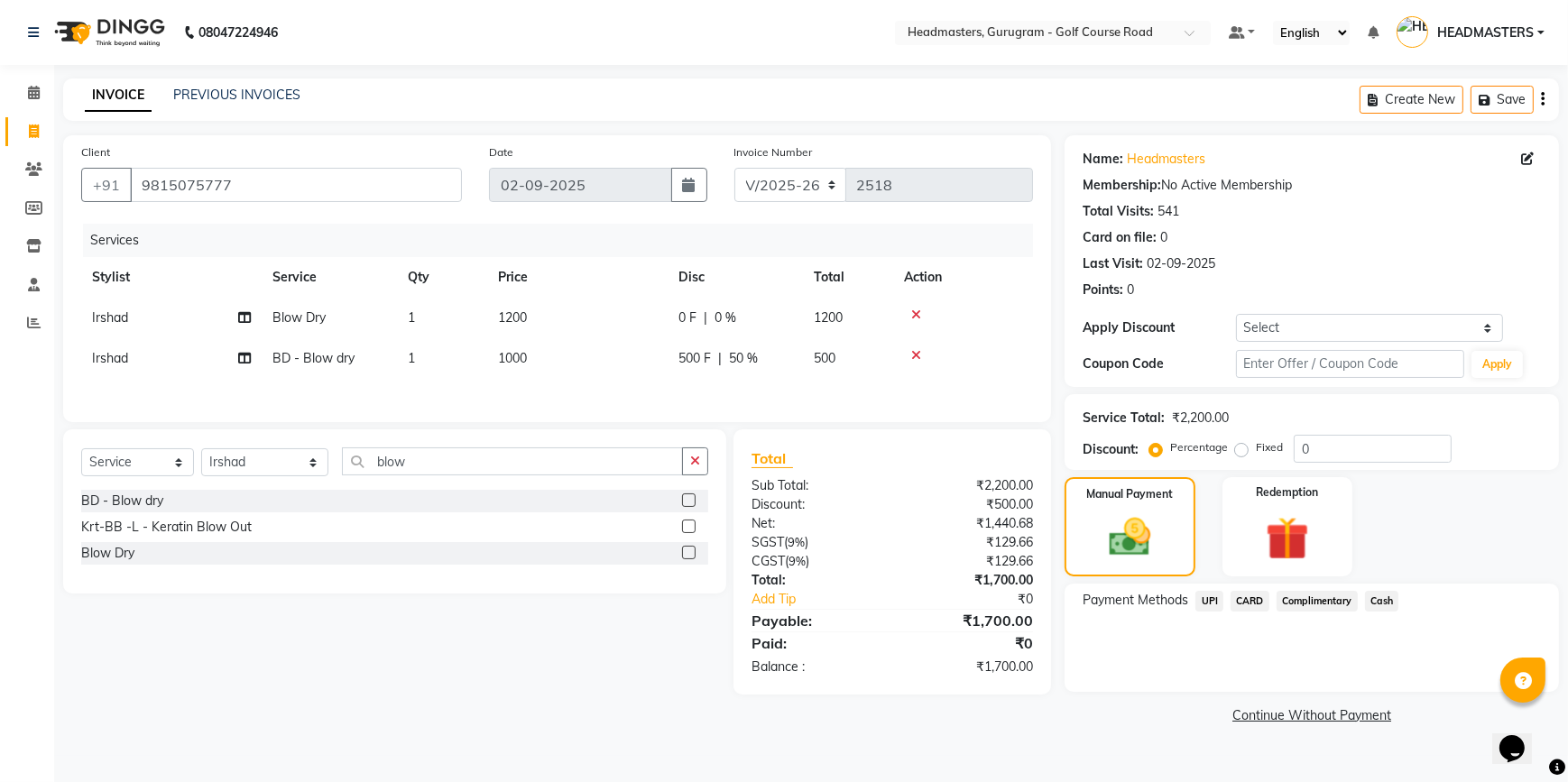
click at [1204, 599] on span "UPI" at bounding box center [1209, 601] width 28 height 20
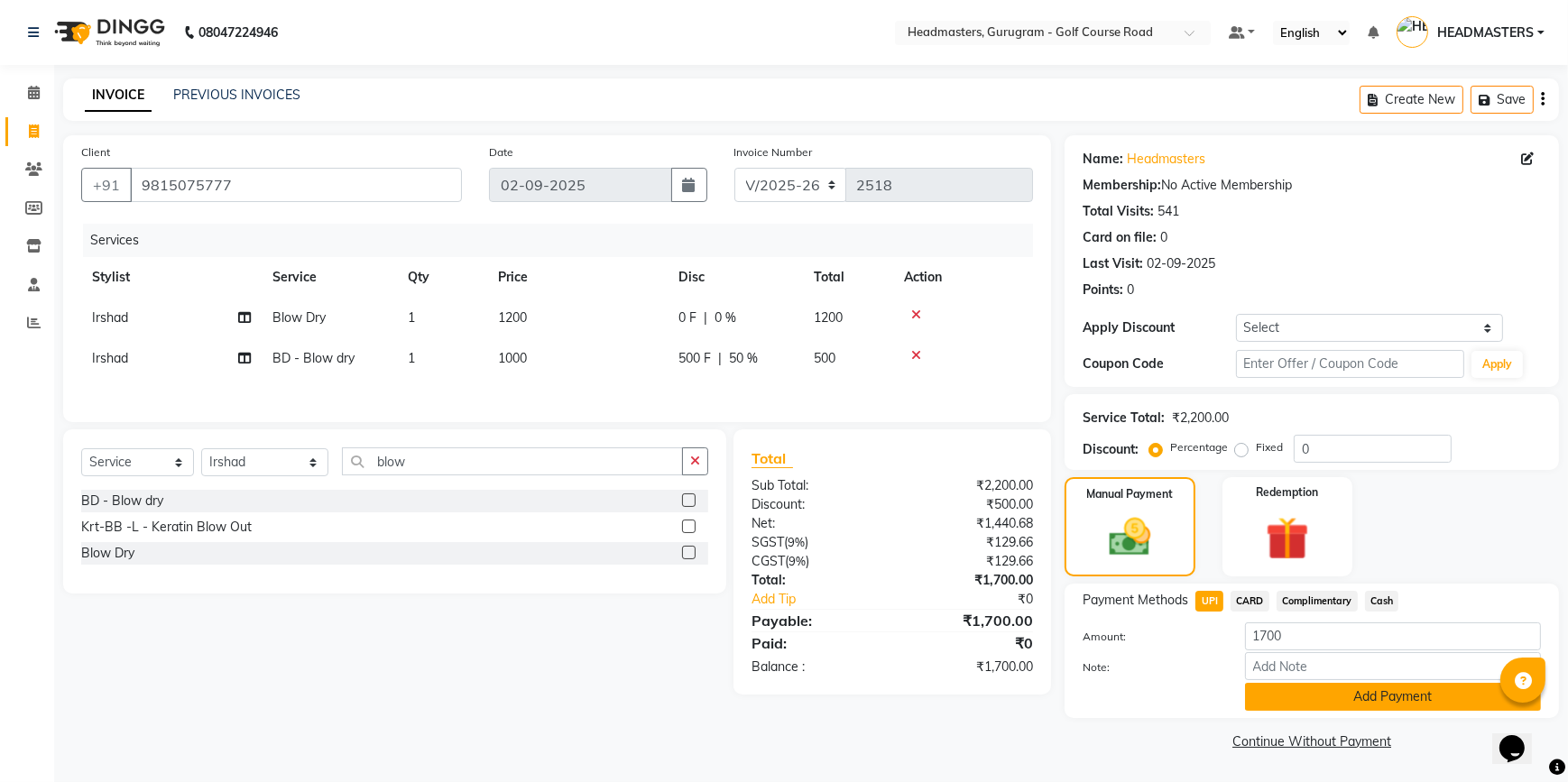
click at [1281, 701] on button "Add Payment" at bounding box center [1393, 696] width 296 height 28
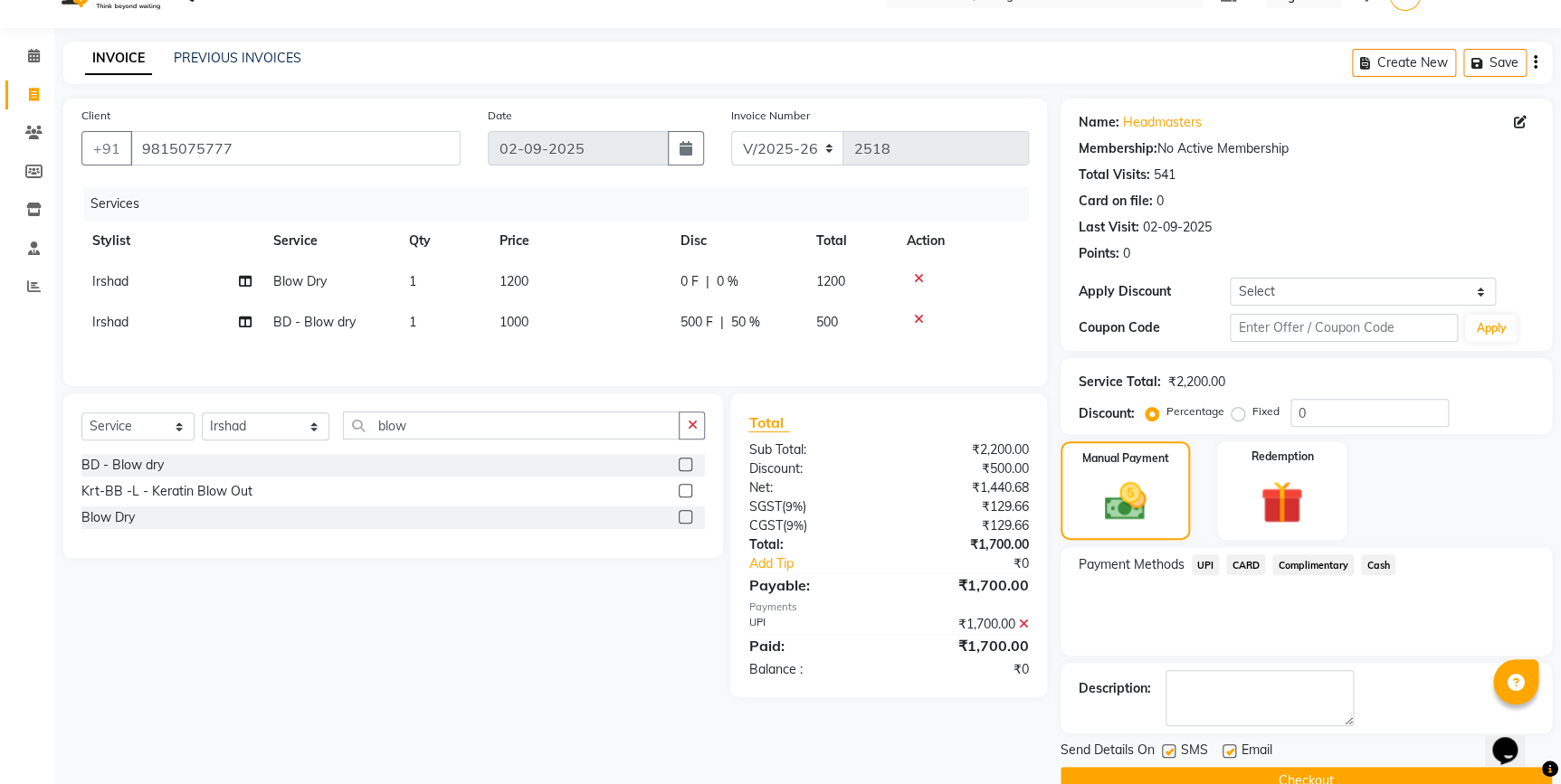
scroll to position [73, 0]
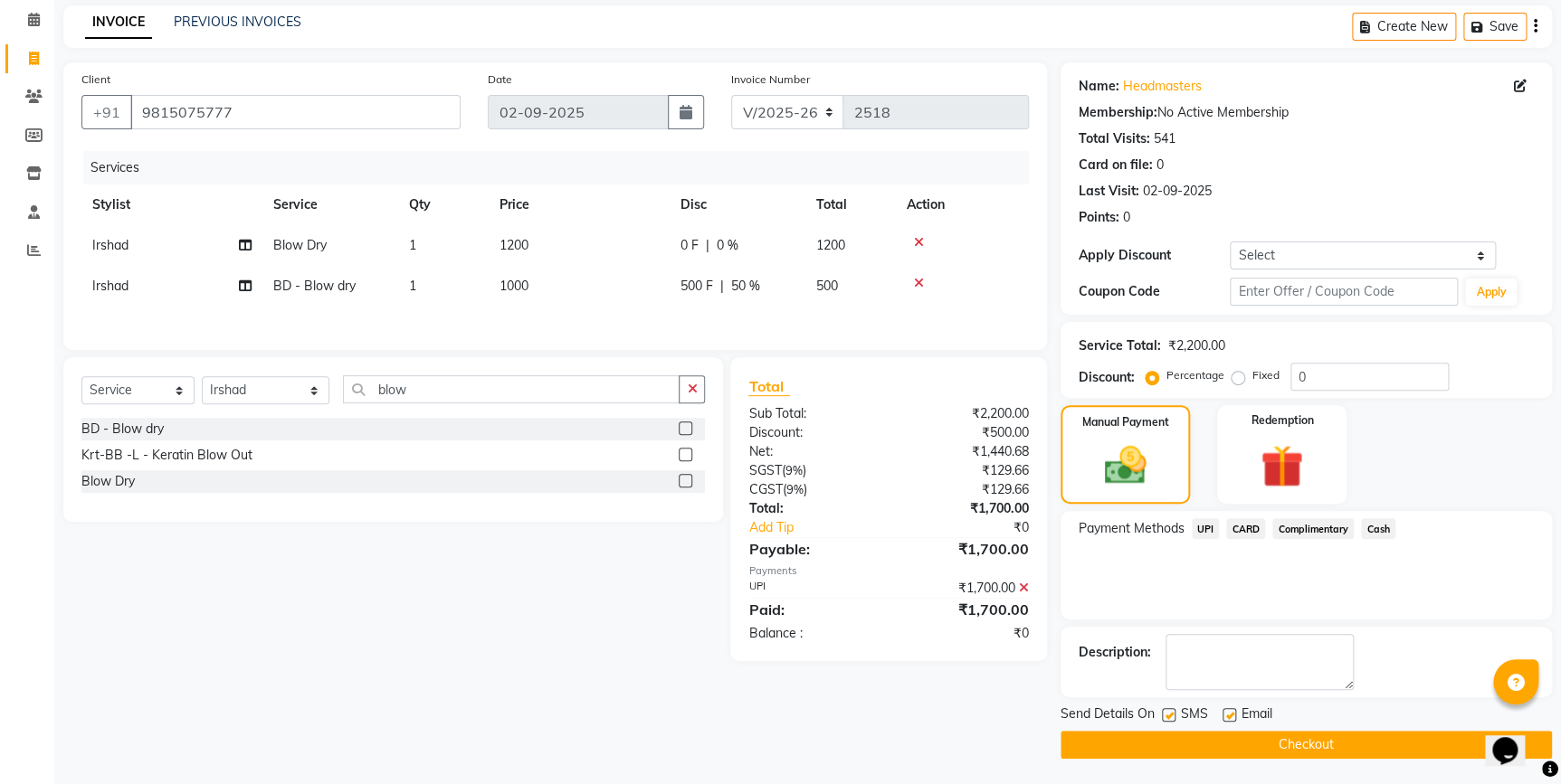
click at [1169, 741] on button "Checkout" at bounding box center [1306, 744] width 492 height 28
